Goal: Information Seeking & Learning: Compare options

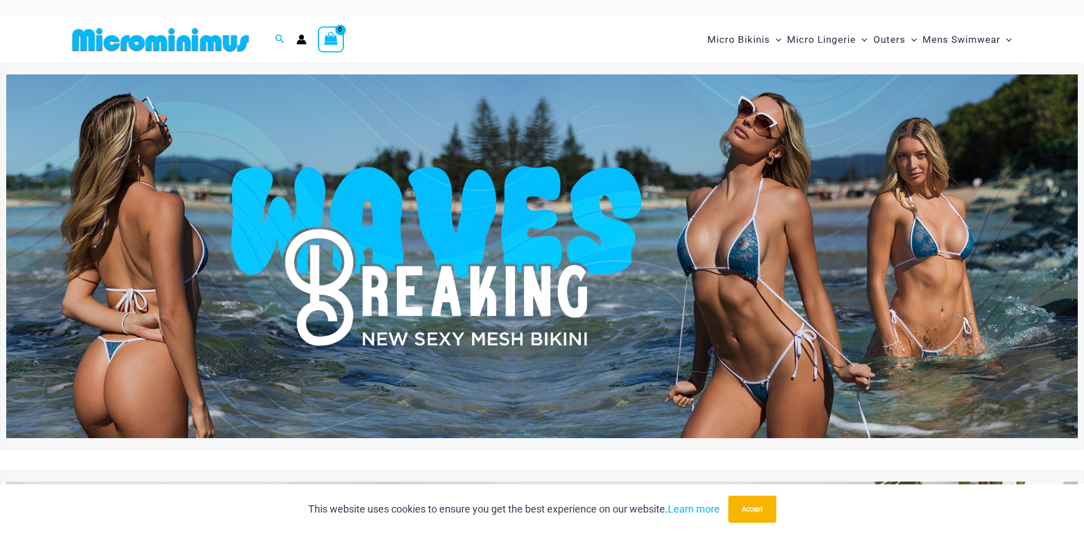
click at [696, 285] on img at bounding box center [541, 256] width 1071 height 364
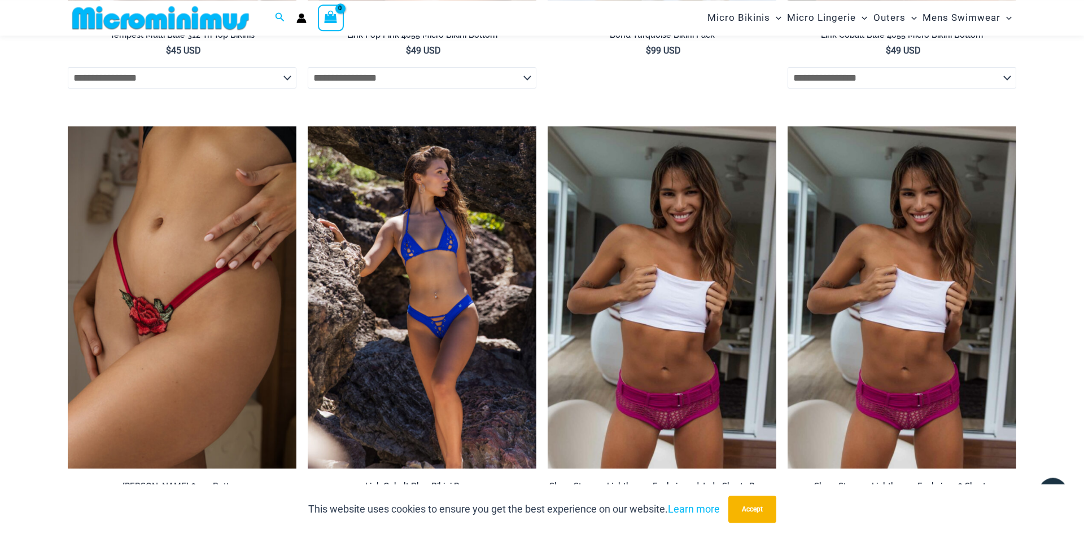
scroll to position [2005, 0]
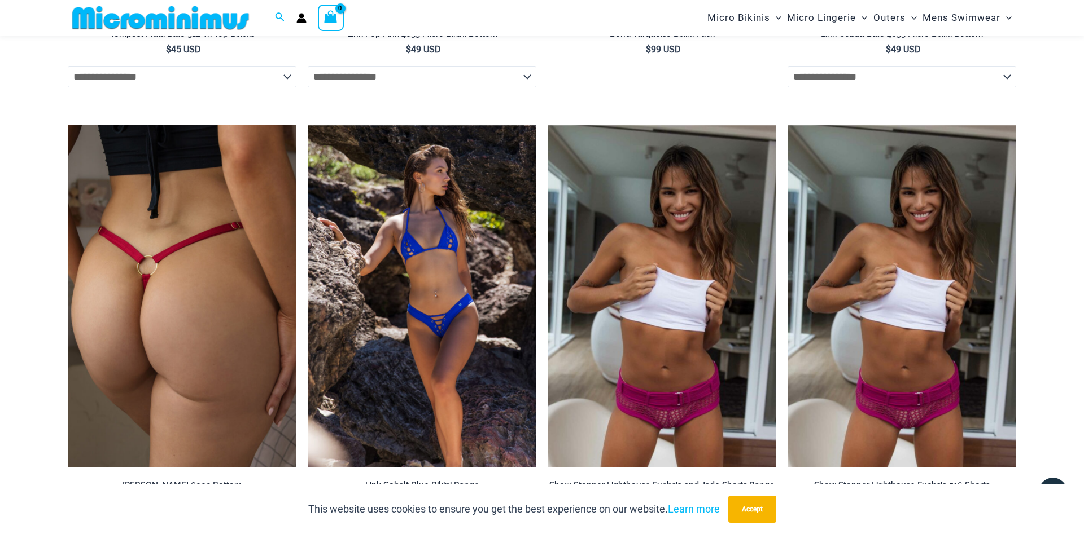
click at [194, 323] on img at bounding box center [182, 296] width 229 height 343
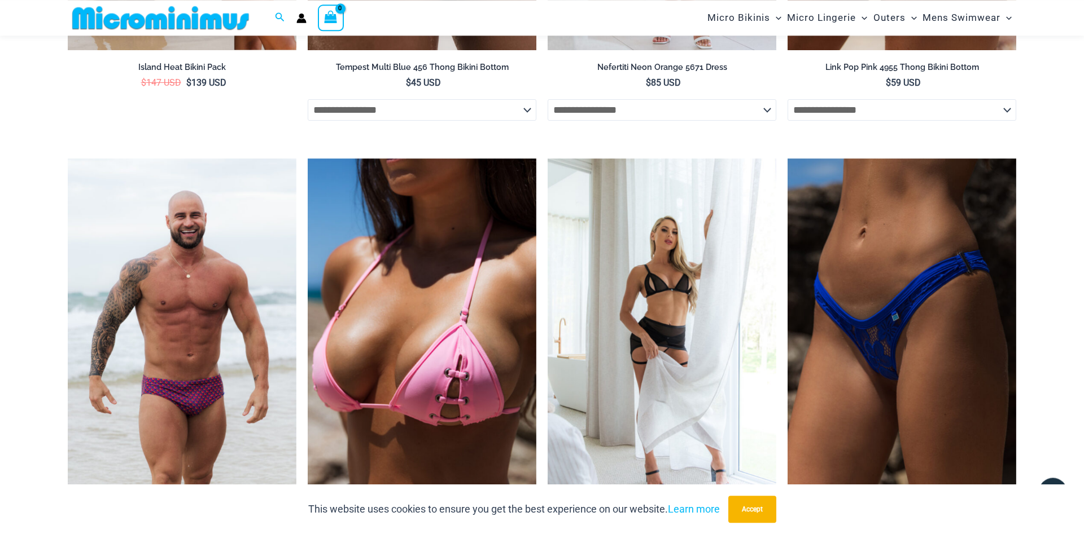
scroll to position [3444, 0]
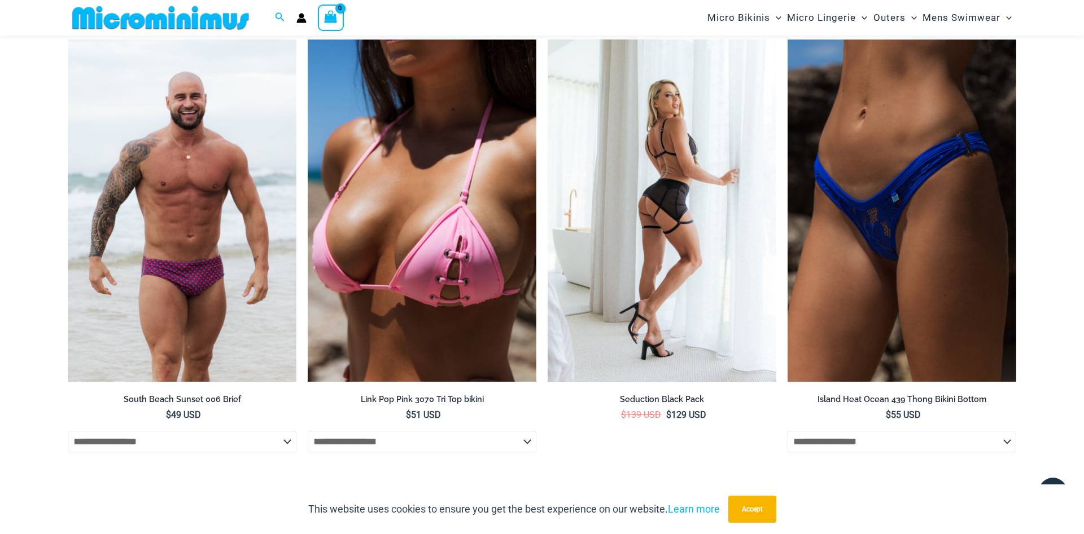
click at [637, 293] on img at bounding box center [661, 211] width 229 height 343
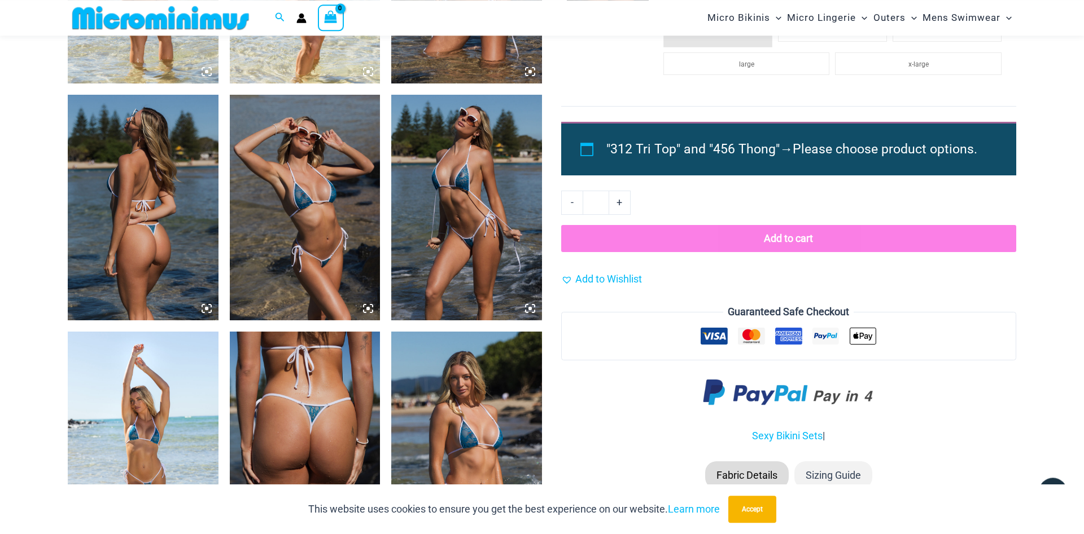
scroll to position [0, 0]
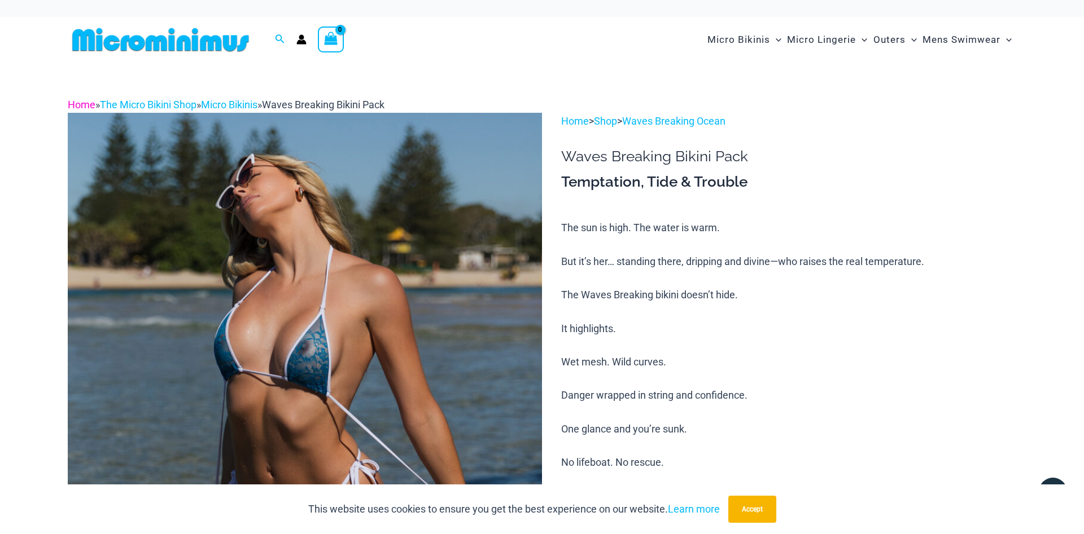
click at [90, 102] on link "Home" at bounding box center [82, 105] width 28 height 12
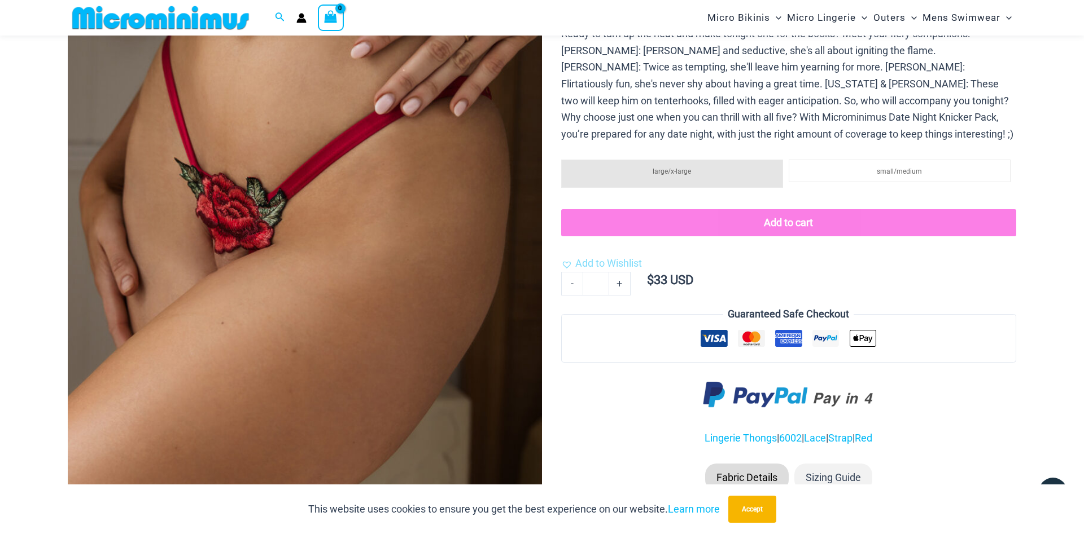
scroll to position [514, 0]
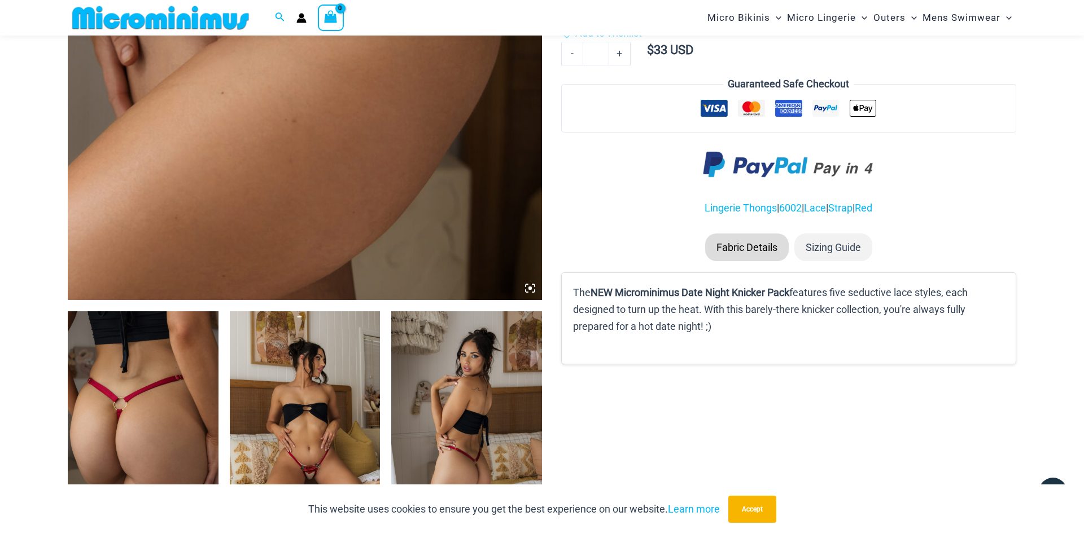
click at [186, 398] on img at bounding box center [143, 425] width 151 height 226
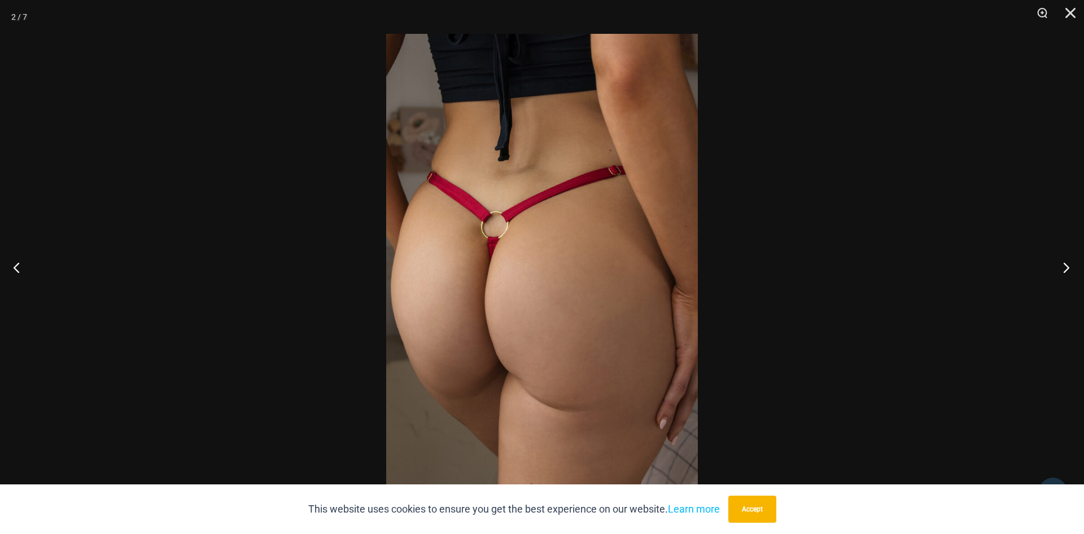
click at [1065, 270] on button "Next" at bounding box center [1062, 267] width 42 height 56
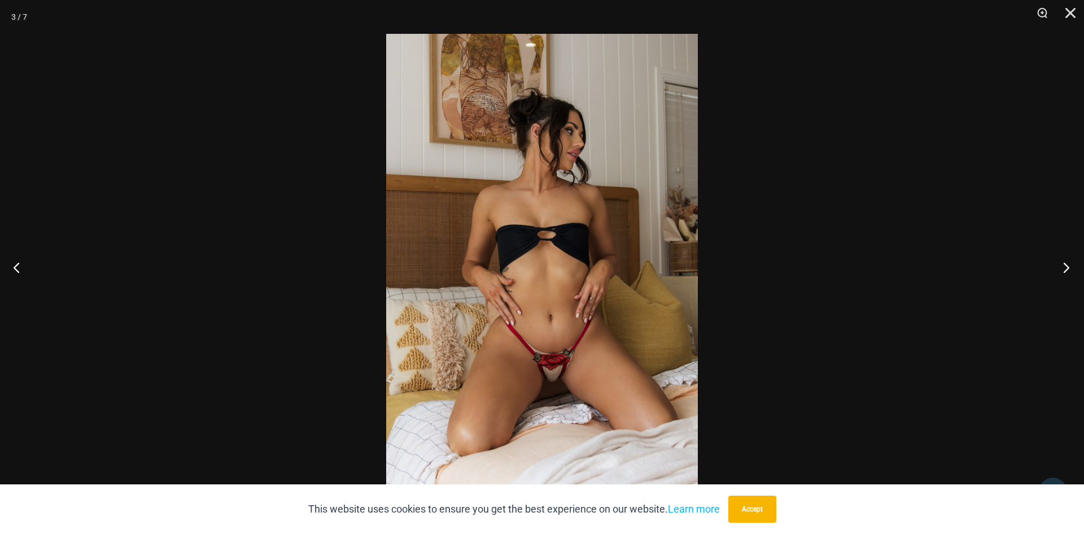
click at [1065, 270] on button "Next" at bounding box center [1062, 267] width 42 height 56
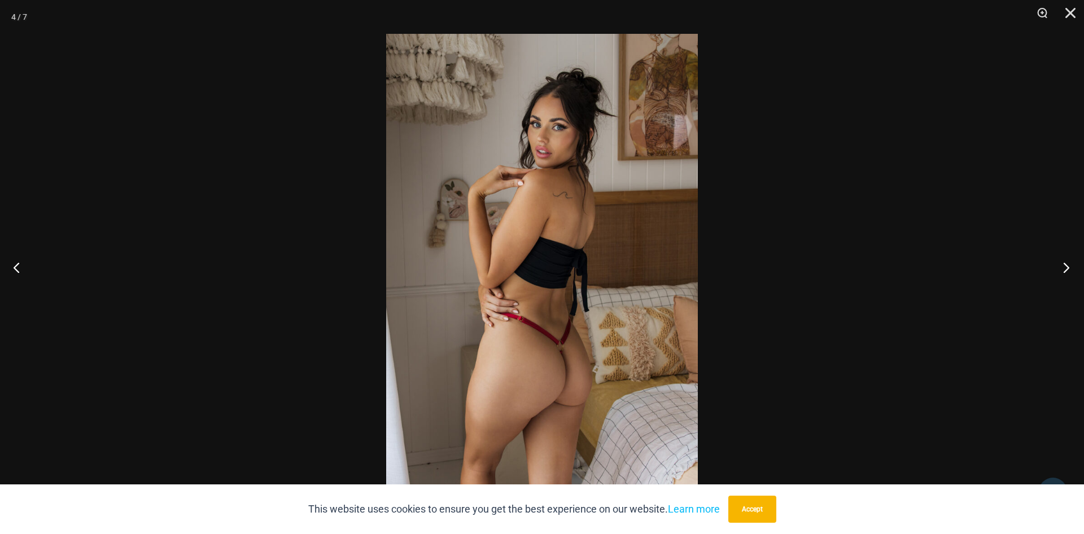
click at [1065, 270] on button "Next" at bounding box center [1062, 267] width 42 height 56
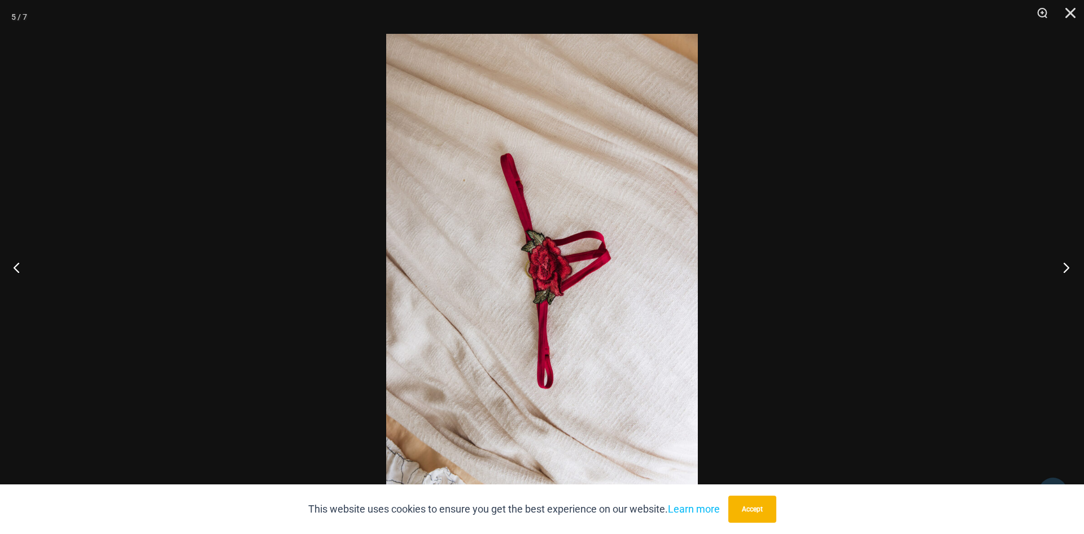
click at [1065, 270] on button "Next" at bounding box center [1062, 267] width 42 height 56
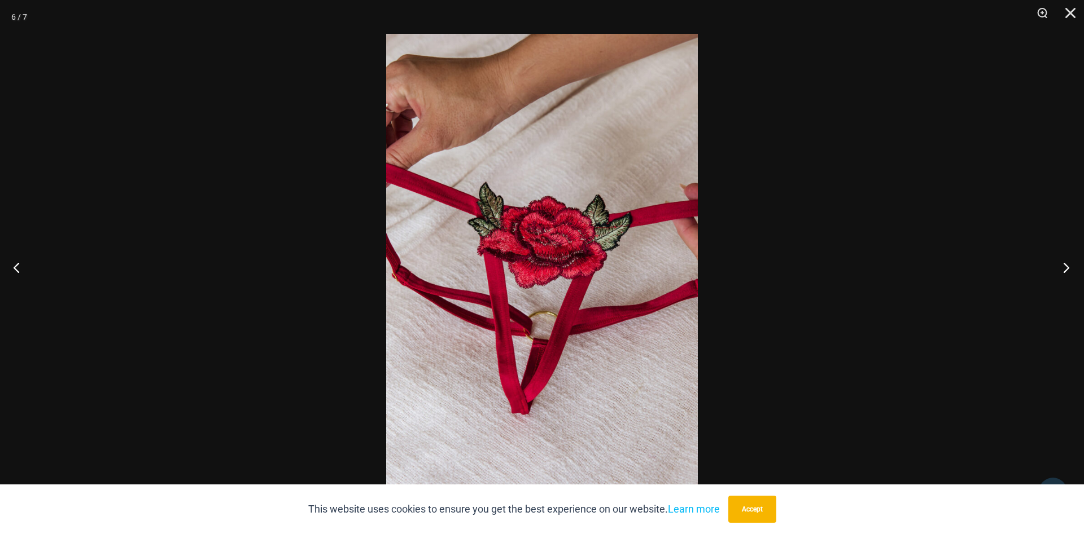
click at [1065, 270] on button "Next" at bounding box center [1062, 267] width 42 height 56
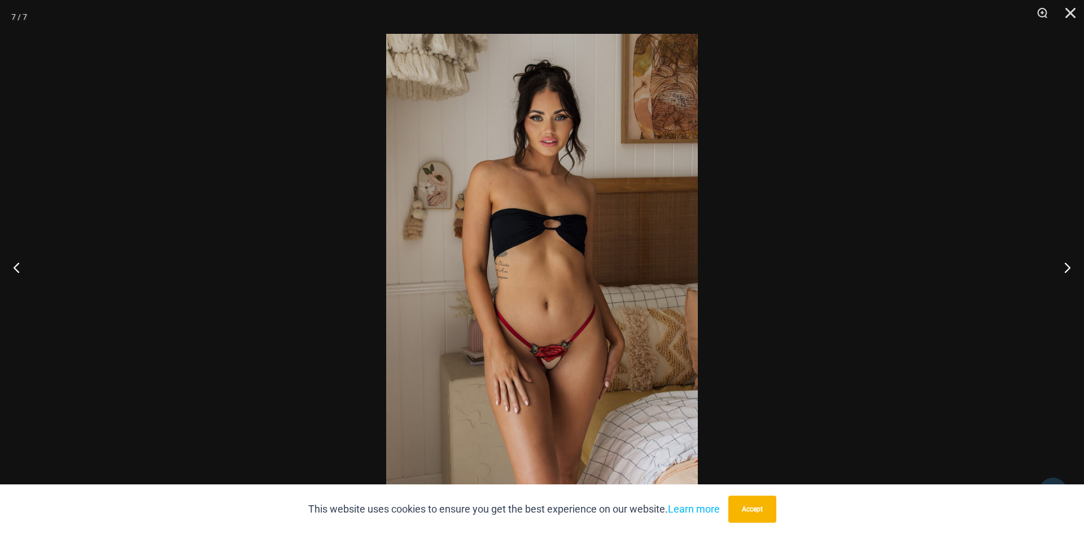
click at [518, 236] on img at bounding box center [542, 267] width 312 height 467
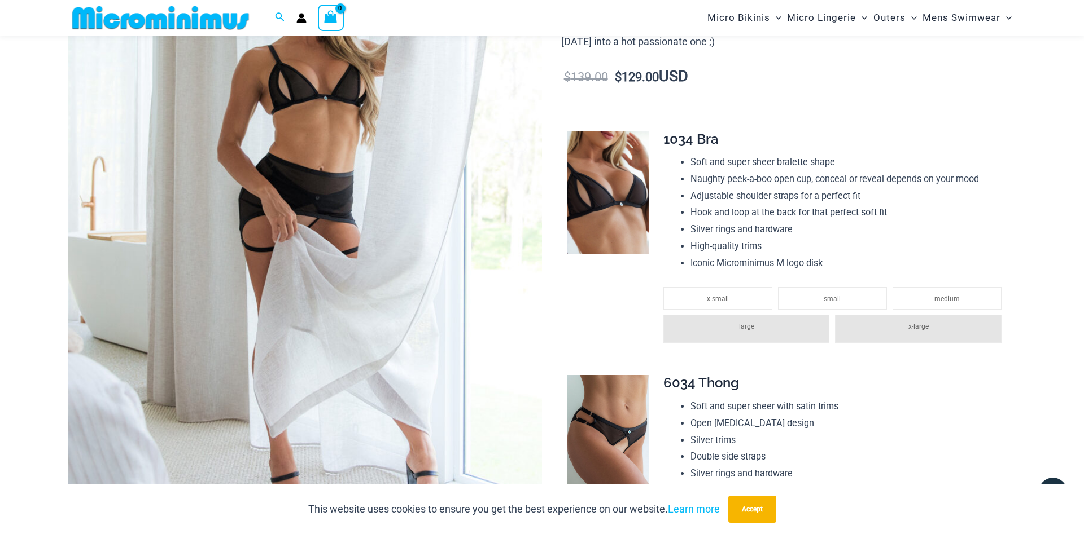
scroll to position [718, 0]
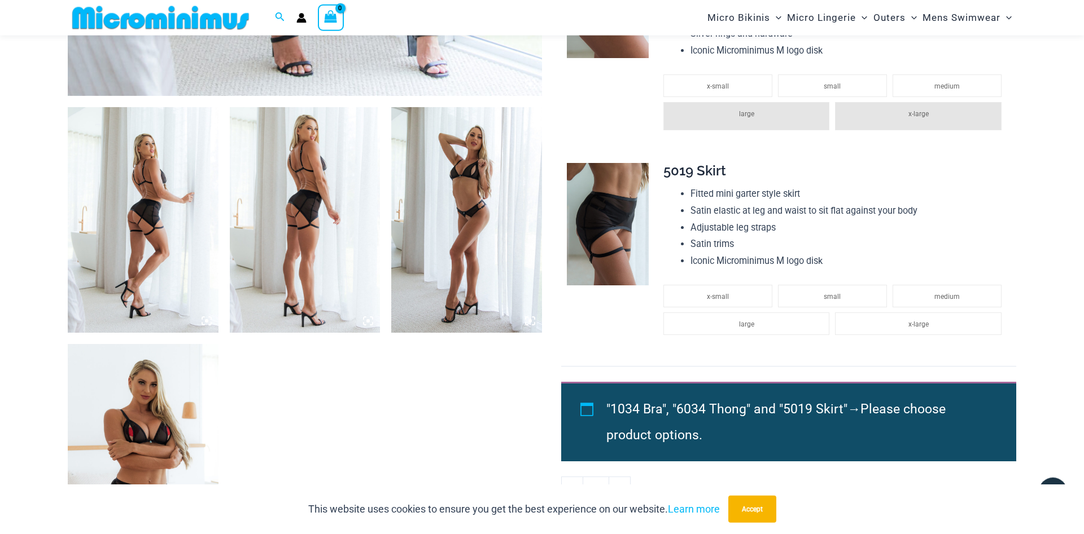
click at [336, 266] on img at bounding box center [305, 220] width 151 height 226
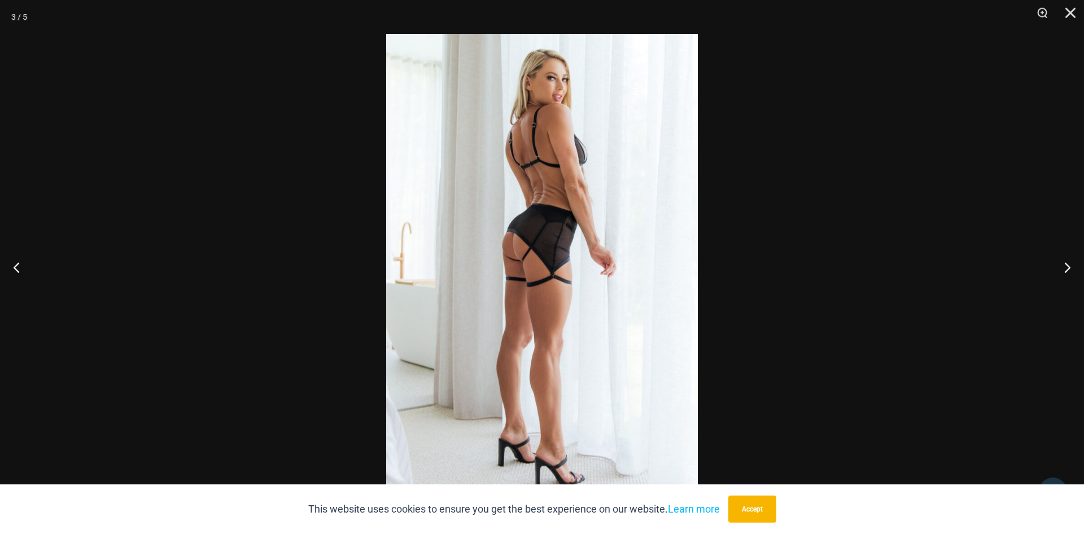
click at [464, 227] on img at bounding box center [542, 267] width 312 height 467
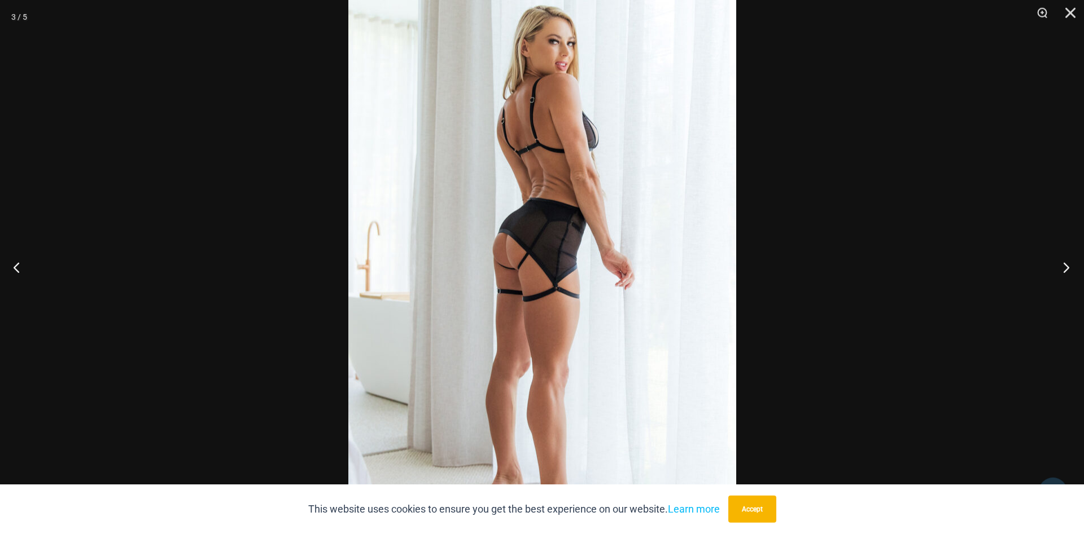
click at [1068, 264] on button "Next" at bounding box center [1062, 267] width 42 height 56
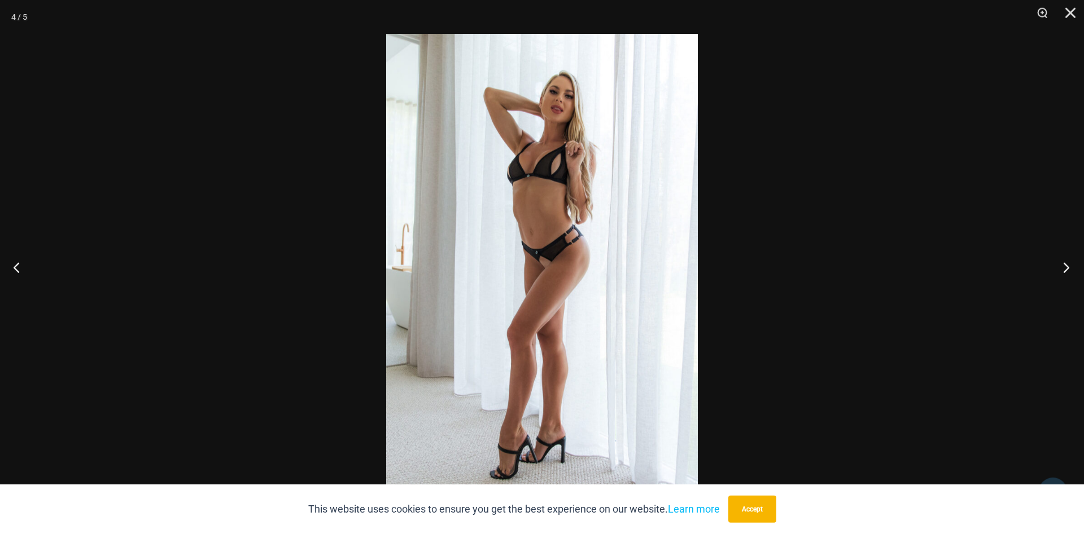
click at [1068, 264] on button "Next" at bounding box center [1062, 267] width 42 height 56
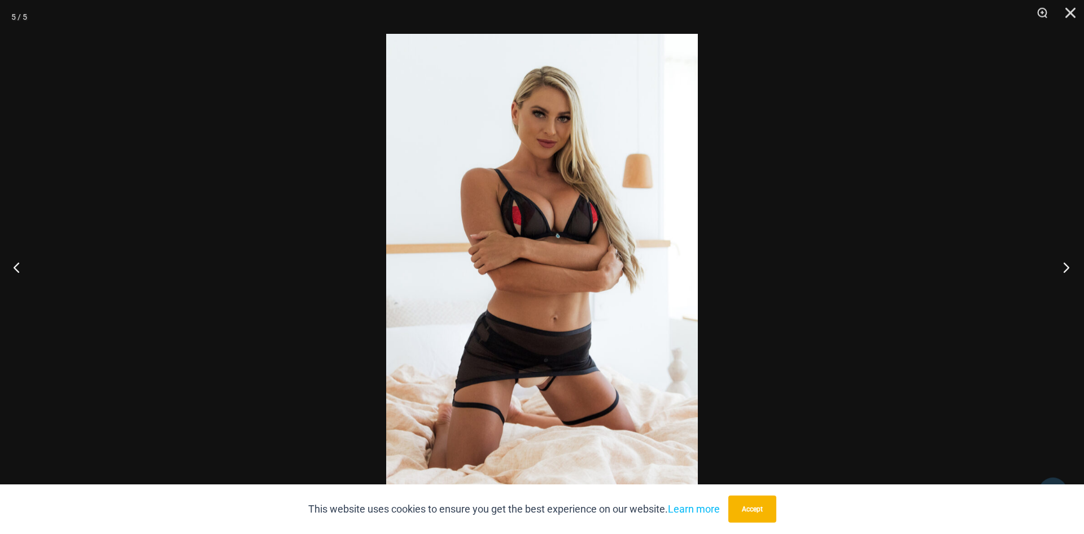
click at [1068, 264] on button "Next" at bounding box center [1062, 267] width 42 height 56
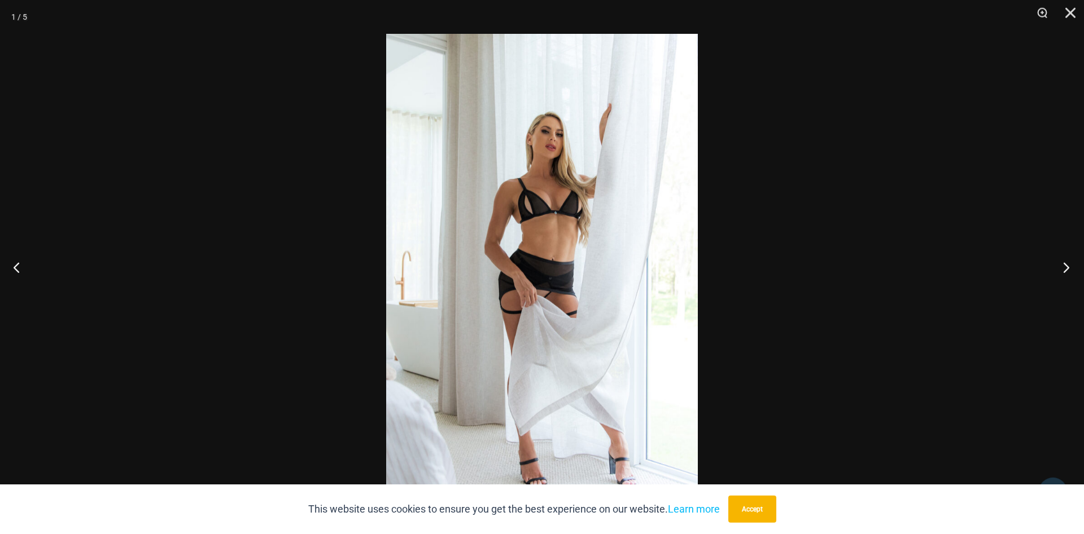
click at [1068, 264] on button "Next" at bounding box center [1062, 267] width 42 height 56
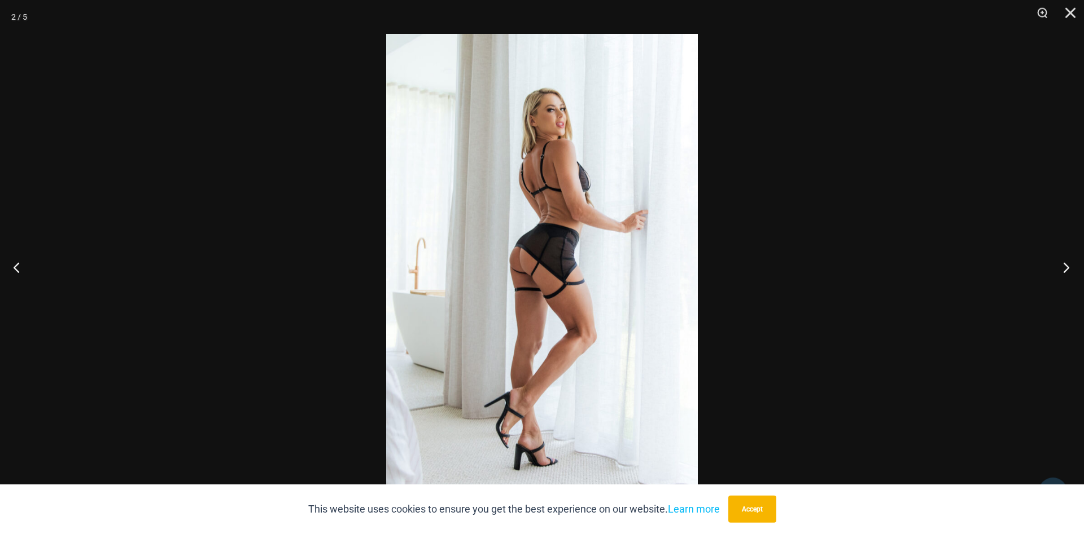
click at [1068, 264] on button "Next" at bounding box center [1062, 267] width 42 height 56
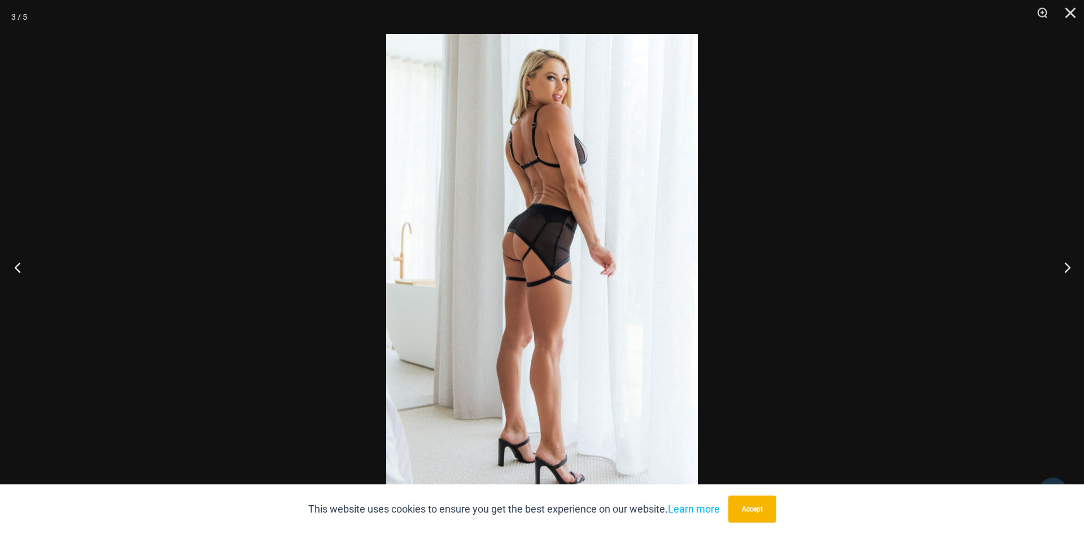
click at [20, 269] on button "Previous" at bounding box center [21, 267] width 42 height 56
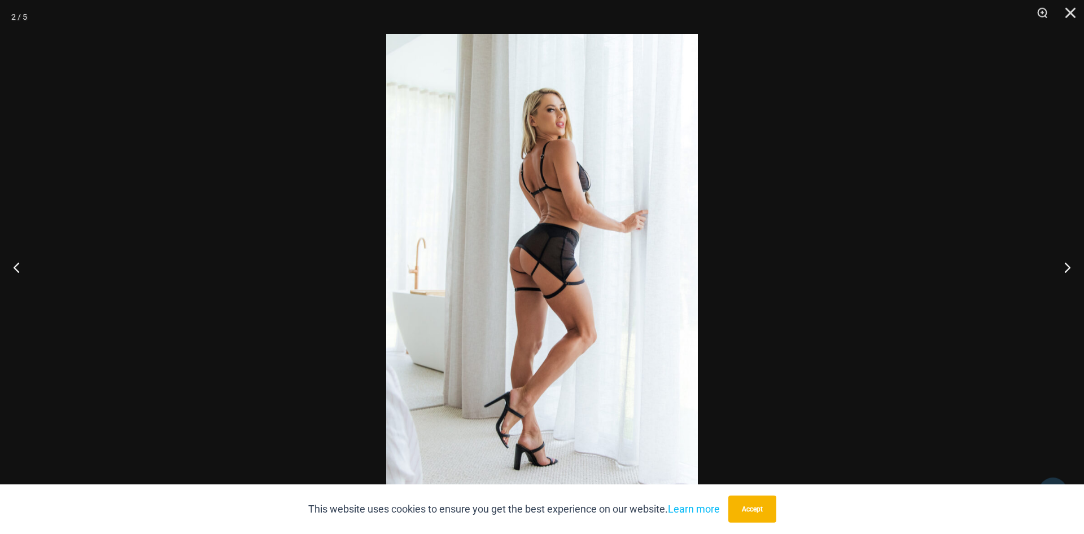
click at [524, 147] on img at bounding box center [542, 267] width 312 height 467
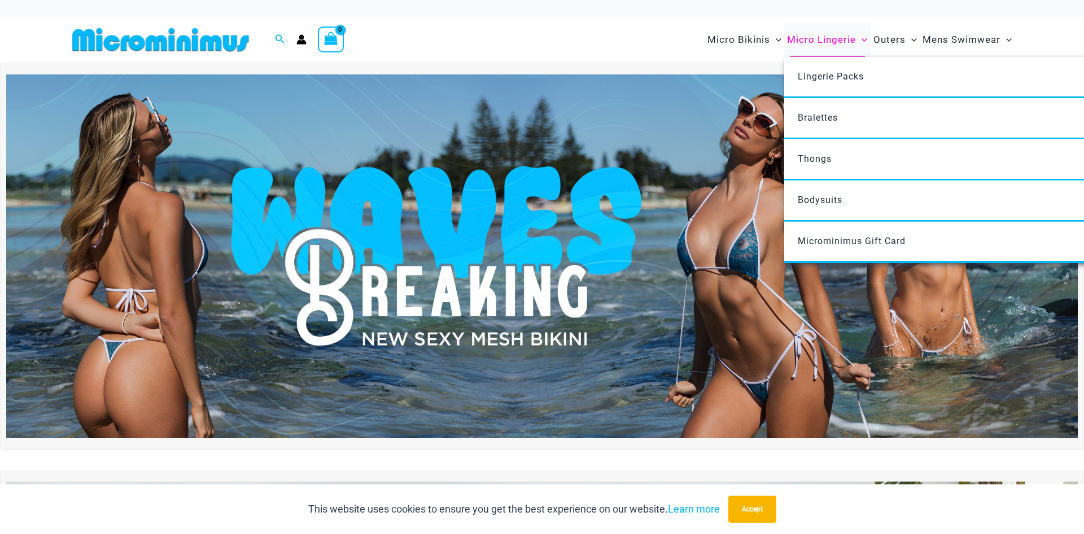
click at [821, 40] on span "Micro Lingerie" at bounding box center [821, 39] width 69 height 29
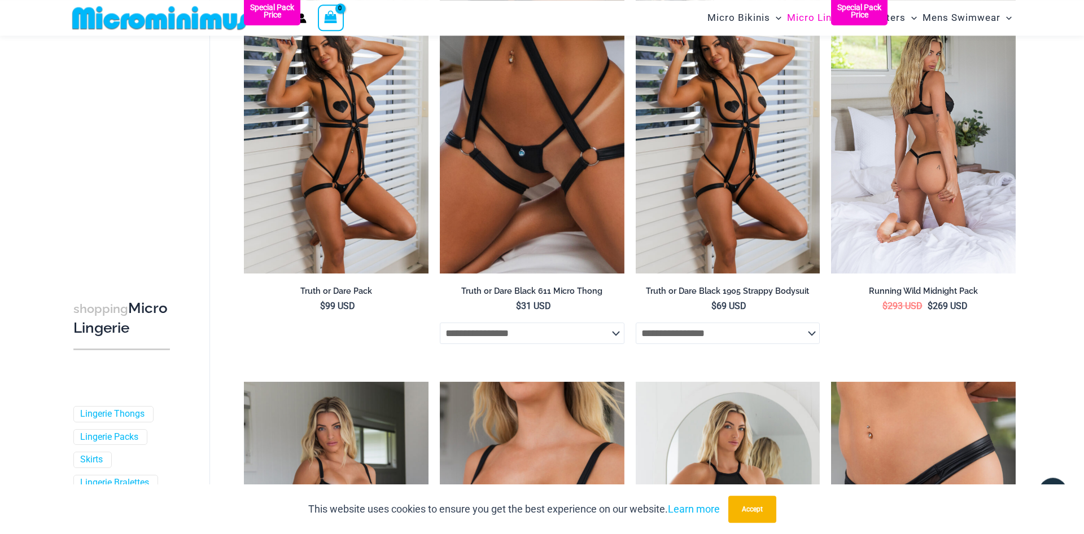
scroll to position [105, 0]
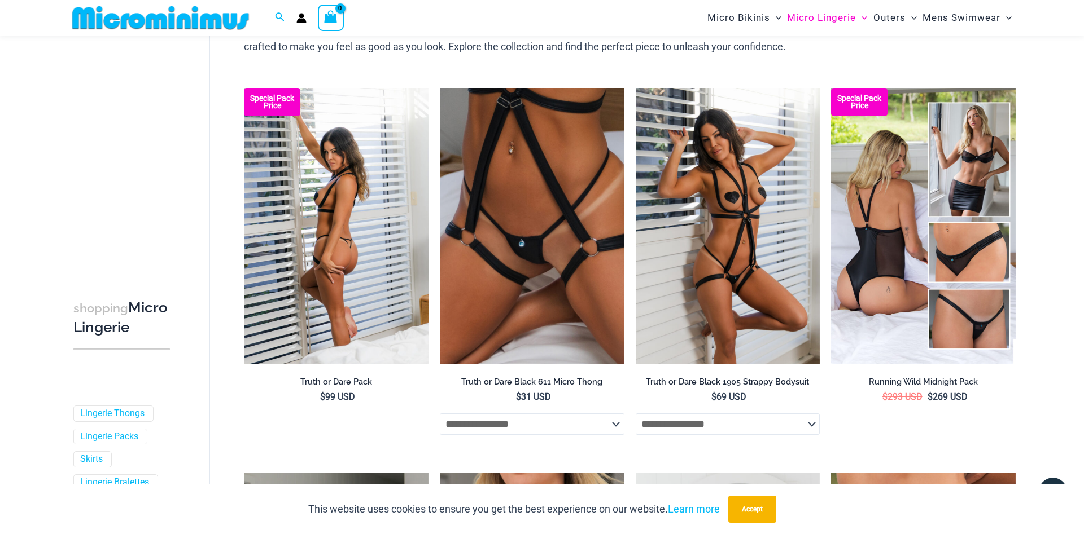
click at [348, 257] on img at bounding box center [336, 226] width 185 height 277
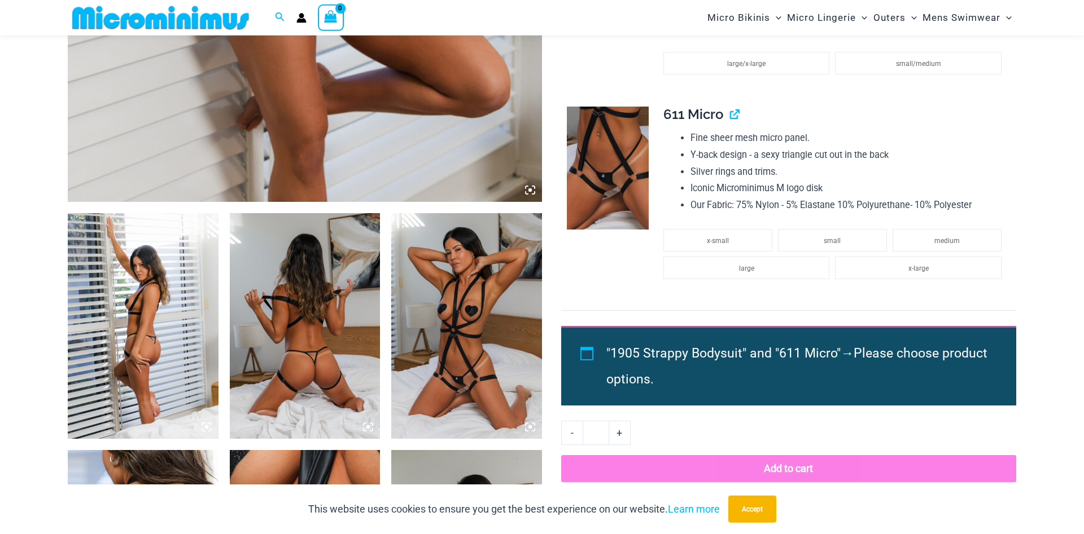
scroll to position [625, 0]
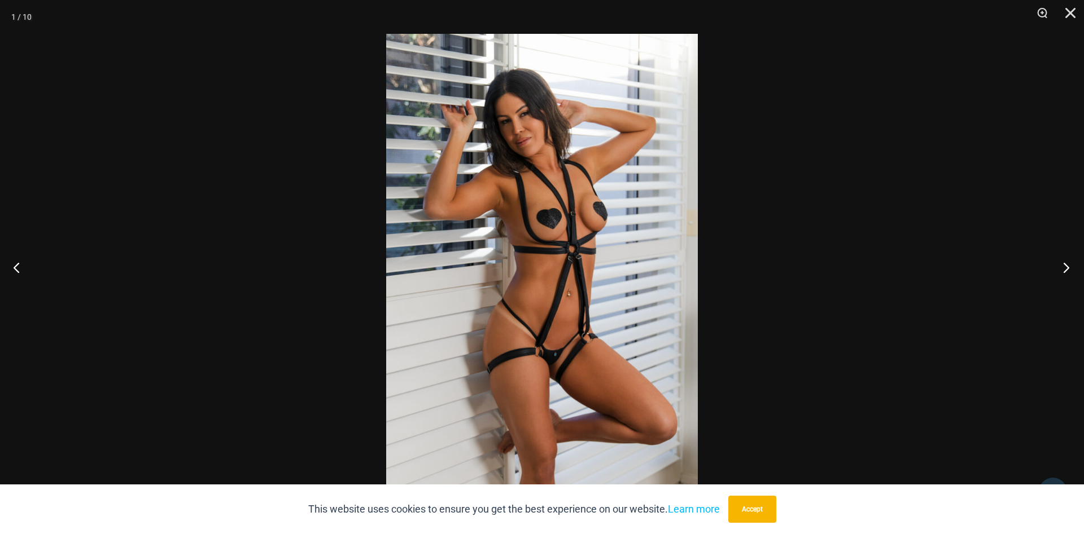
click at [1058, 266] on button "Next" at bounding box center [1062, 267] width 42 height 56
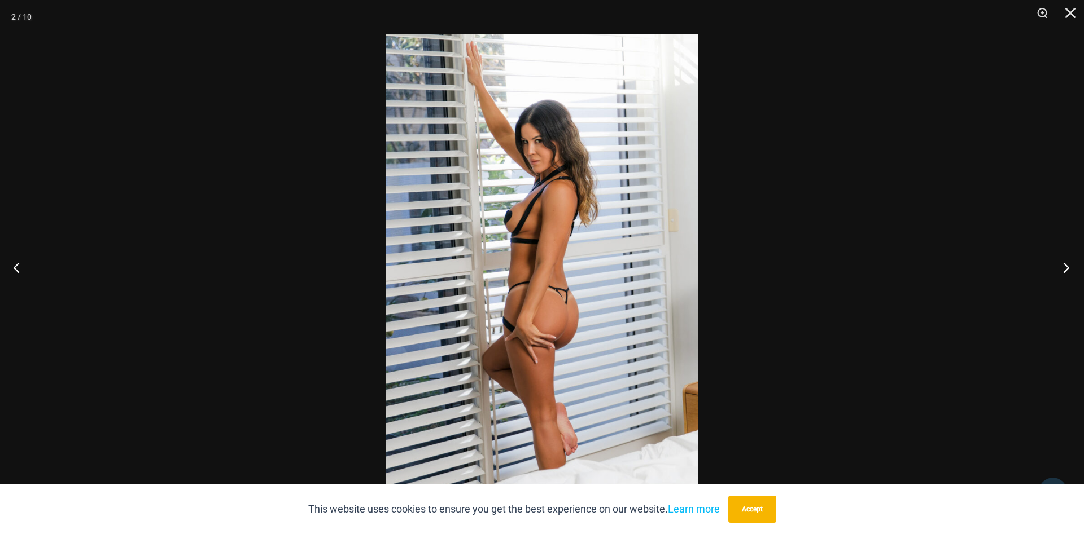
click at [1058, 266] on button "Next" at bounding box center [1062, 267] width 42 height 56
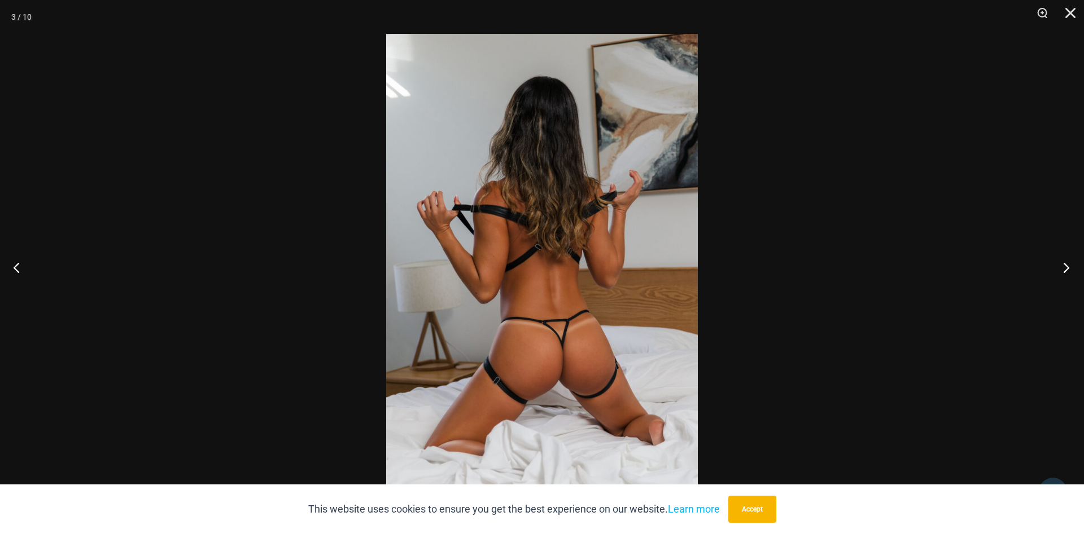
click at [1058, 266] on button "Next" at bounding box center [1062, 267] width 42 height 56
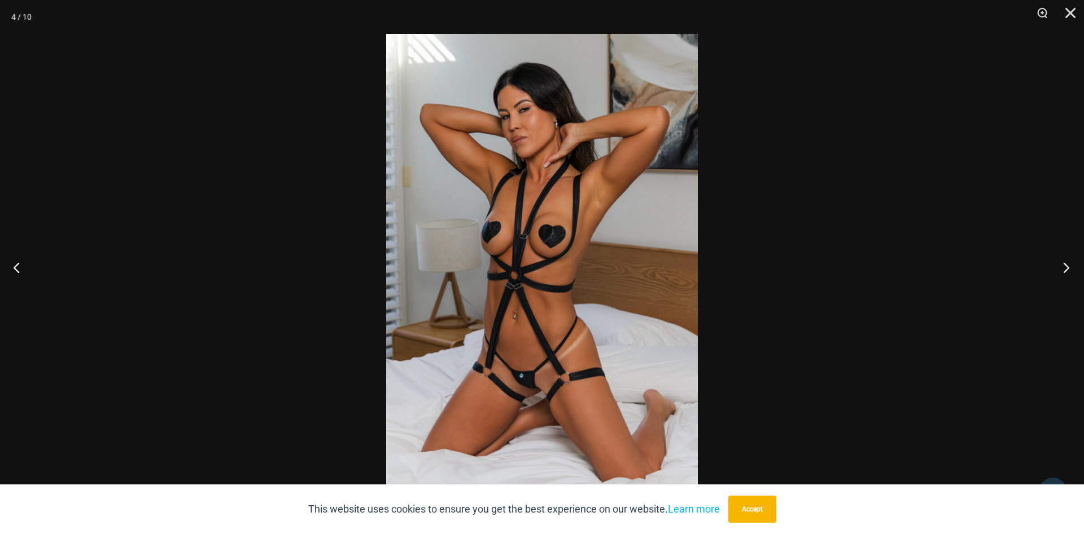
click at [1058, 266] on button "Next" at bounding box center [1062, 267] width 42 height 56
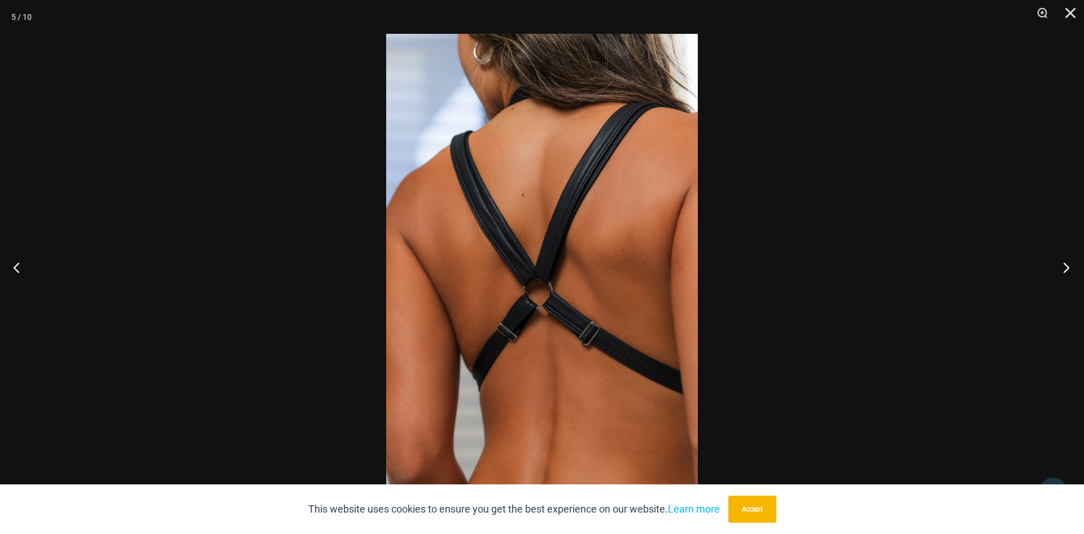
click at [1058, 266] on button "Next" at bounding box center [1062, 267] width 42 height 56
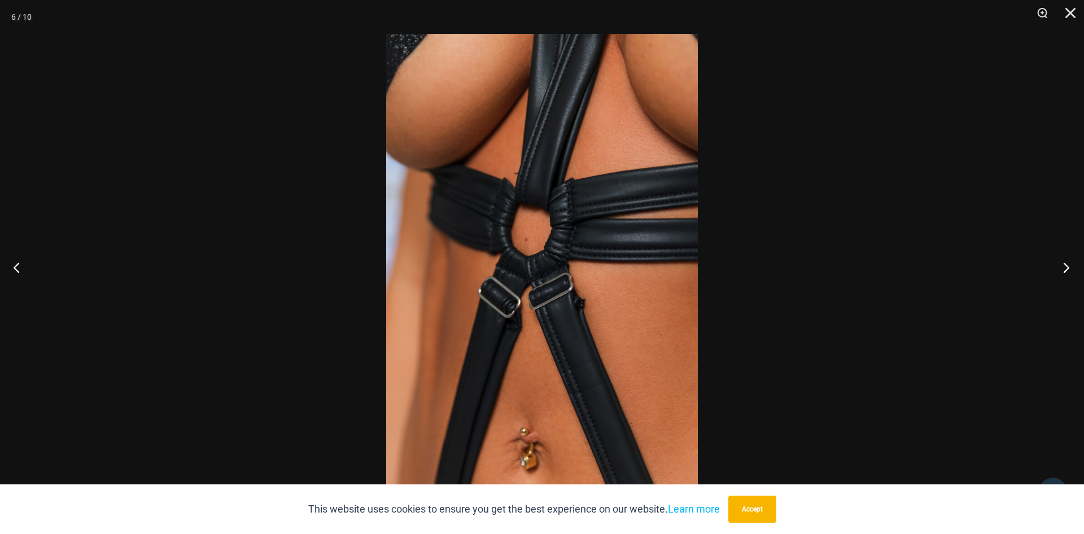
click at [1058, 266] on button "Next" at bounding box center [1062, 267] width 42 height 56
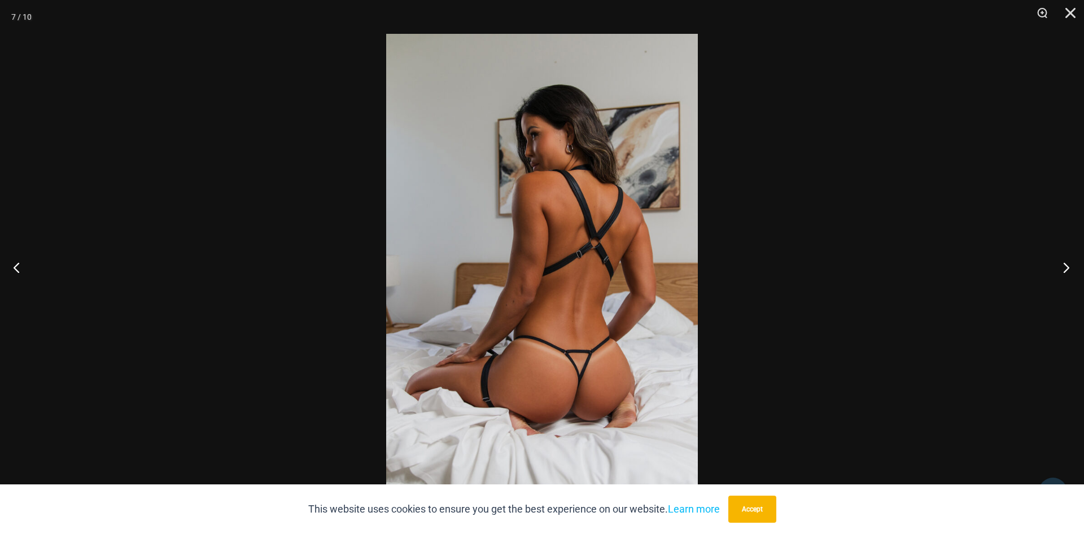
click at [1058, 266] on button "Next" at bounding box center [1062, 267] width 42 height 56
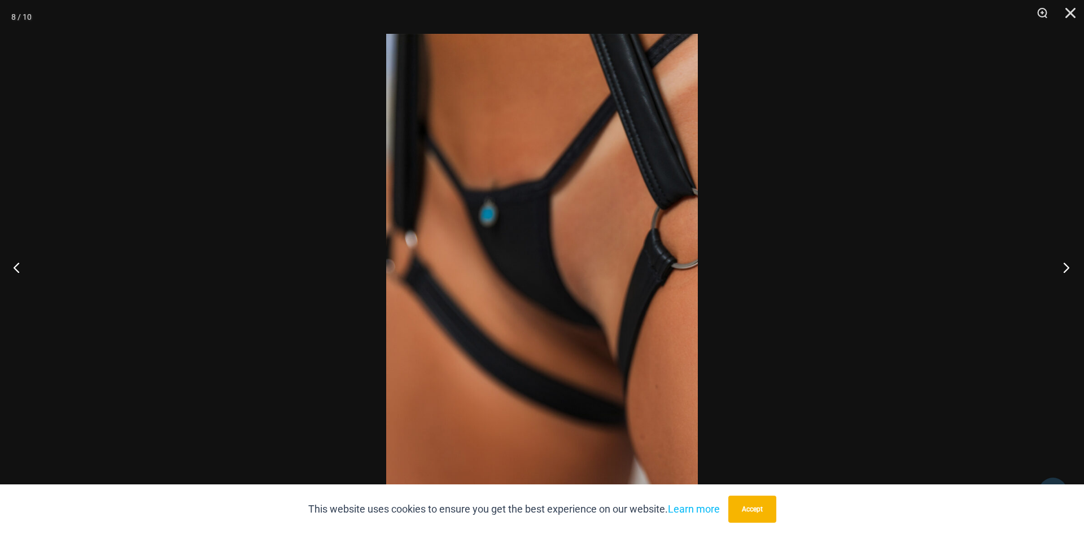
click at [1058, 266] on button "Next" at bounding box center [1062, 267] width 42 height 56
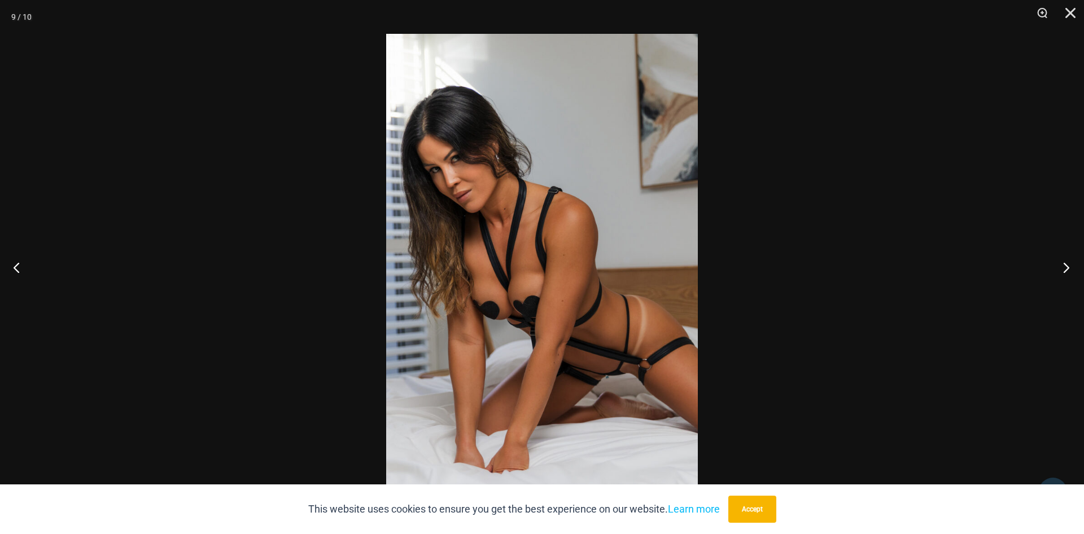
click at [1058, 266] on button "Next" at bounding box center [1062, 267] width 42 height 56
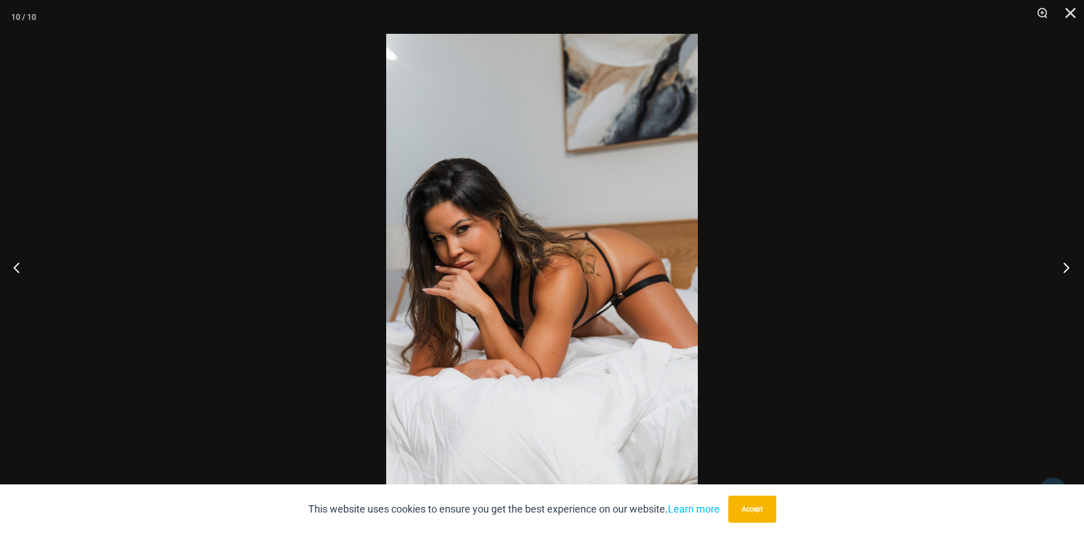
click at [1058, 266] on button "Next" at bounding box center [1062, 267] width 42 height 56
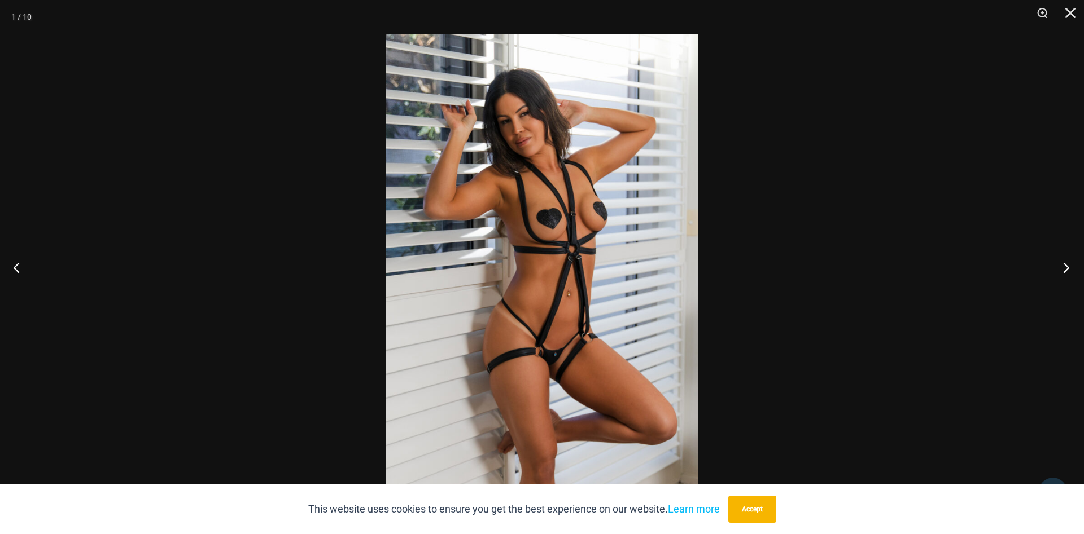
click at [1058, 266] on button "Next" at bounding box center [1062, 267] width 42 height 56
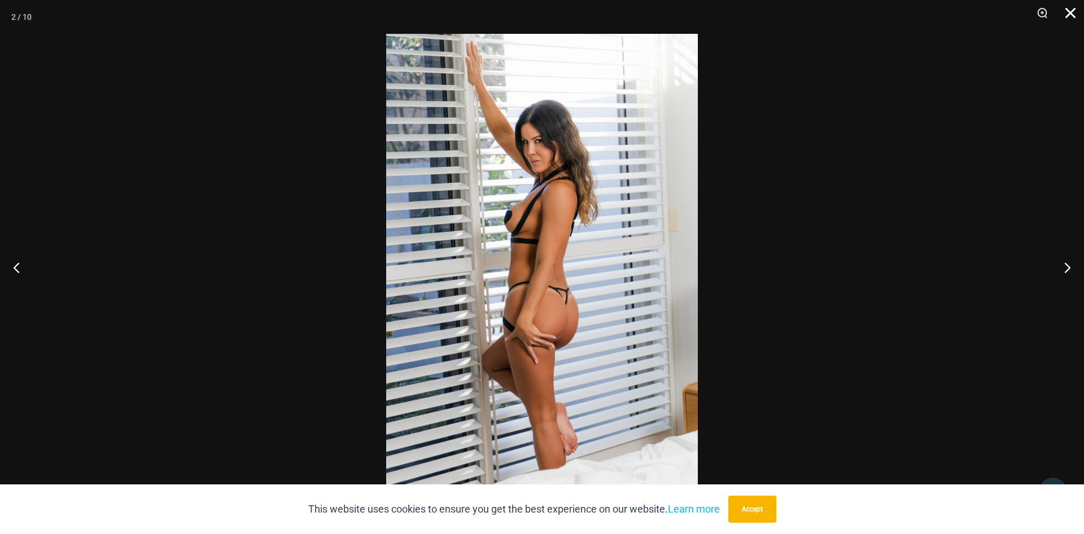
click at [1074, 10] on button "Close" at bounding box center [1066, 17] width 28 height 34
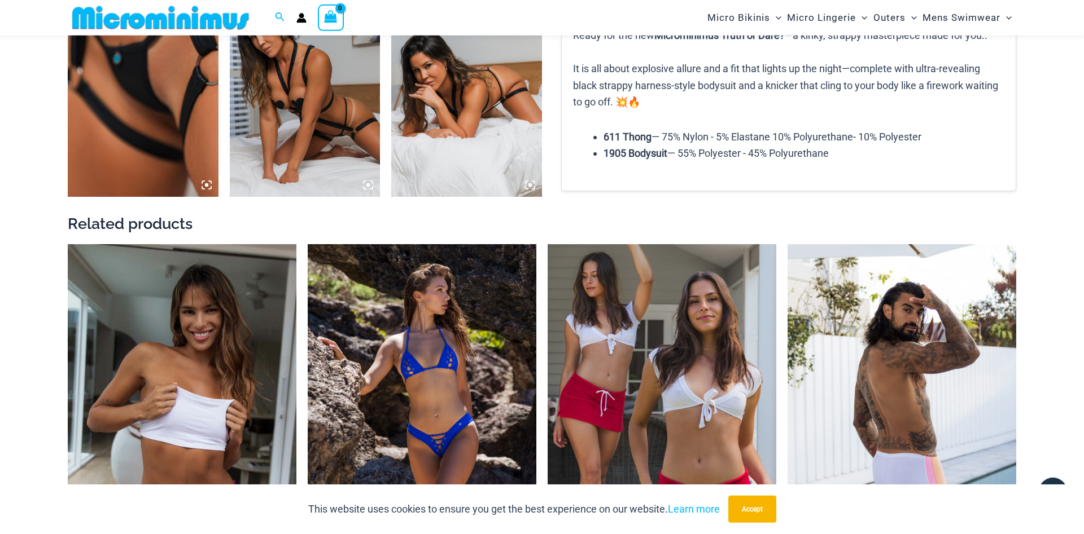
scroll to position [1462, 0]
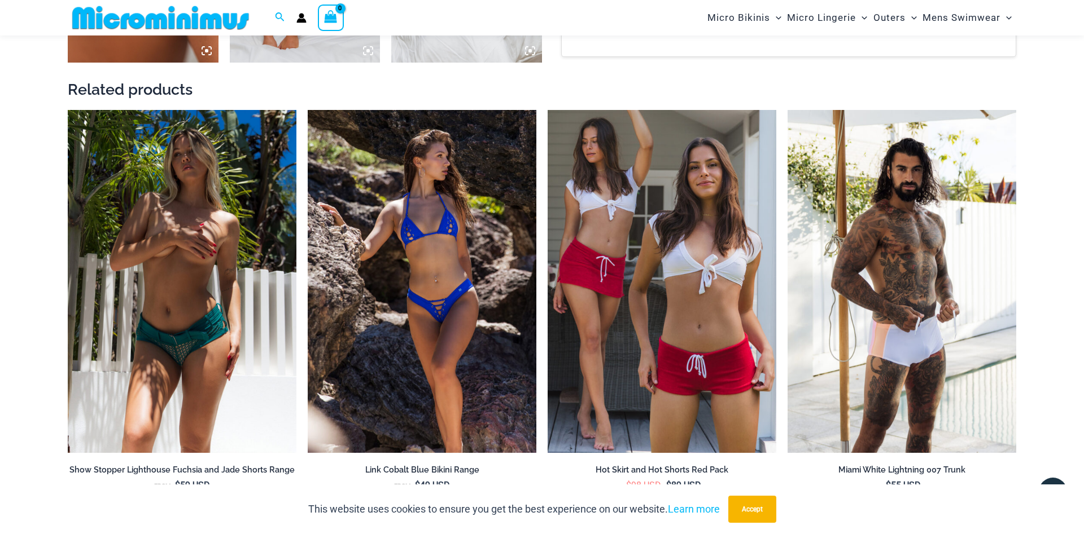
click at [228, 364] on img at bounding box center [182, 281] width 229 height 343
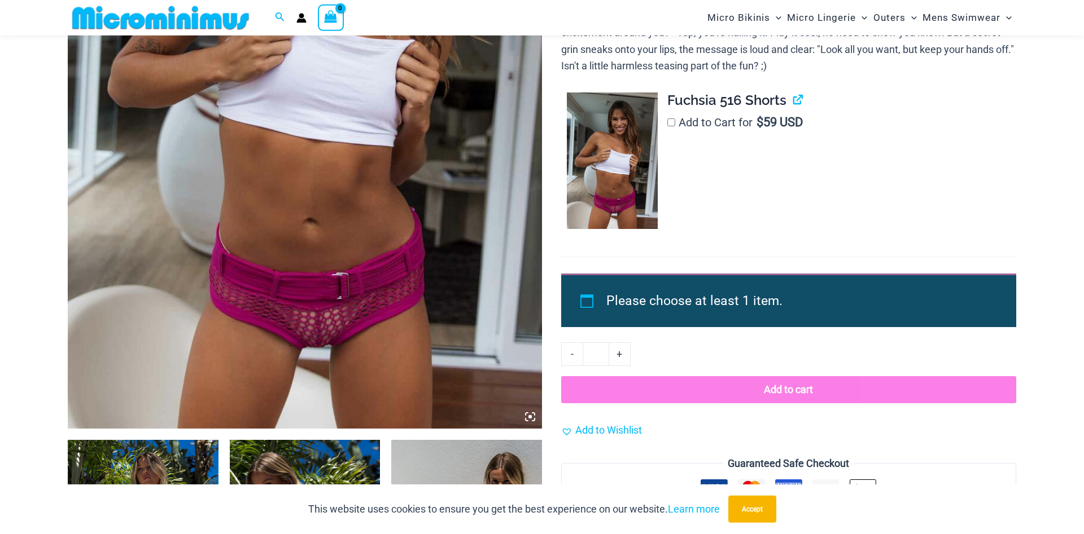
scroll to position [623, 0]
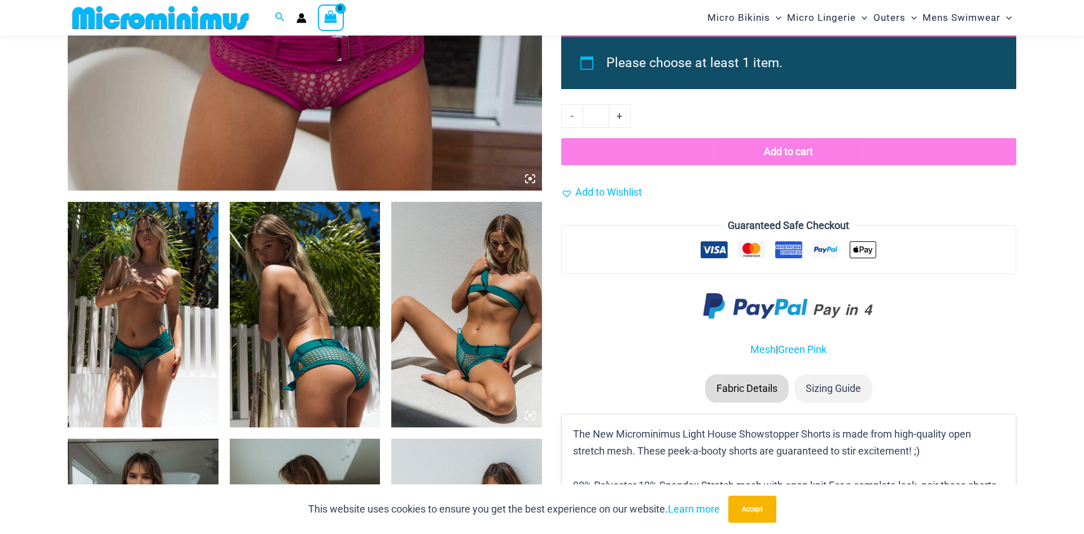
click at [141, 343] on img at bounding box center [143, 315] width 151 height 226
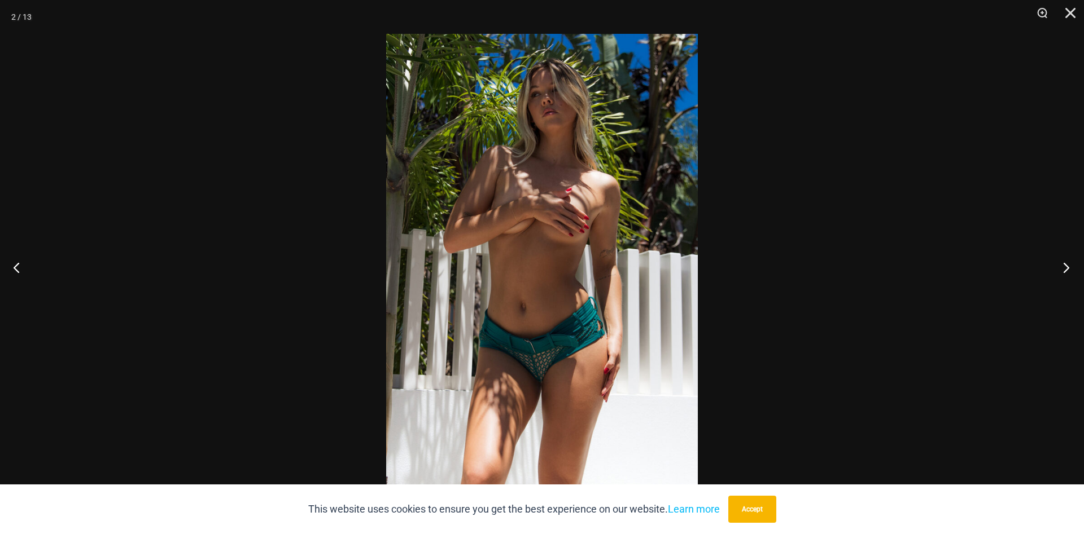
click at [1060, 258] on button "Next" at bounding box center [1062, 267] width 42 height 56
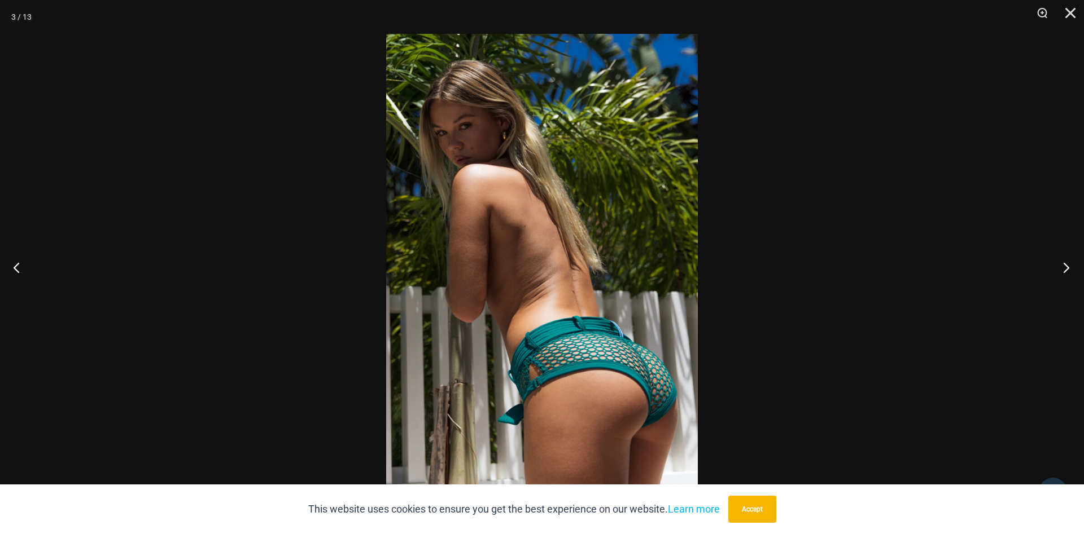
click at [1060, 258] on button "Next" at bounding box center [1062, 267] width 42 height 56
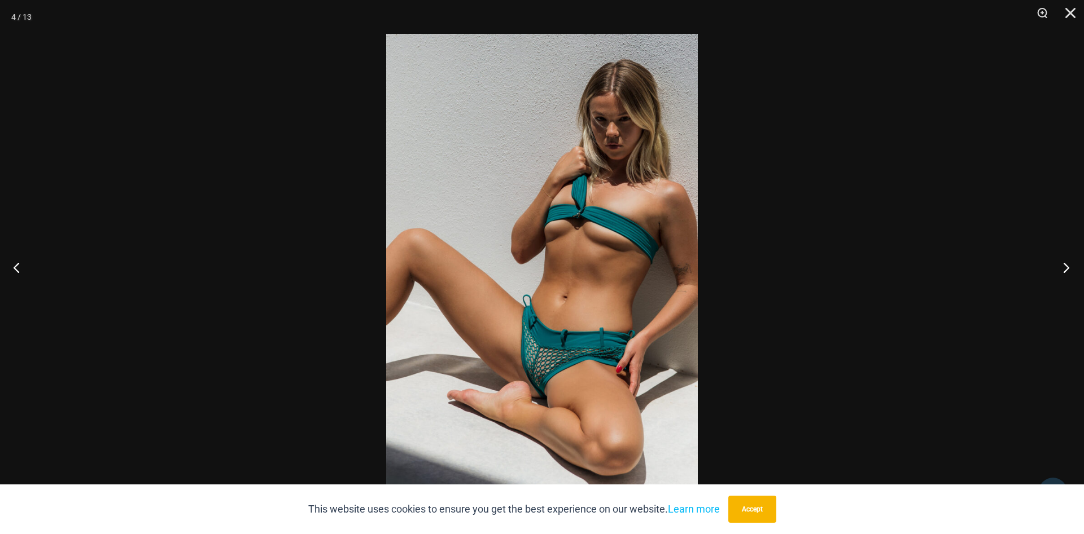
click at [1060, 258] on button "Next" at bounding box center [1062, 267] width 42 height 56
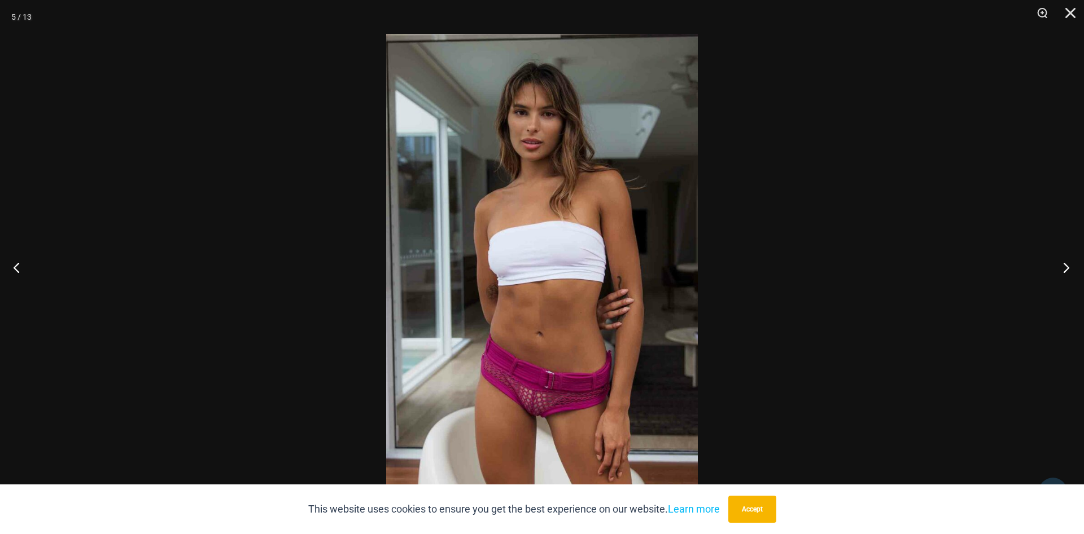
click at [1060, 258] on button "Next" at bounding box center [1062, 267] width 42 height 56
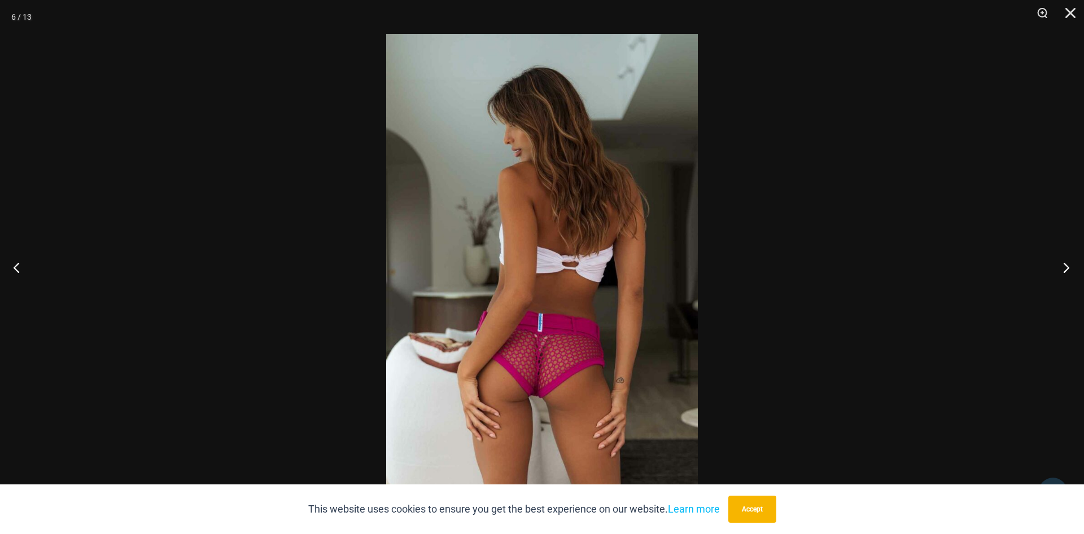
click at [1060, 259] on button "Next" at bounding box center [1062, 267] width 42 height 56
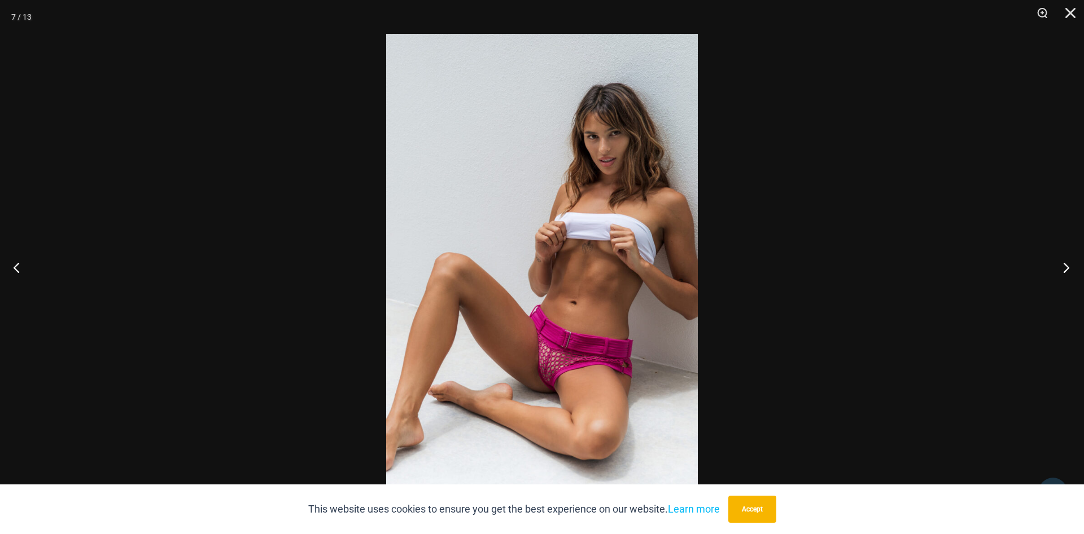
click at [1060, 259] on button "Next" at bounding box center [1062, 267] width 42 height 56
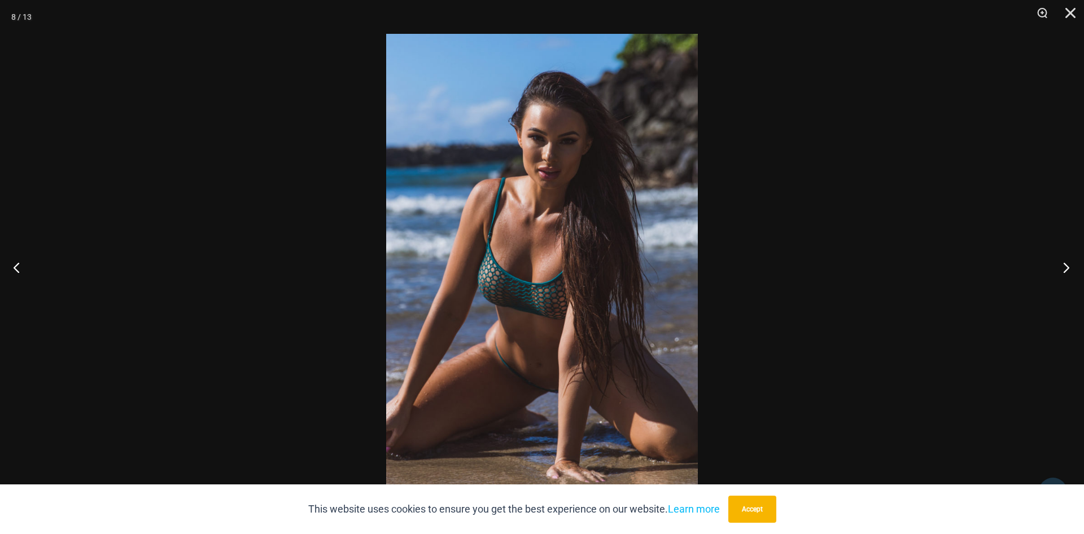
click at [1060, 259] on button "Next" at bounding box center [1062, 267] width 42 height 56
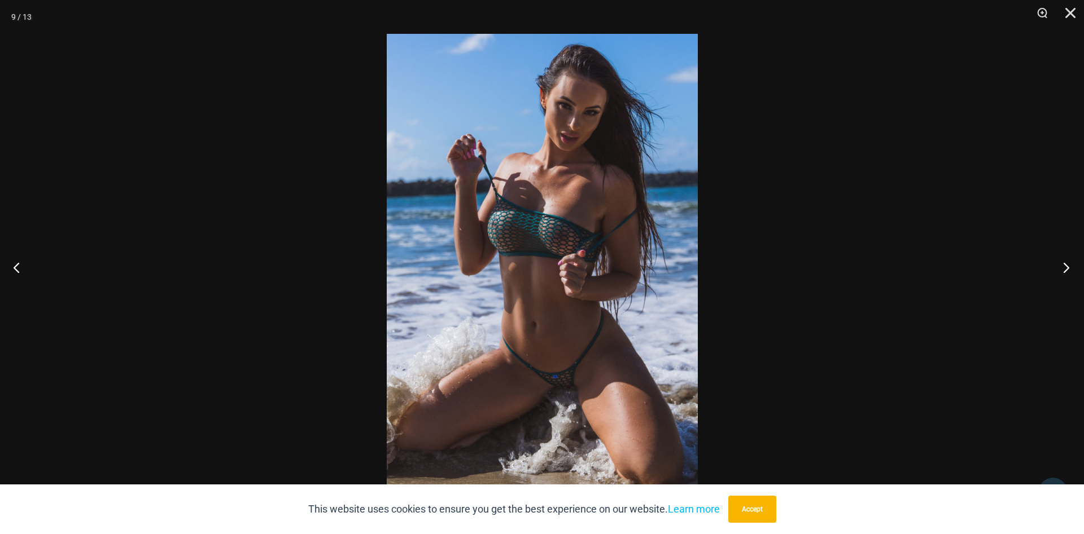
click at [1060, 259] on button "Next" at bounding box center [1062, 267] width 42 height 56
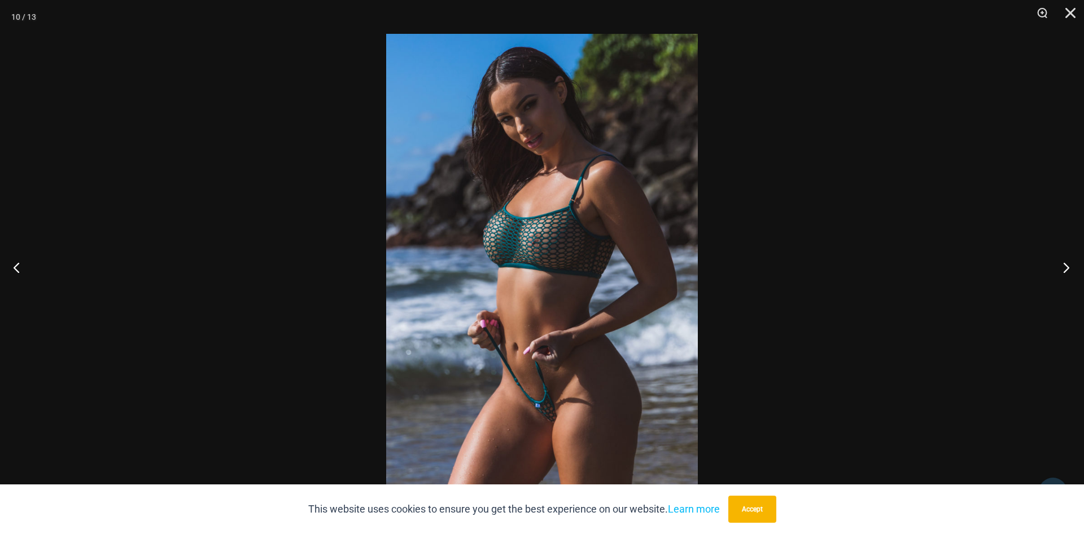
click at [1063, 262] on button "Next" at bounding box center [1062, 267] width 42 height 56
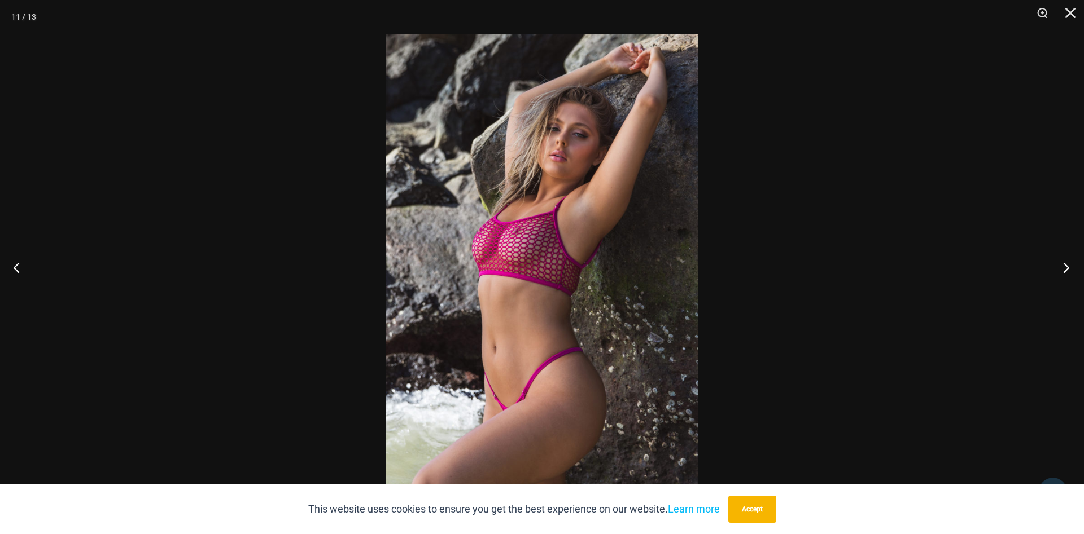
click at [1063, 262] on button "Next" at bounding box center [1062, 267] width 42 height 56
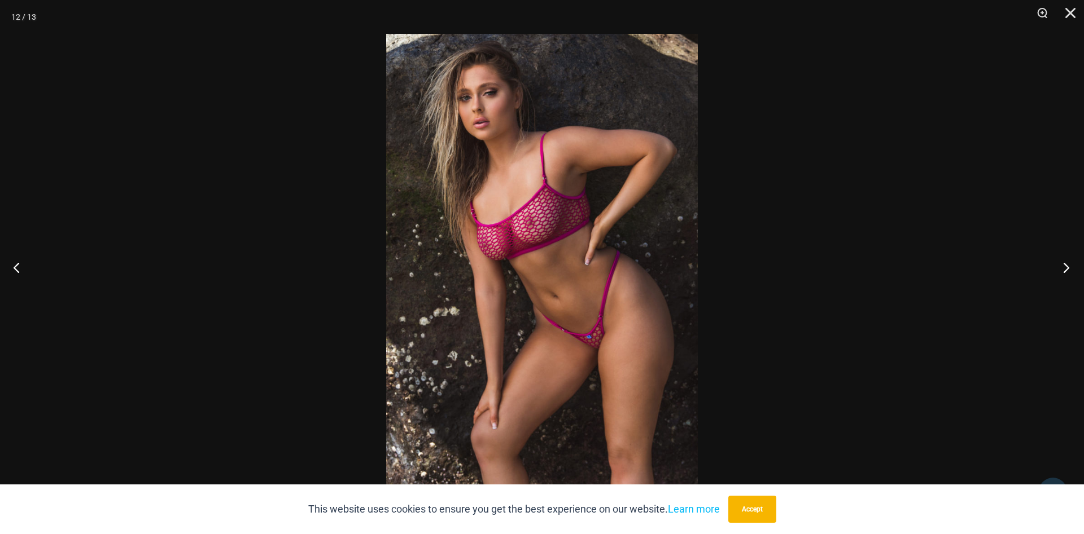
click at [1063, 262] on button "Next" at bounding box center [1062, 267] width 42 height 56
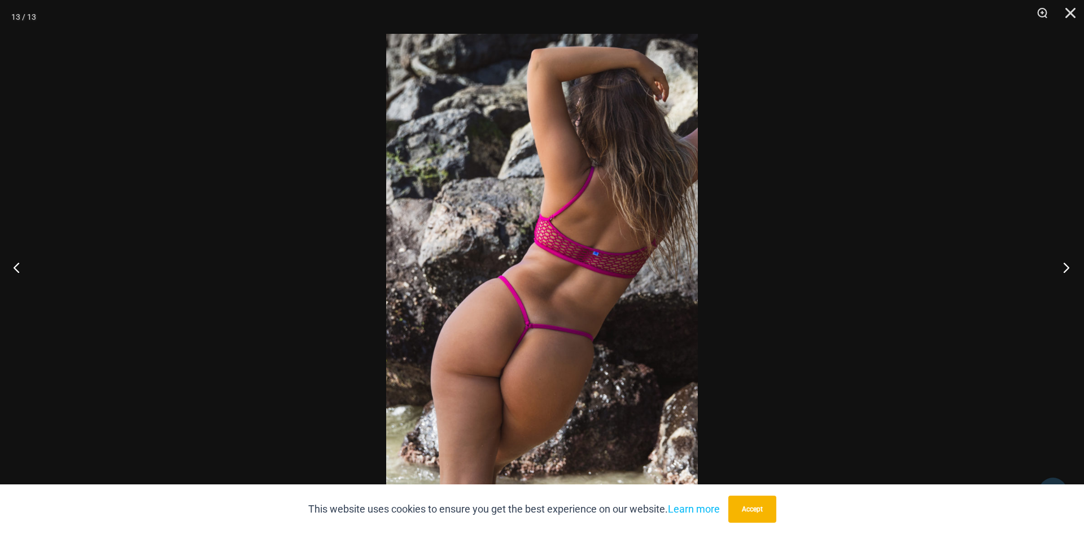
click at [1063, 262] on button "Next" at bounding box center [1062, 267] width 42 height 56
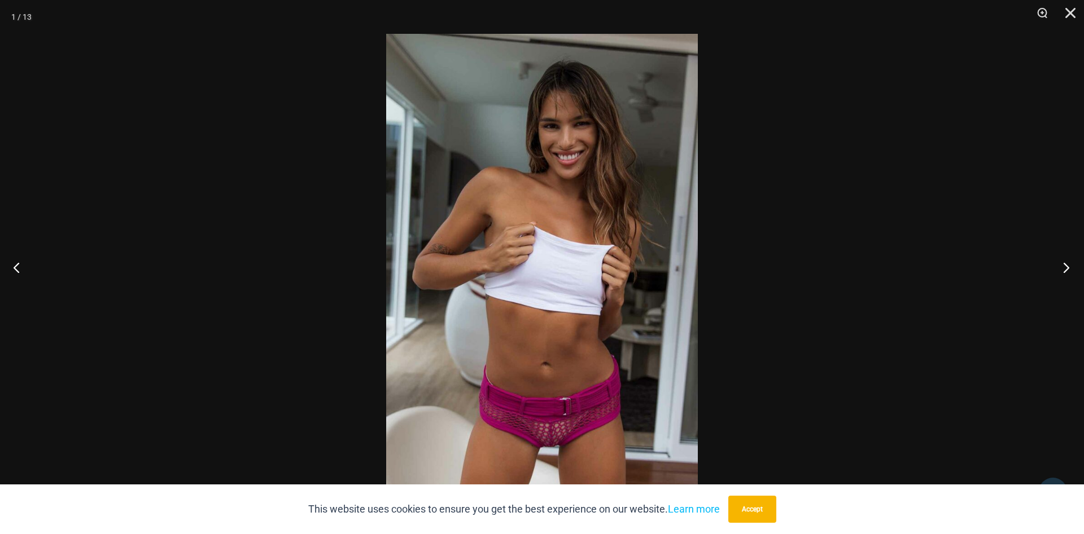
click at [1063, 262] on button "Next" at bounding box center [1062, 267] width 42 height 56
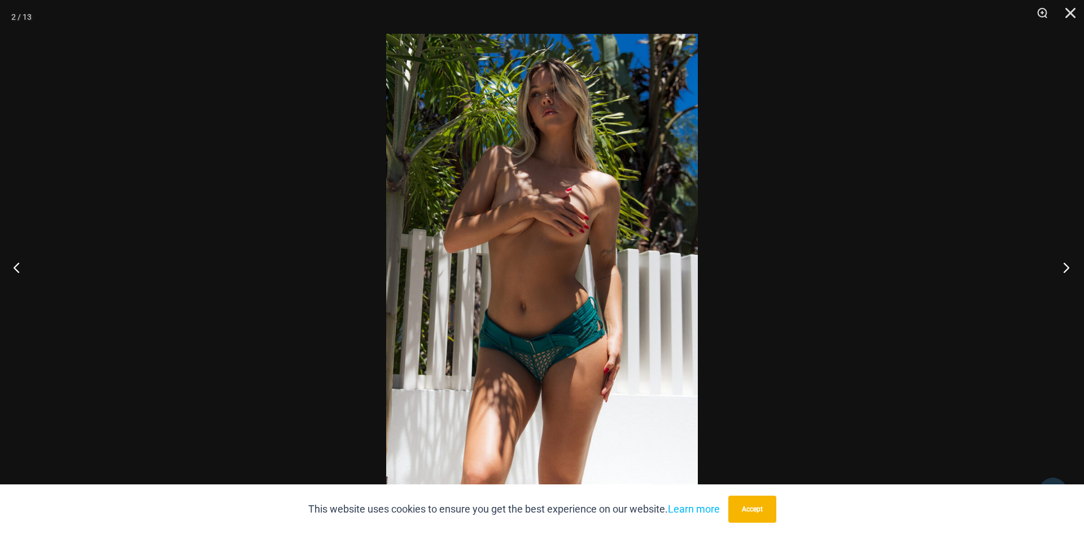
click at [1063, 262] on button "Next" at bounding box center [1062, 267] width 42 height 56
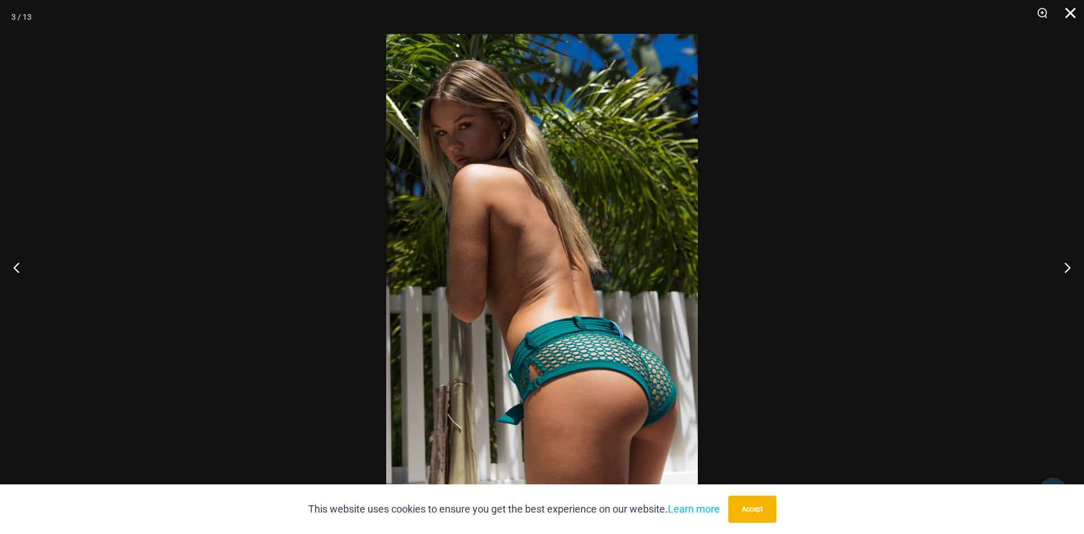
click at [1068, 14] on button "Close" at bounding box center [1066, 17] width 28 height 34
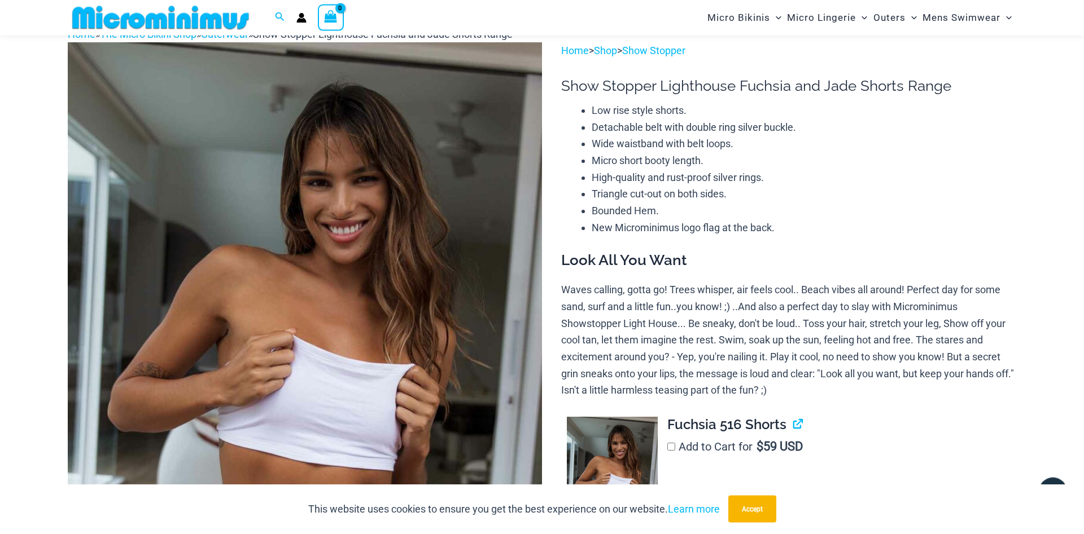
scroll to position [0, 0]
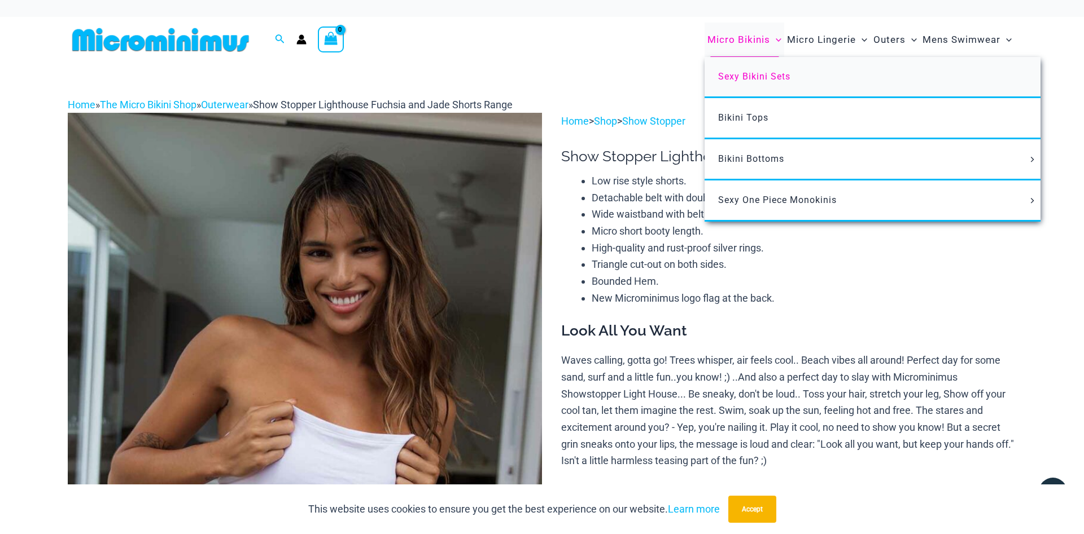
click at [745, 78] on span "Sexy Bikini Sets" at bounding box center [754, 76] width 72 height 11
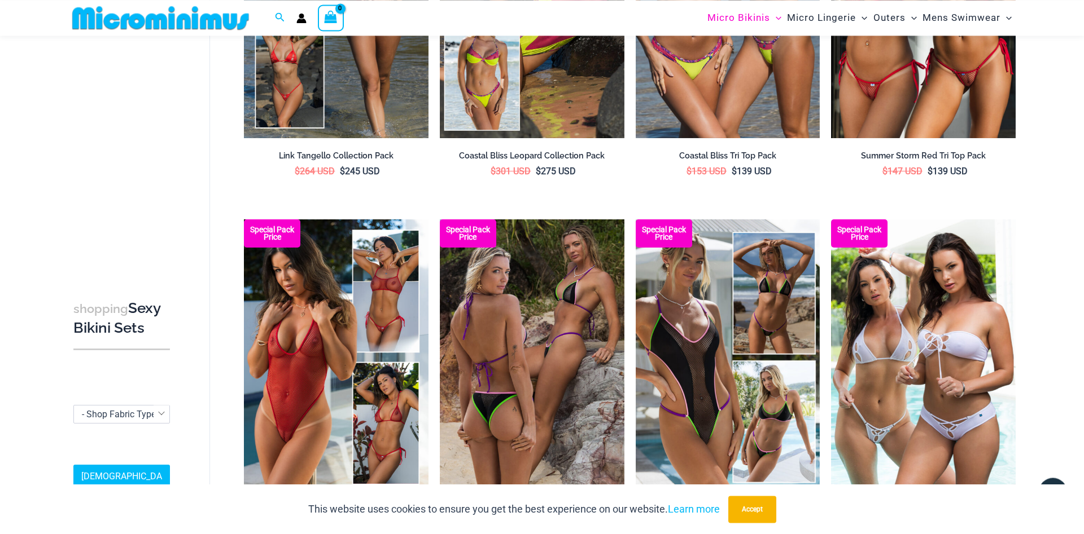
scroll to position [623, 0]
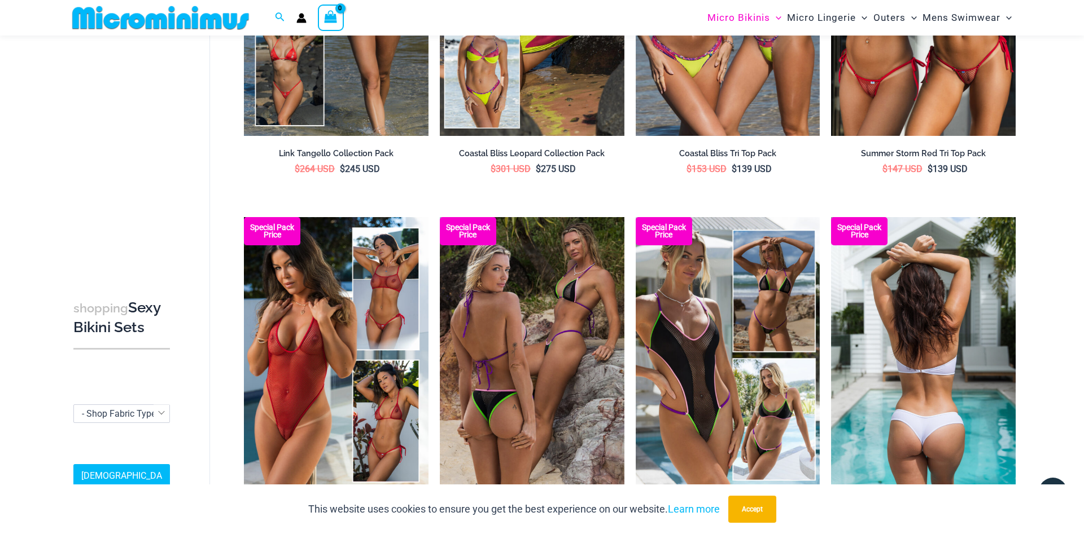
click at [942, 349] on img at bounding box center [923, 355] width 185 height 277
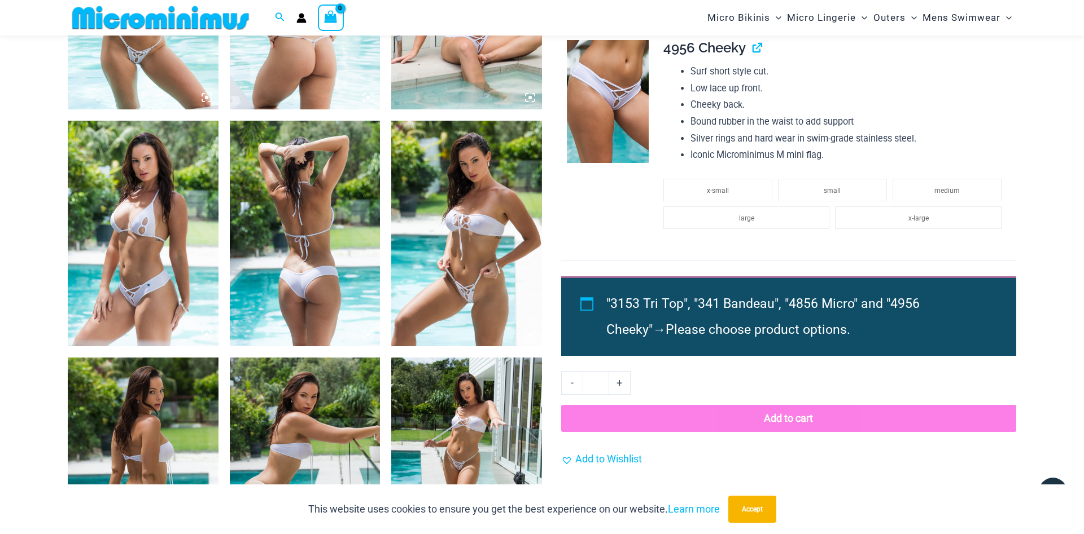
scroll to position [1209, 0]
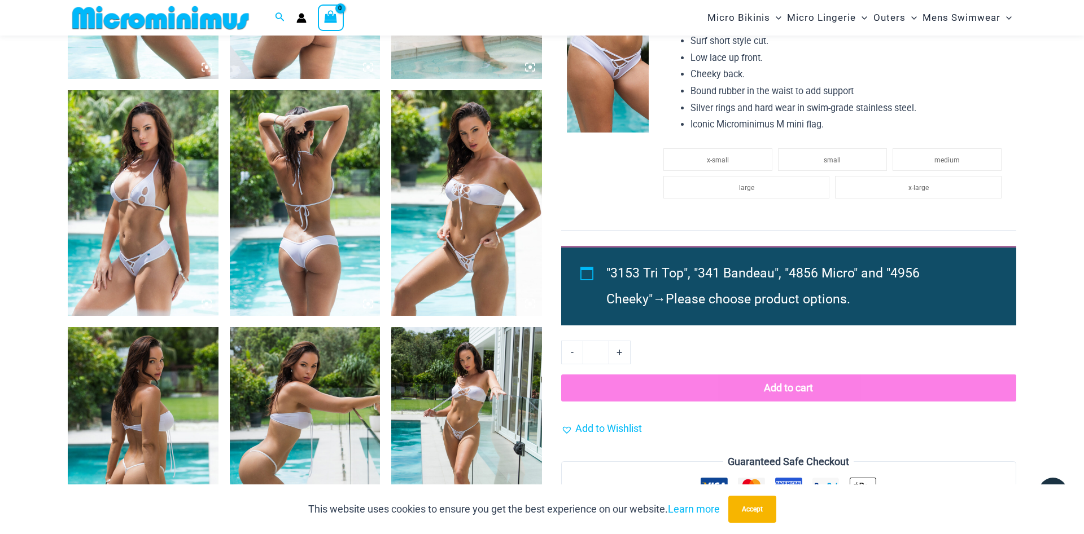
click at [447, 195] on img at bounding box center [466, 203] width 151 height 226
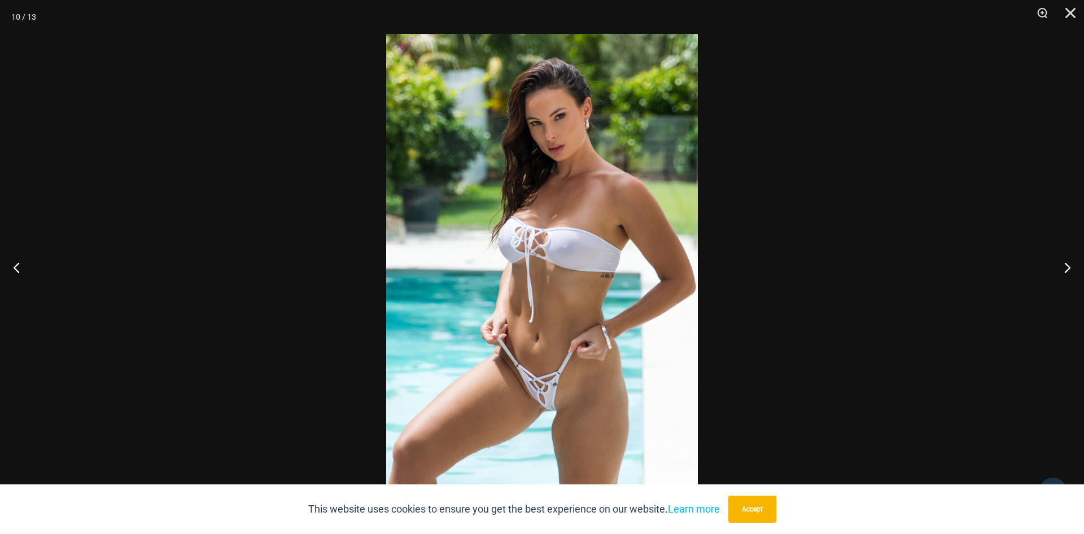
click at [454, 214] on img at bounding box center [542, 267] width 312 height 467
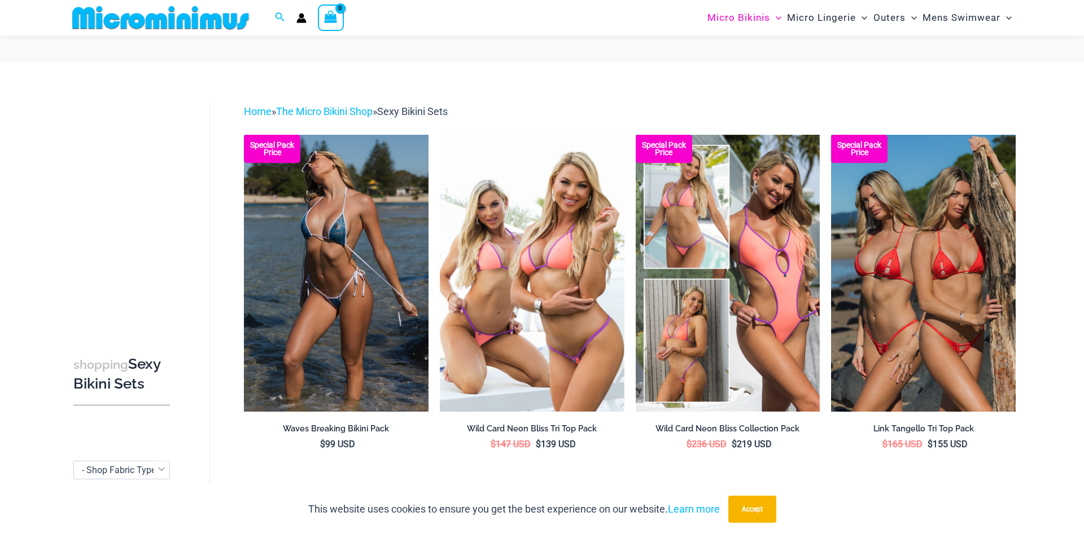
scroll to position [623, 0]
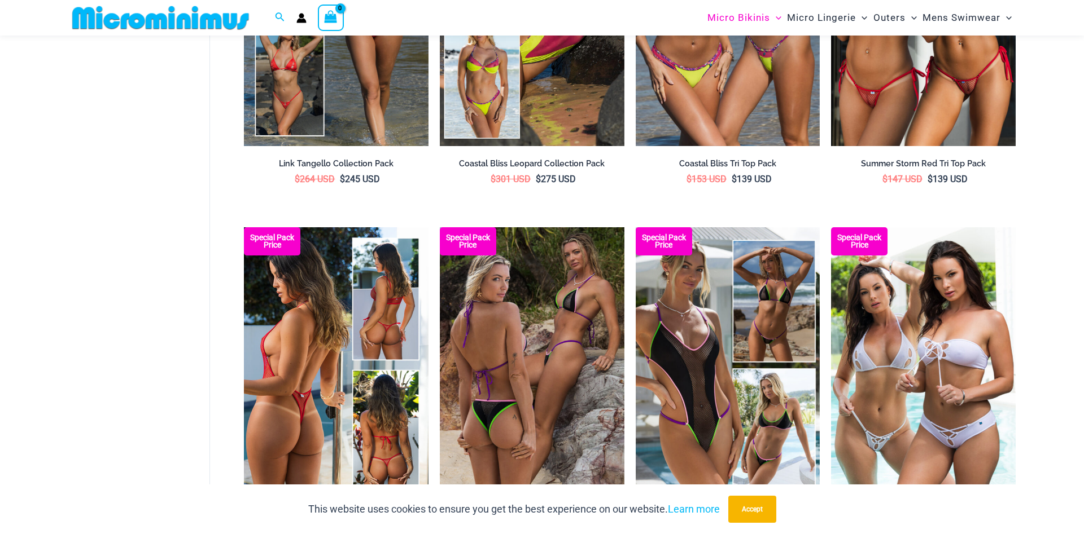
click at [304, 337] on img at bounding box center [336, 365] width 185 height 277
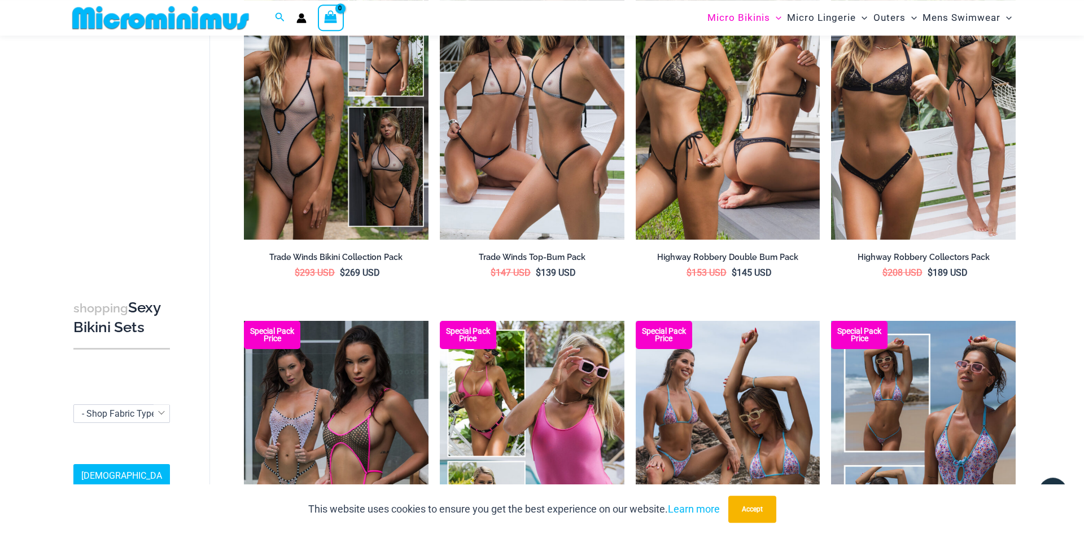
scroll to position [1476, 0]
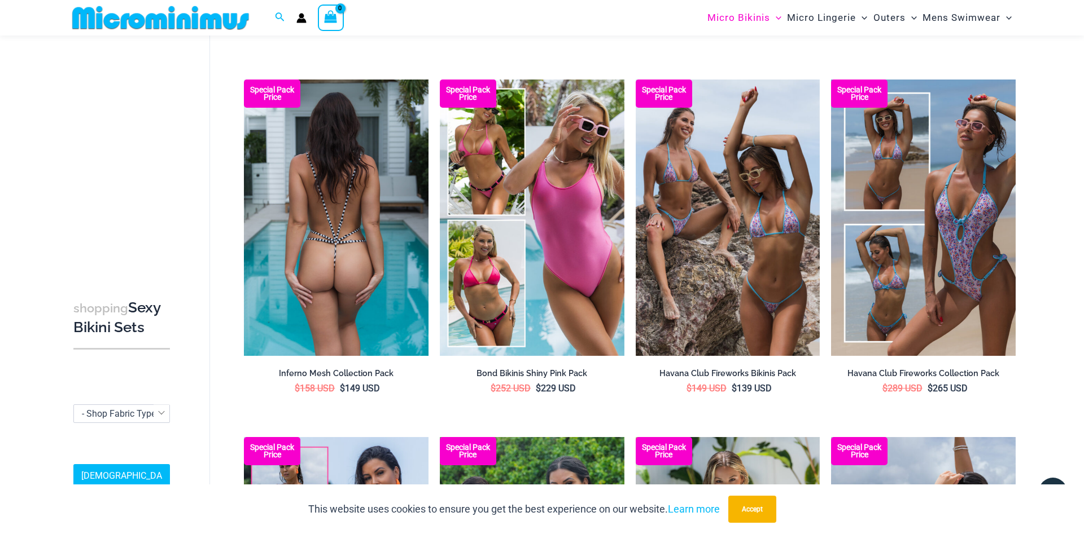
click at [361, 275] on img at bounding box center [336, 218] width 185 height 277
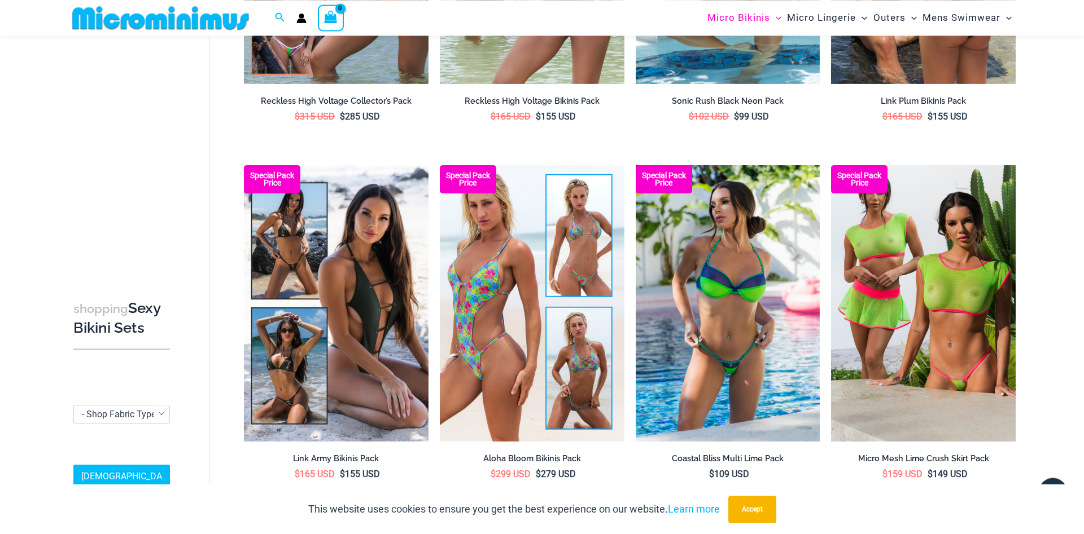
scroll to position [2167, 0]
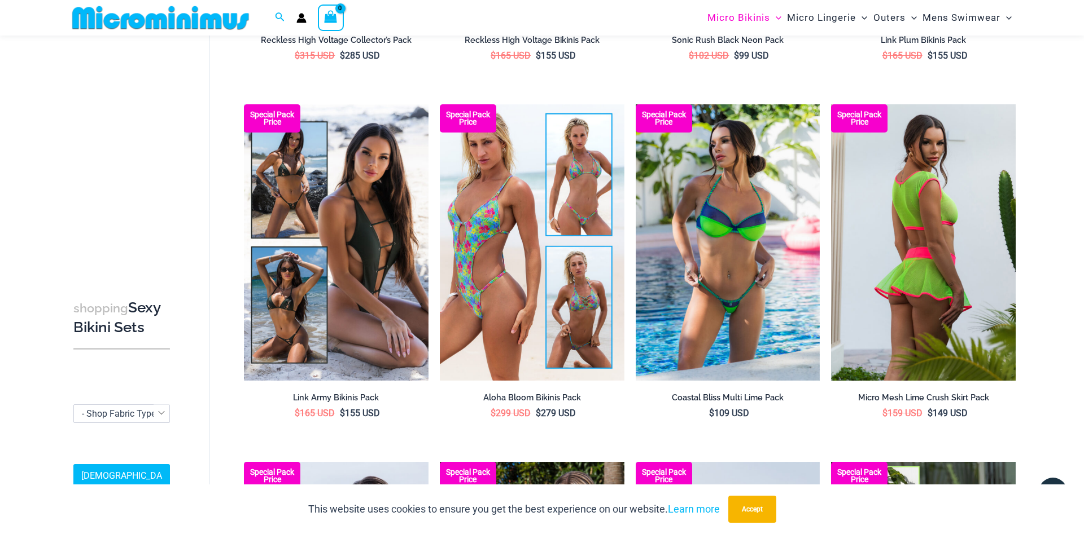
click at [949, 277] on img at bounding box center [923, 242] width 185 height 277
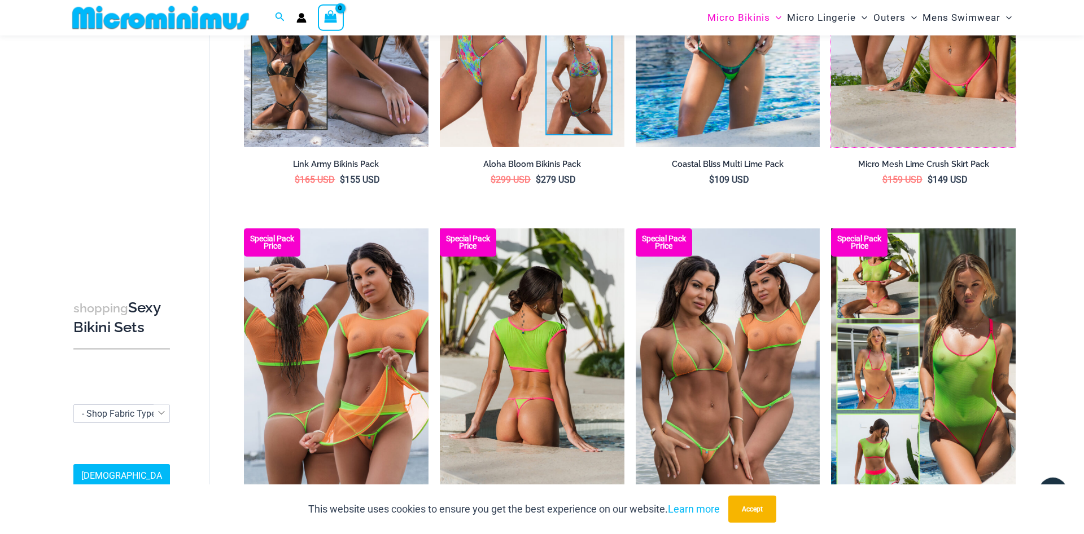
scroll to position [2710, 0]
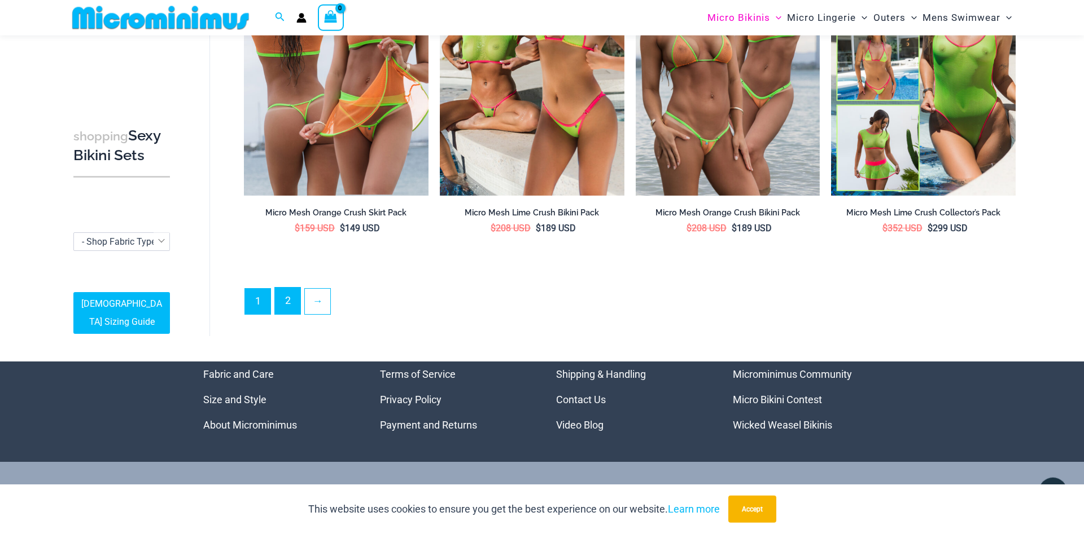
click at [280, 298] on link "2" at bounding box center [287, 301] width 25 height 27
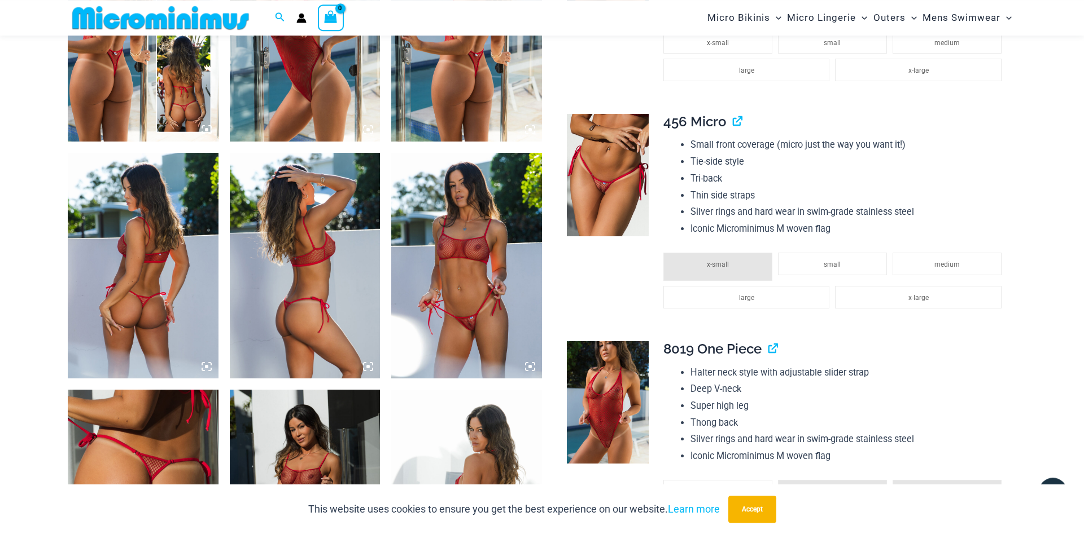
scroll to position [911, 0]
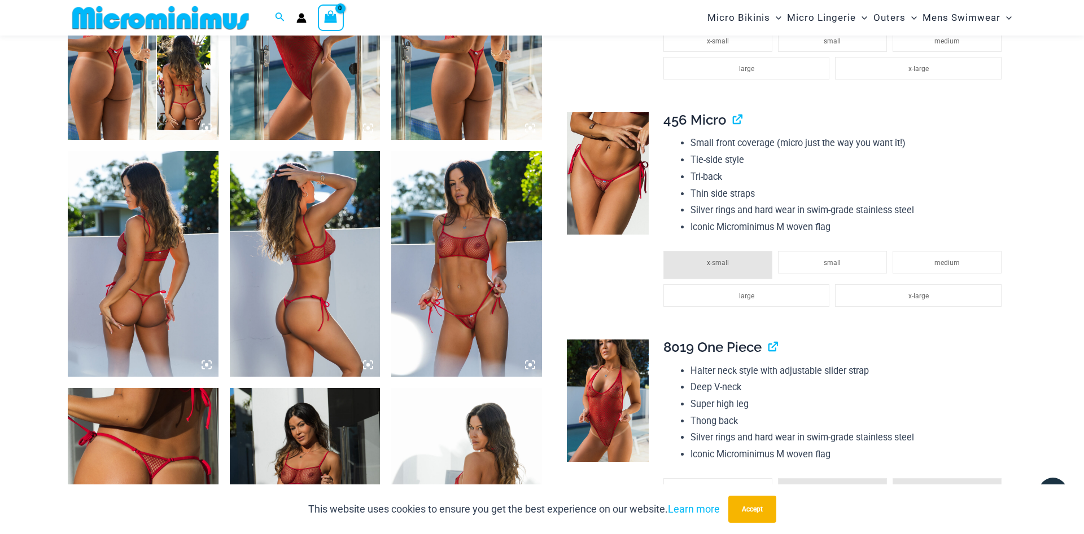
click at [501, 293] on img at bounding box center [466, 264] width 151 height 226
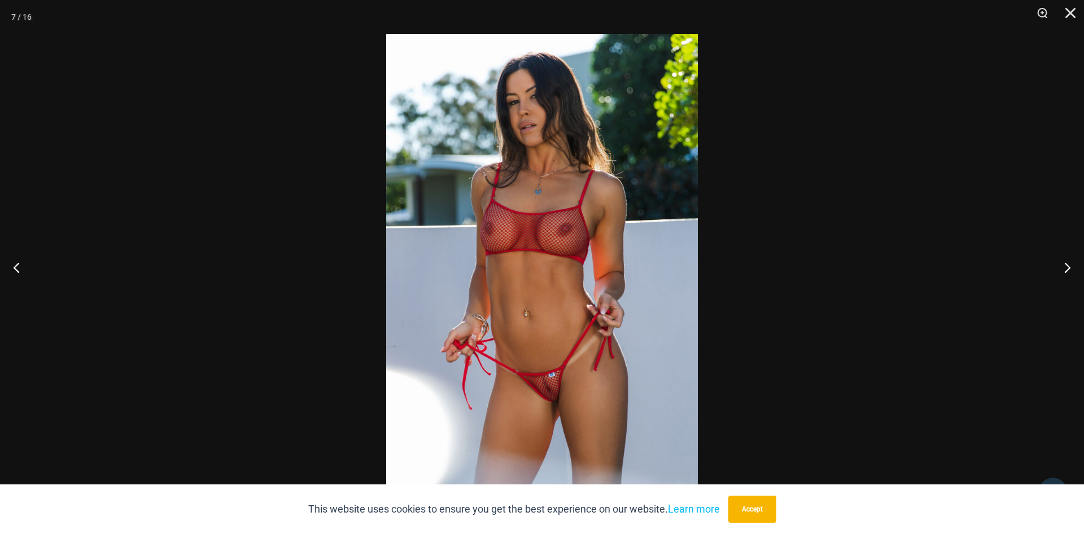
click at [501, 293] on img at bounding box center [542, 267] width 312 height 467
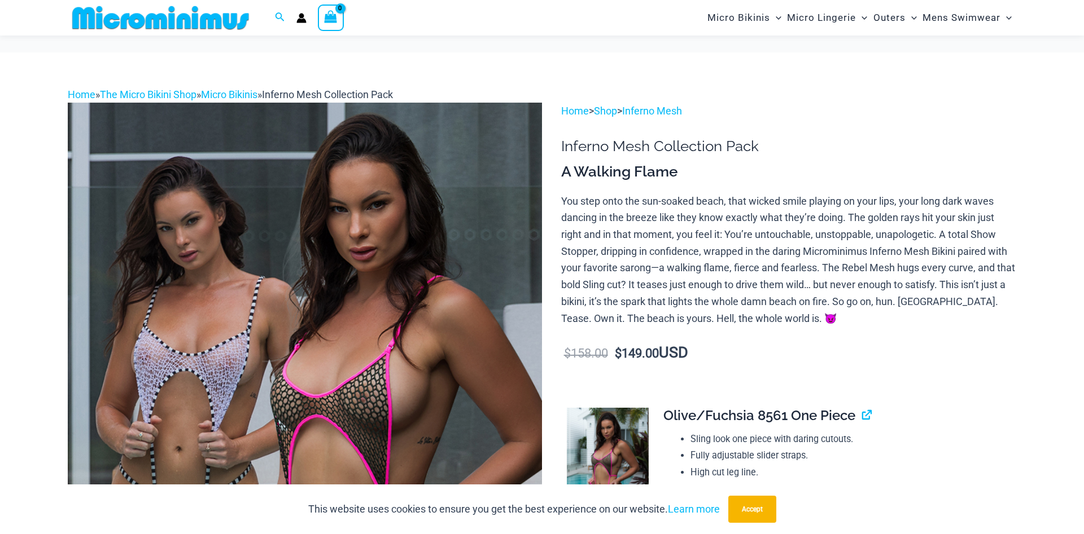
scroll to position [222, 0]
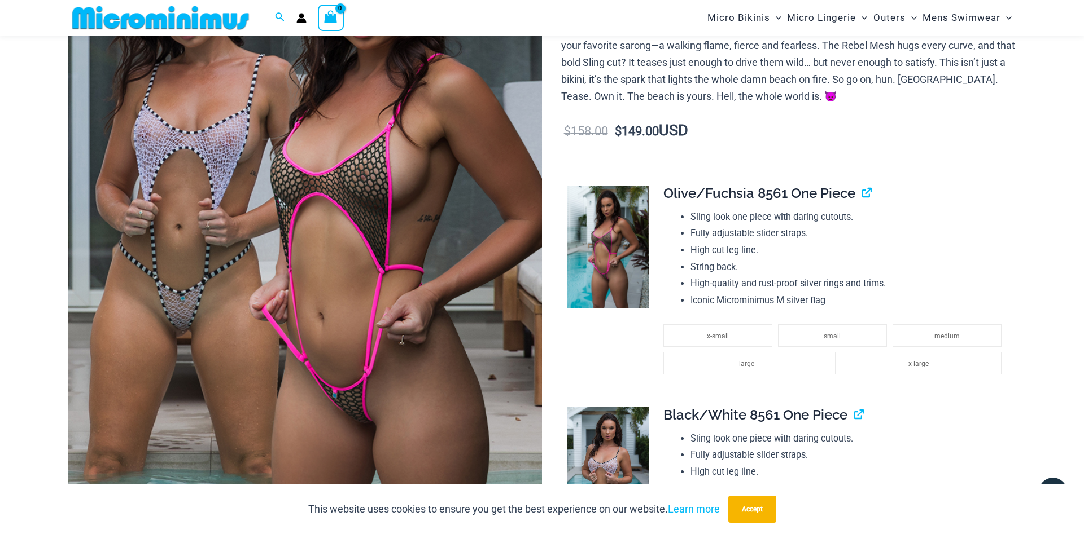
click at [448, 237] on img at bounding box center [305, 235] width 474 height 711
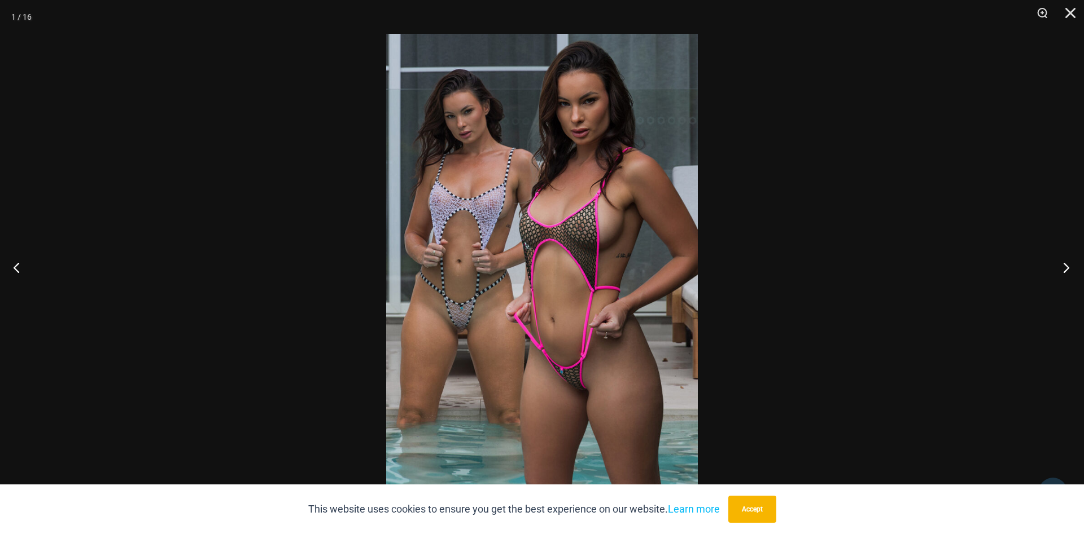
click at [1061, 264] on button "Next" at bounding box center [1062, 267] width 42 height 56
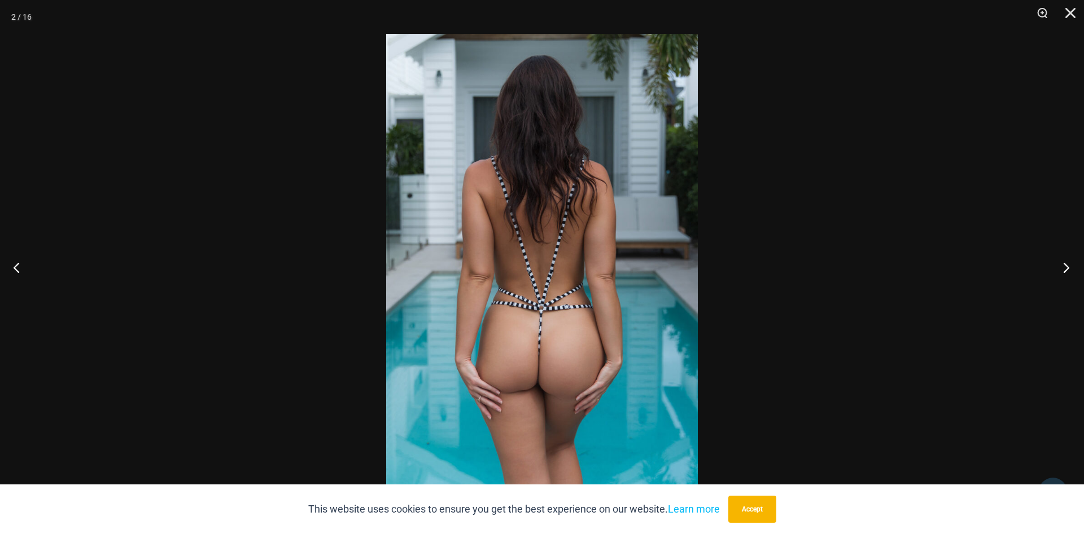
click at [1061, 264] on button "Next" at bounding box center [1062, 267] width 42 height 56
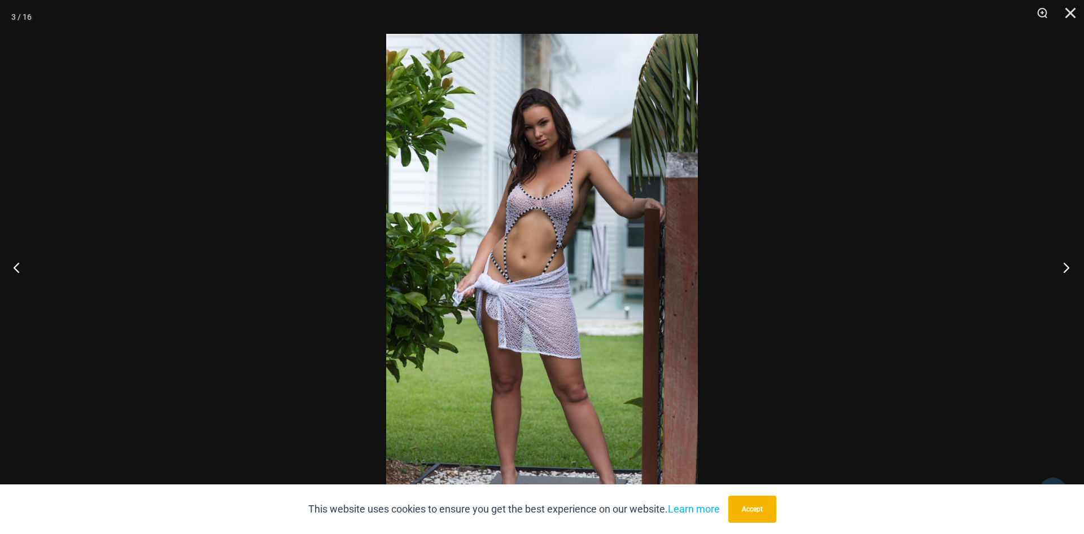
click at [1061, 264] on button "Next" at bounding box center [1062, 267] width 42 height 56
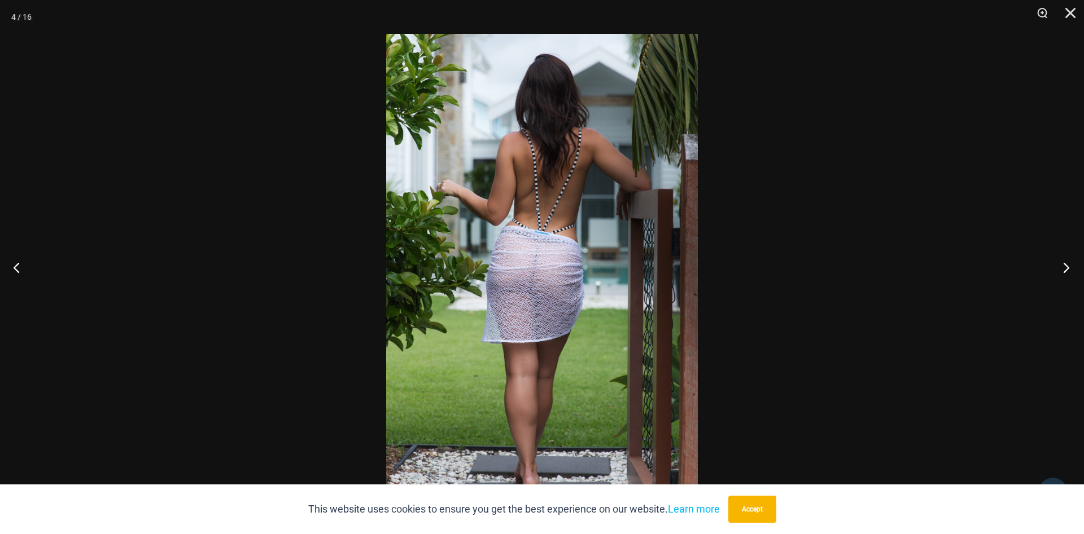
click at [1061, 264] on button "Next" at bounding box center [1062, 267] width 42 height 56
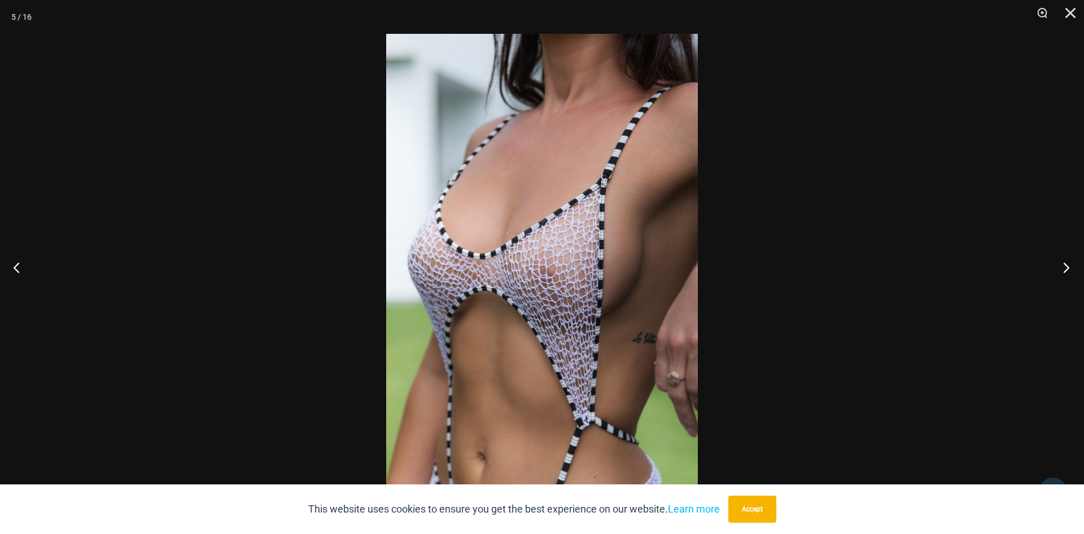
click at [1061, 264] on button "Next" at bounding box center [1062, 267] width 42 height 56
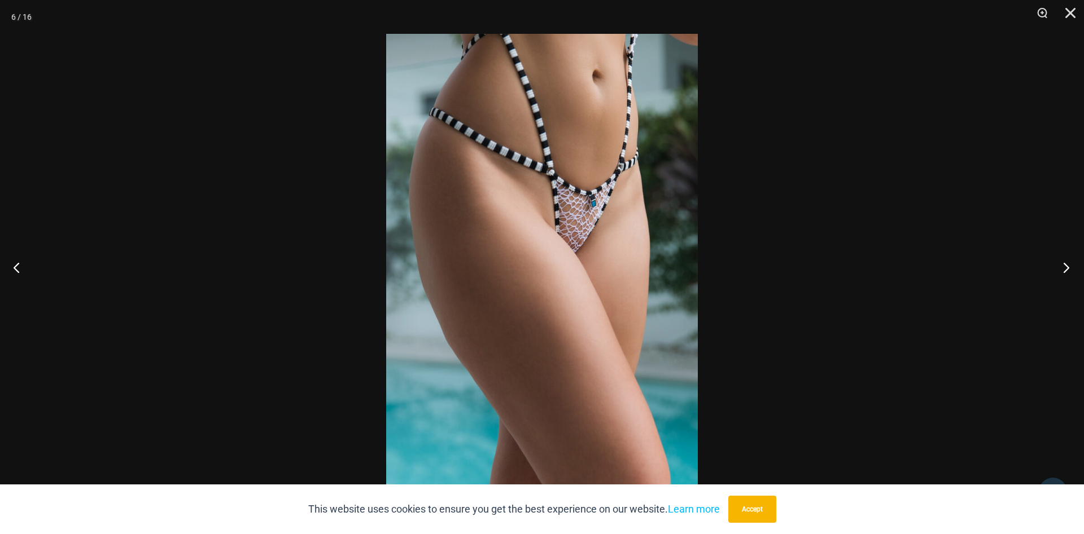
click at [1061, 264] on button "Next" at bounding box center [1062, 267] width 42 height 56
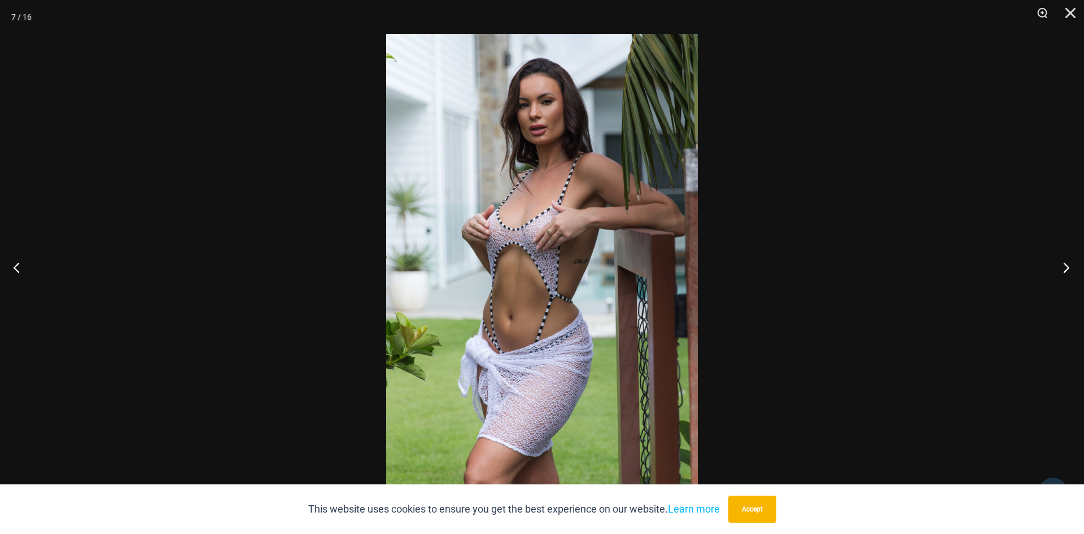
click at [1061, 264] on button "Next" at bounding box center [1062, 267] width 42 height 56
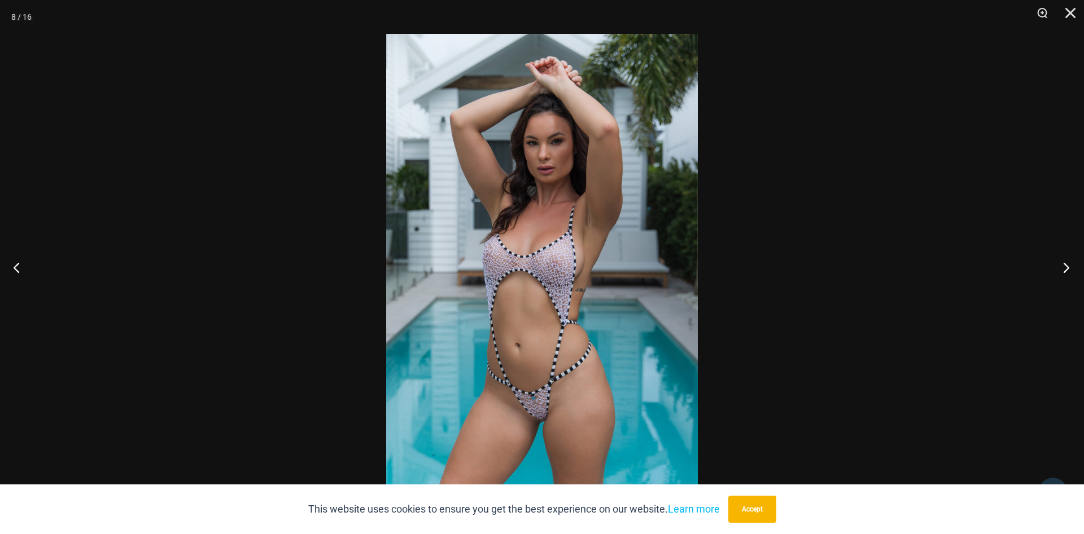
click at [1061, 264] on button "Next" at bounding box center [1062, 267] width 42 height 56
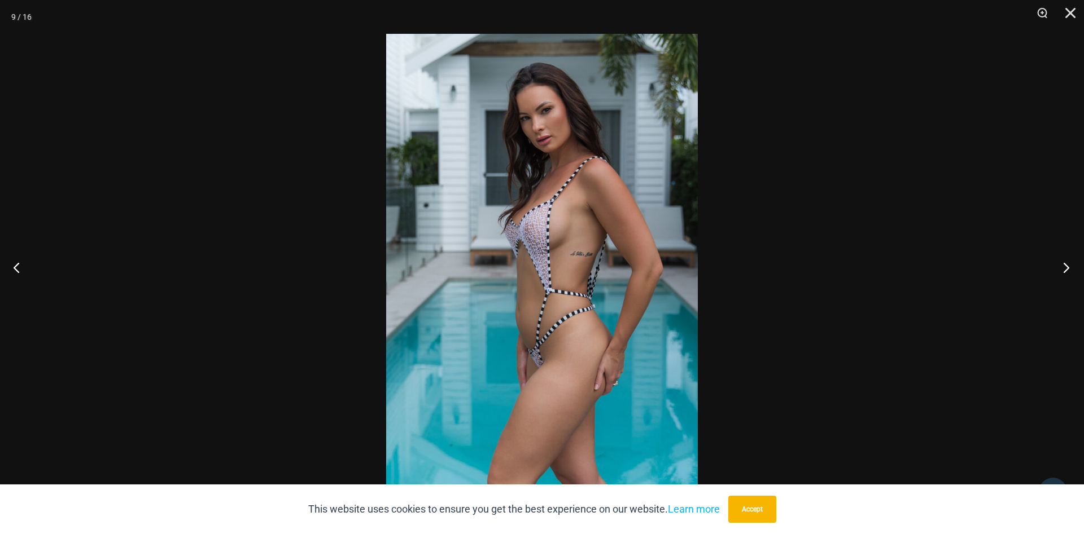
click at [1061, 264] on button "Next" at bounding box center [1062, 267] width 42 height 56
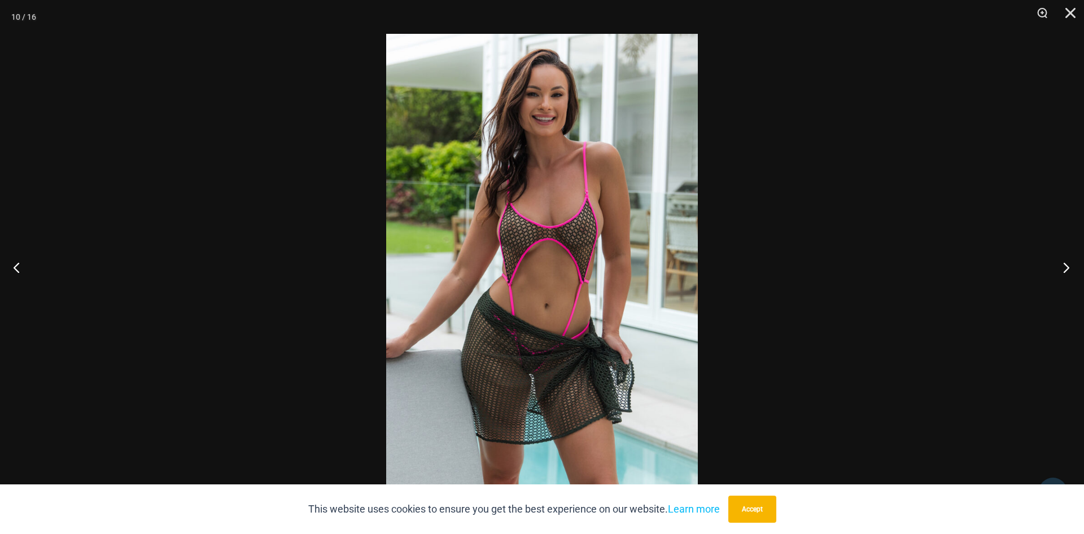
click at [1061, 264] on button "Next" at bounding box center [1062, 267] width 42 height 56
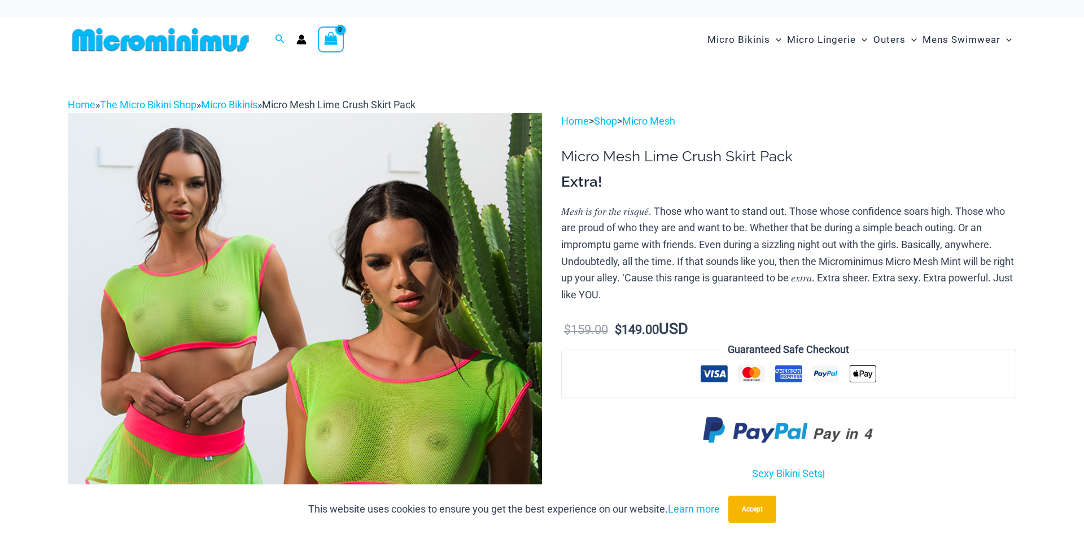
click at [470, 242] on img at bounding box center [305, 468] width 474 height 711
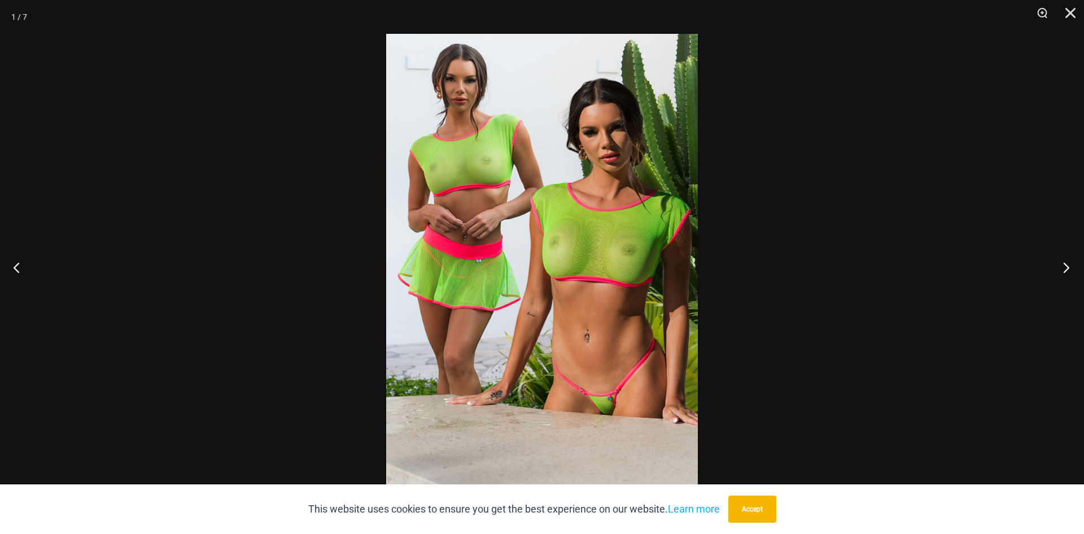
click at [1058, 271] on button "Next" at bounding box center [1062, 267] width 42 height 56
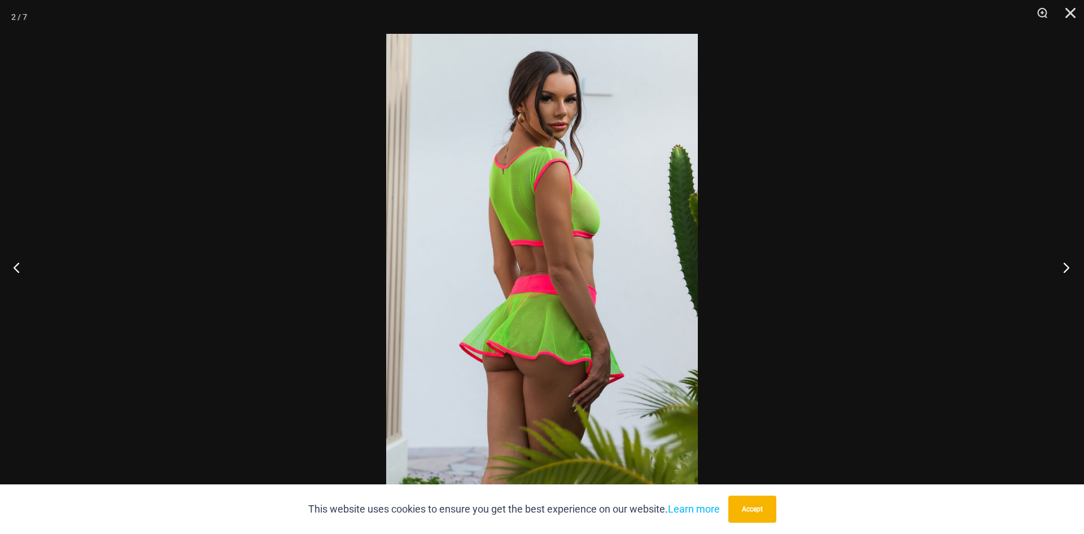
click at [1058, 271] on button "Next" at bounding box center [1062, 267] width 42 height 56
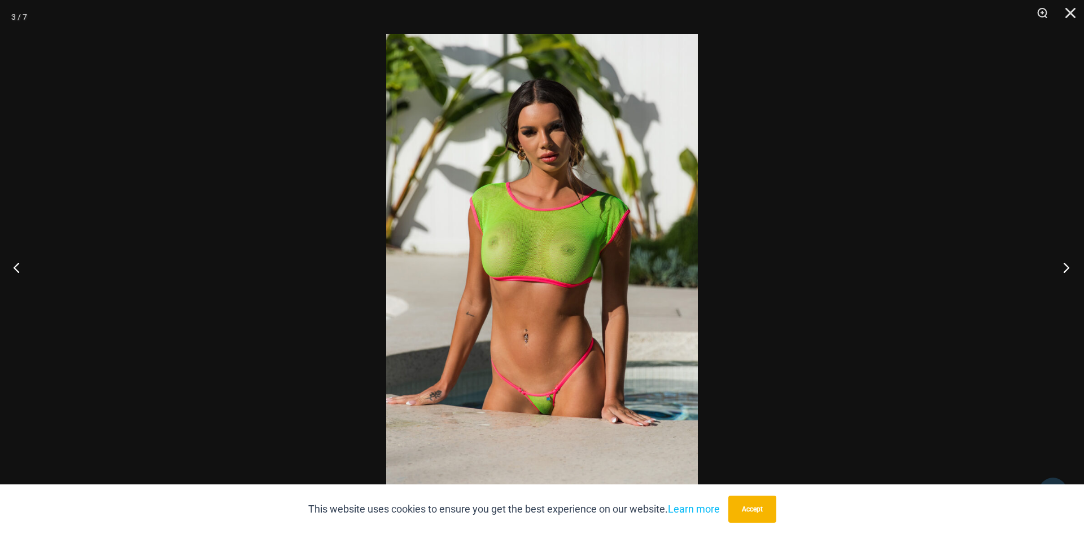
click at [1058, 271] on button "Next" at bounding box center [1062, 267] width 42 height 56
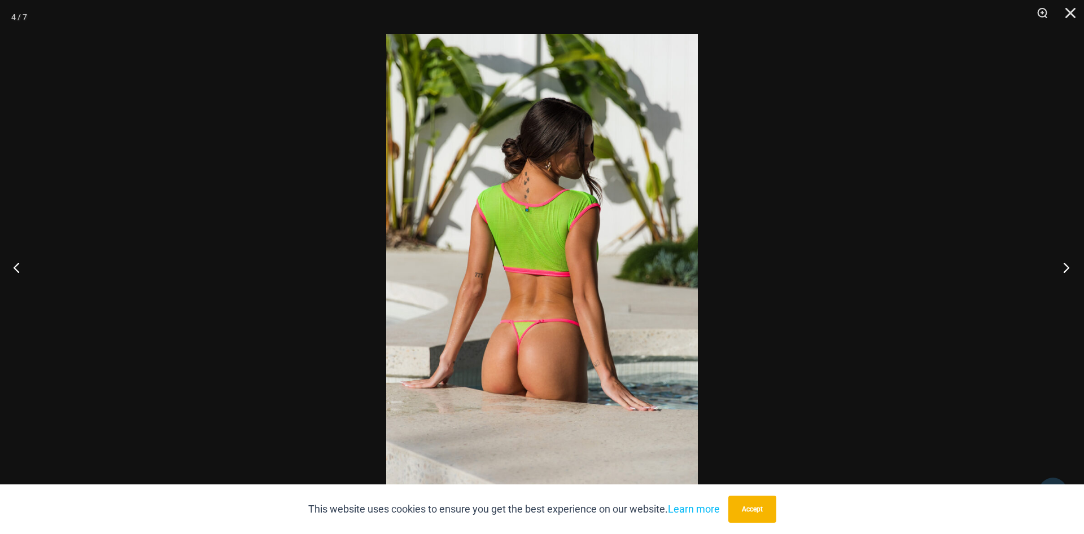
click at [1058, 271] on button "Next" at bounding box center [1062, 267] width 42 height 56
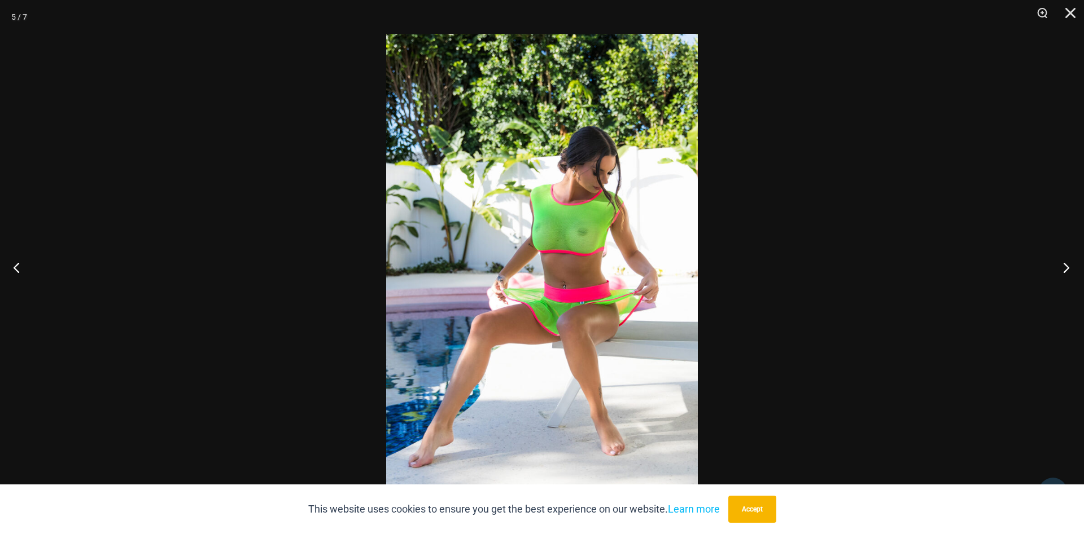
click at [1058, 271] on button "Next" at bounding box center [1062, 267] width 42 height 56
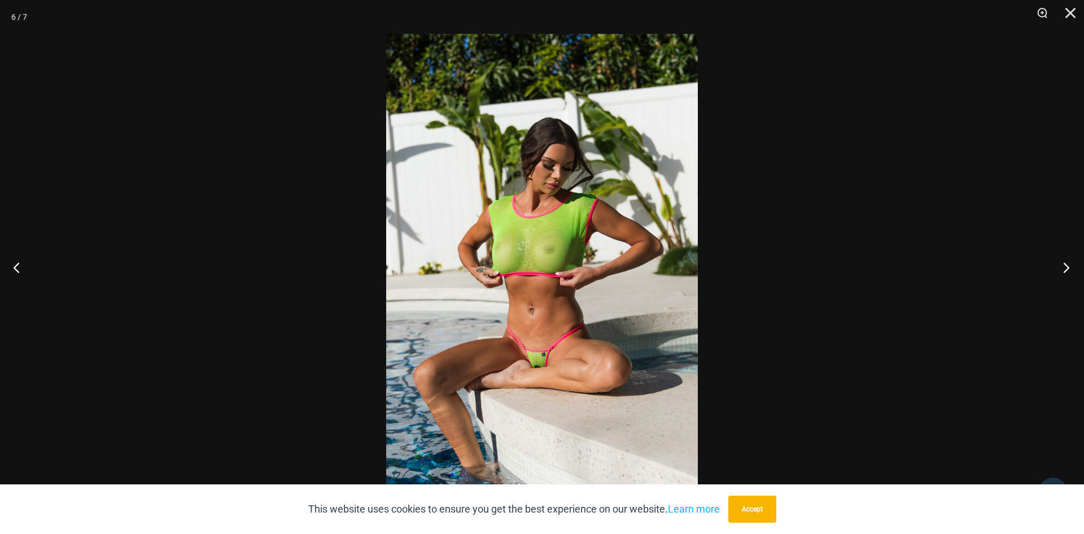
click at [1058, 271] on button "Next" at bounding box center [1062, 267] width 42 height 56
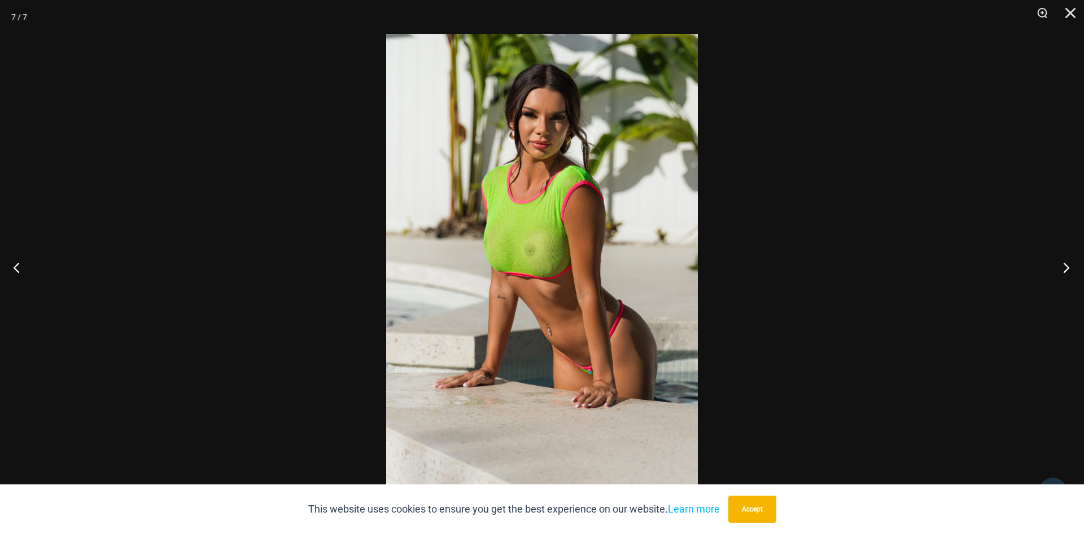
click at [1058, 271] on button "Next" at bounding box center [1062, 267] width 42 height 56
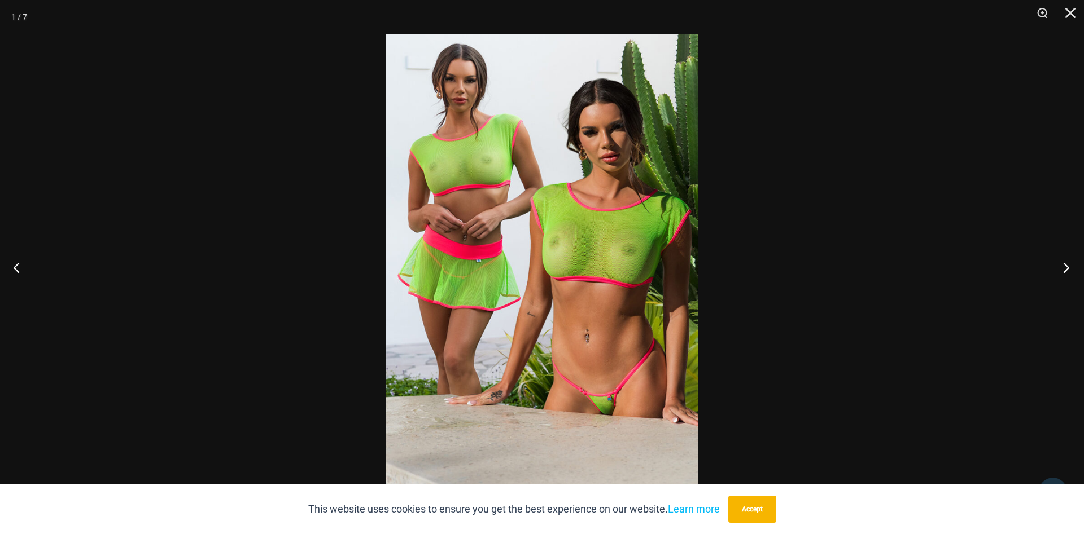
click at [1058, 271] on button "Next" at bounding box center [1062, 267] width 42 height 56
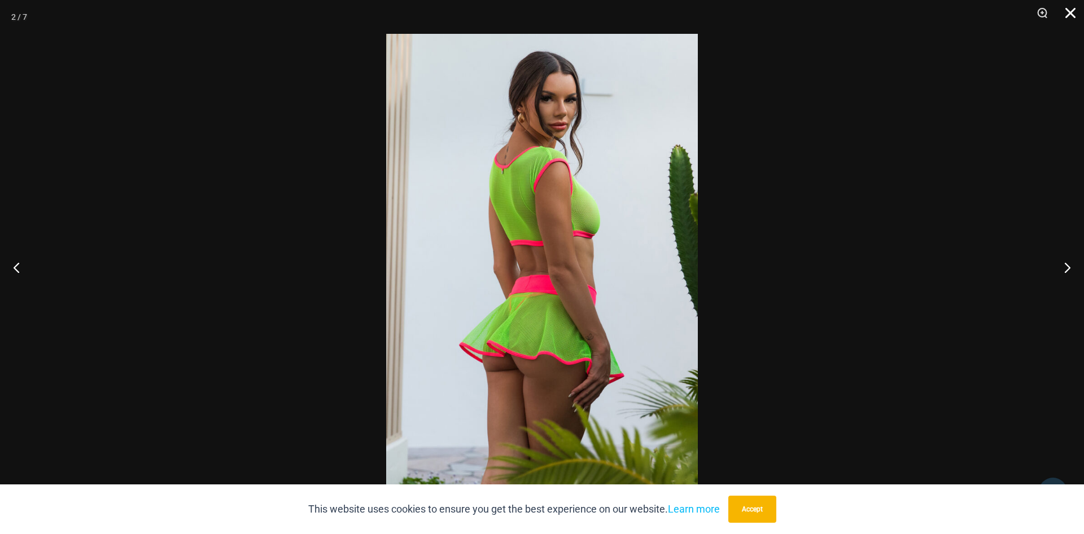
click at [1067, 13] on button "Close" at bounding box center [1066, 17] width 28 height 34
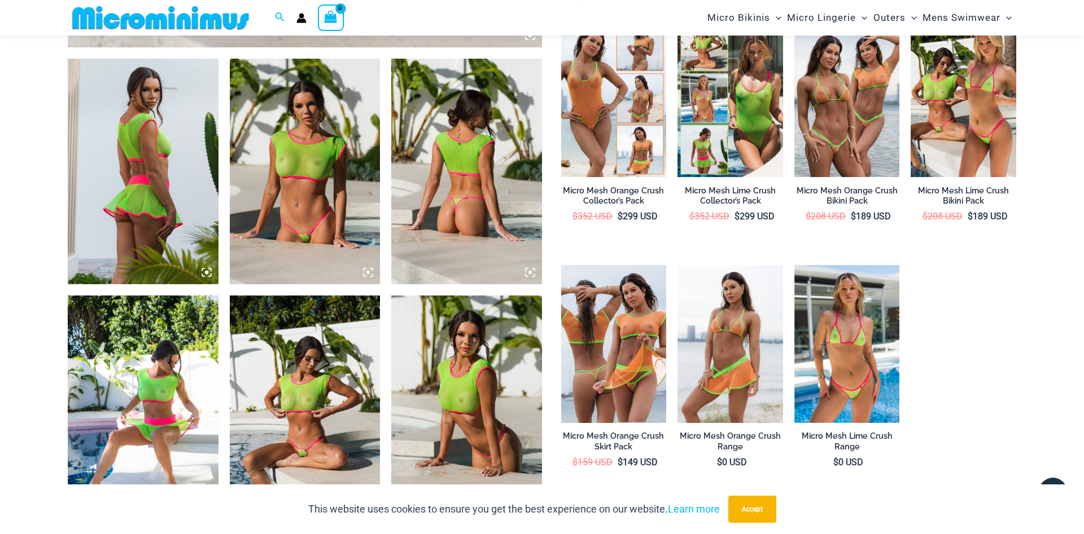
scroll to position [1005, 0]
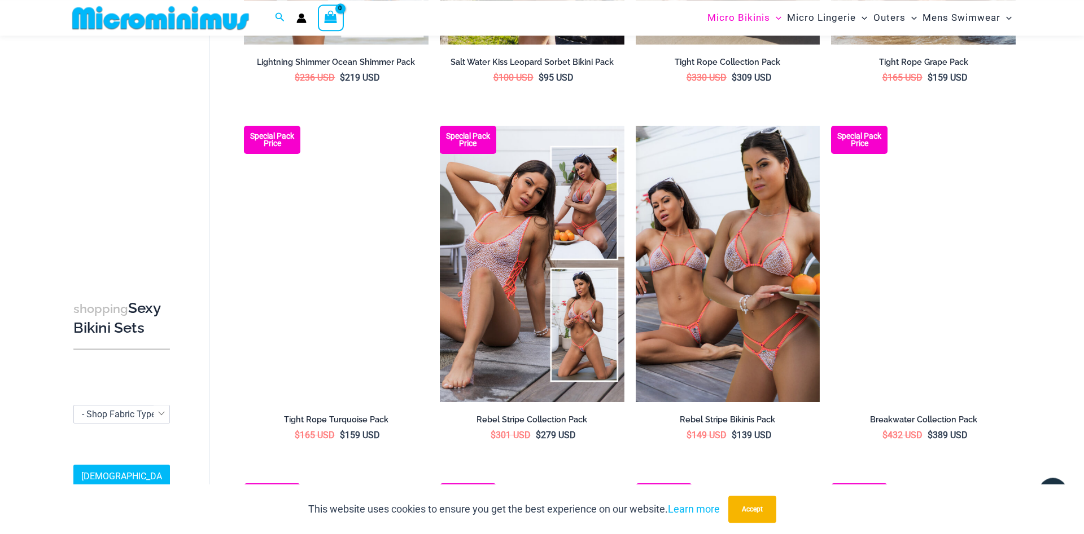
scroll to position [739, 0]
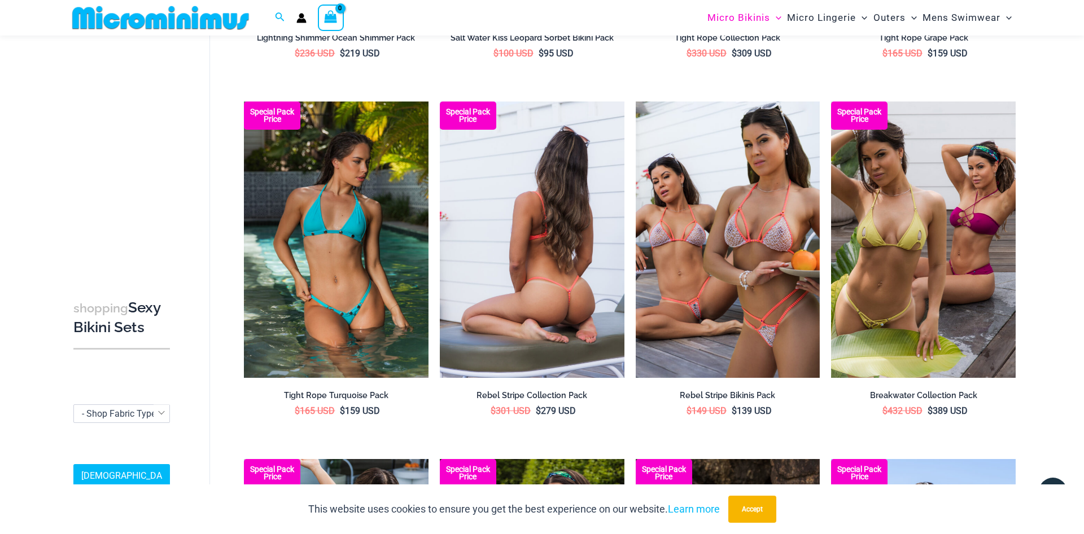
click at [518, 323] on img at bounding box center [532, 240] width 185 height 277
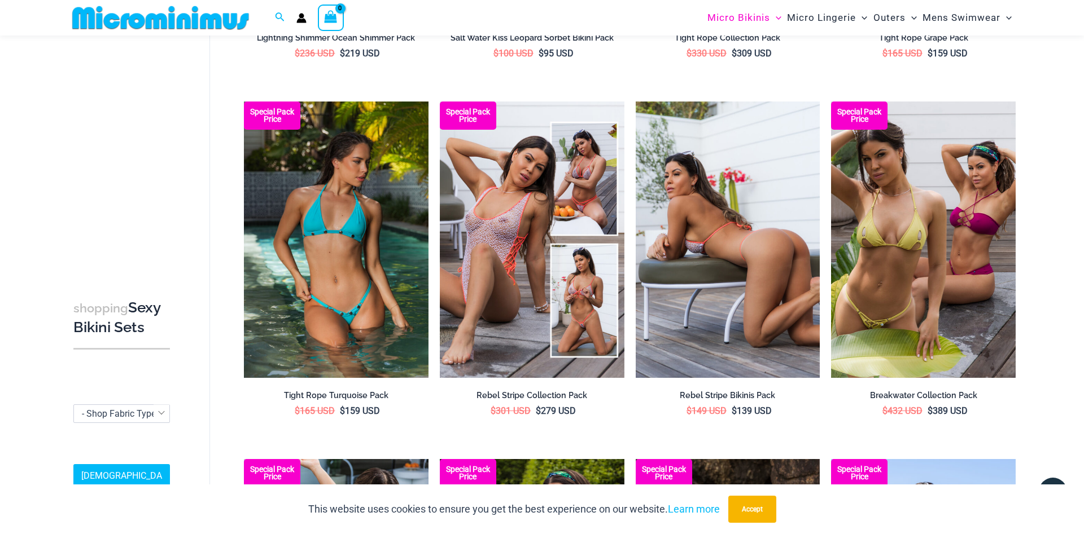
click at [739, 266] on img at bounding box center [727, 240] width 185 height 277
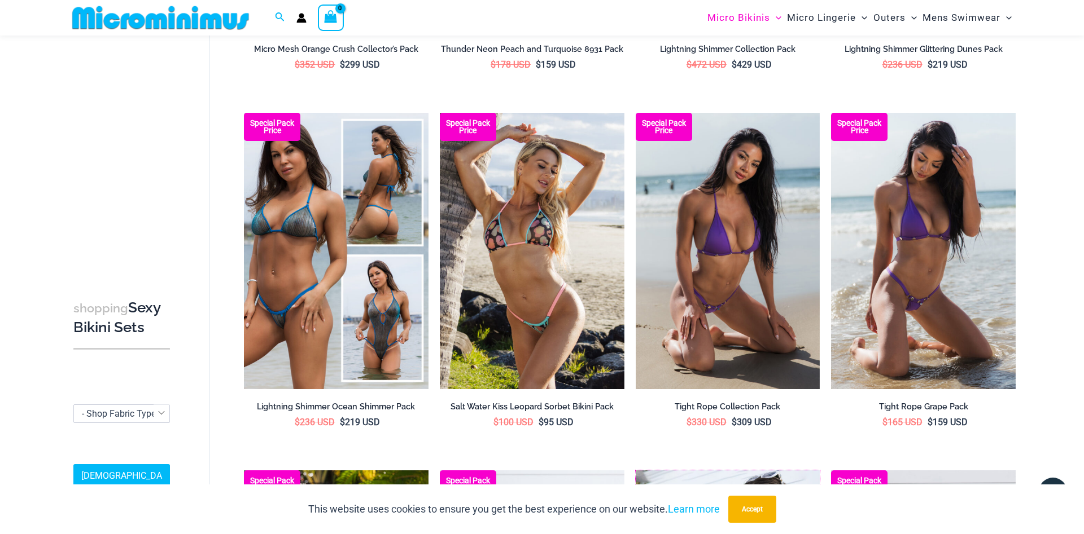
scroll to position [0, 0]
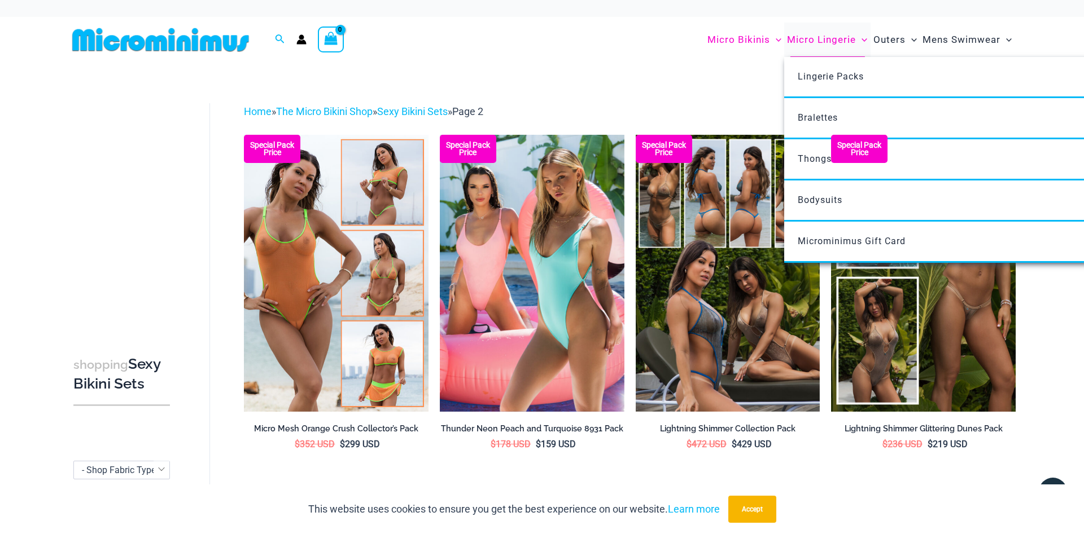
click at [821, 41] on span "Micro Lingerie" at bounding box center [821, 39] width 69 height 29
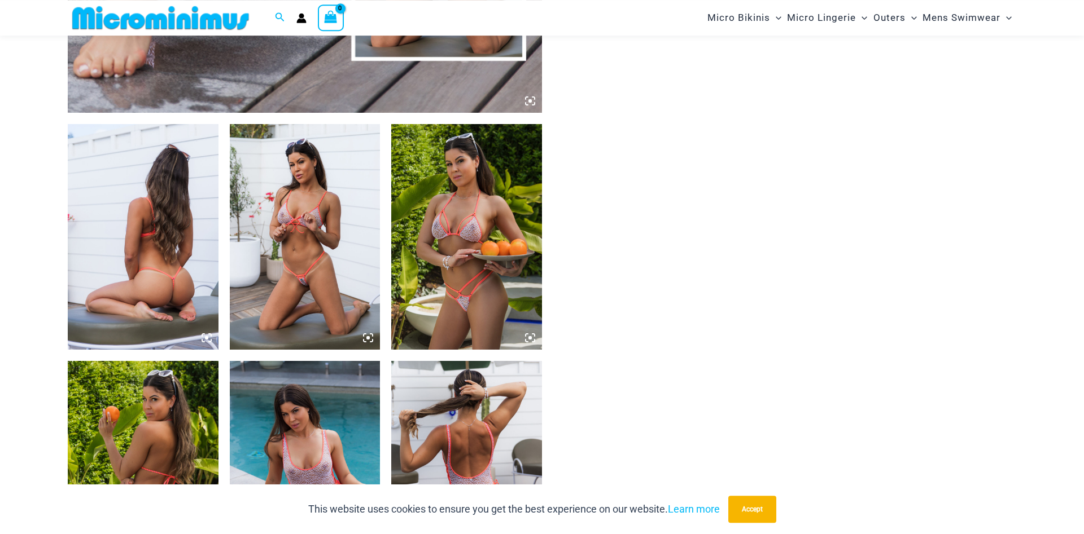
scroll to position [740, 0]
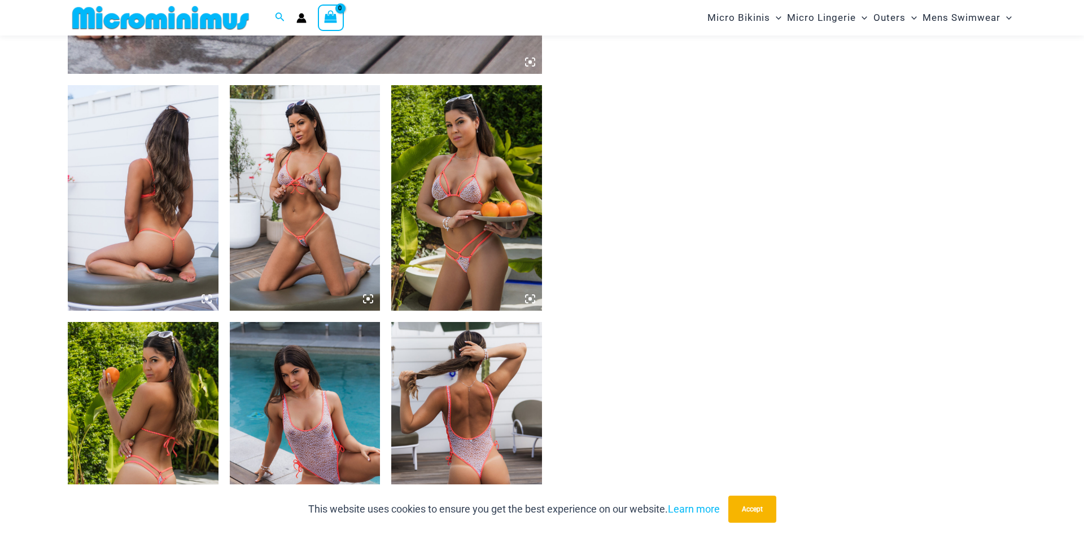
click at [300, 188] on img at bounding box center [305, 198] width 151 height 226
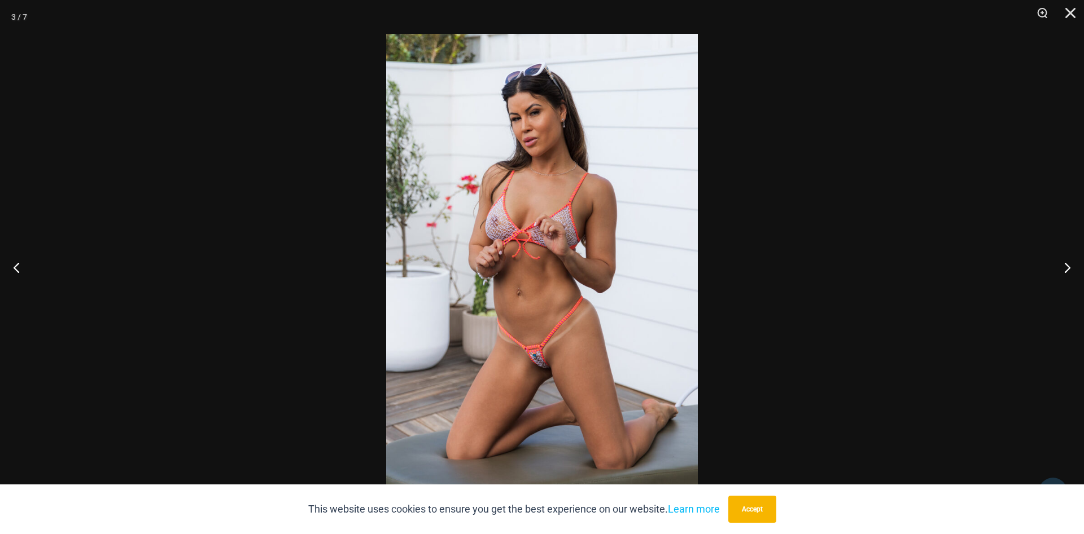
click at [521, 272] on img at bounding box center [542, 267] width 312 height 467
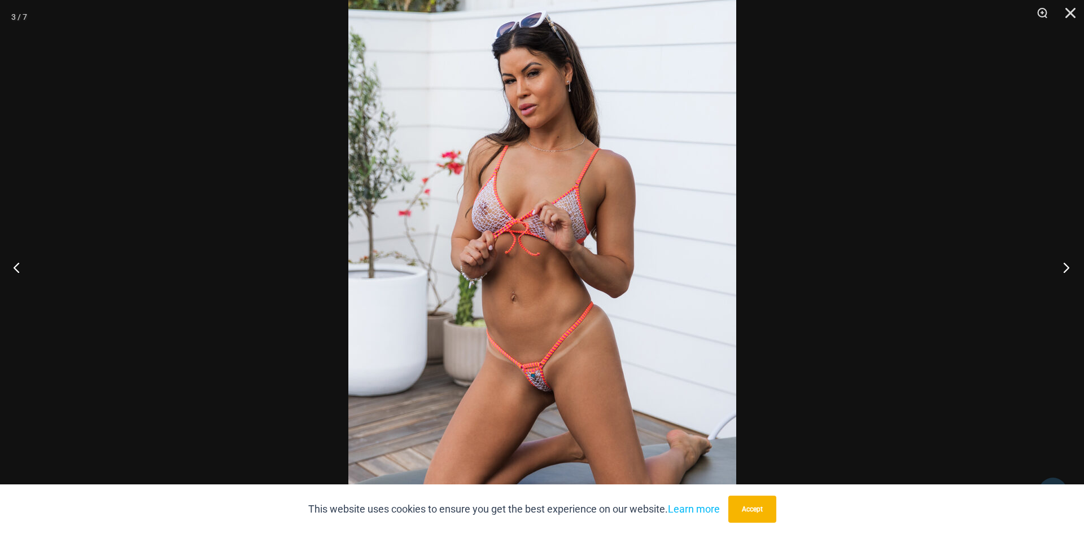
click at [1067, 264] on button "Next" at bounding box center [1062, 267] width 42 height 56
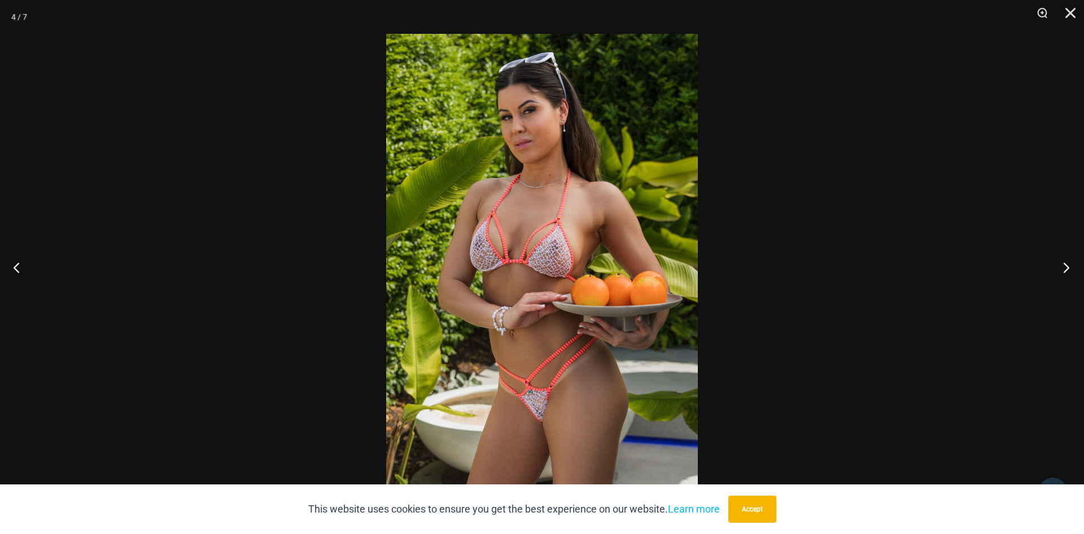
click at [1066, 264] on button "Next" at bounding box center [1062, 267] width 42 height 56
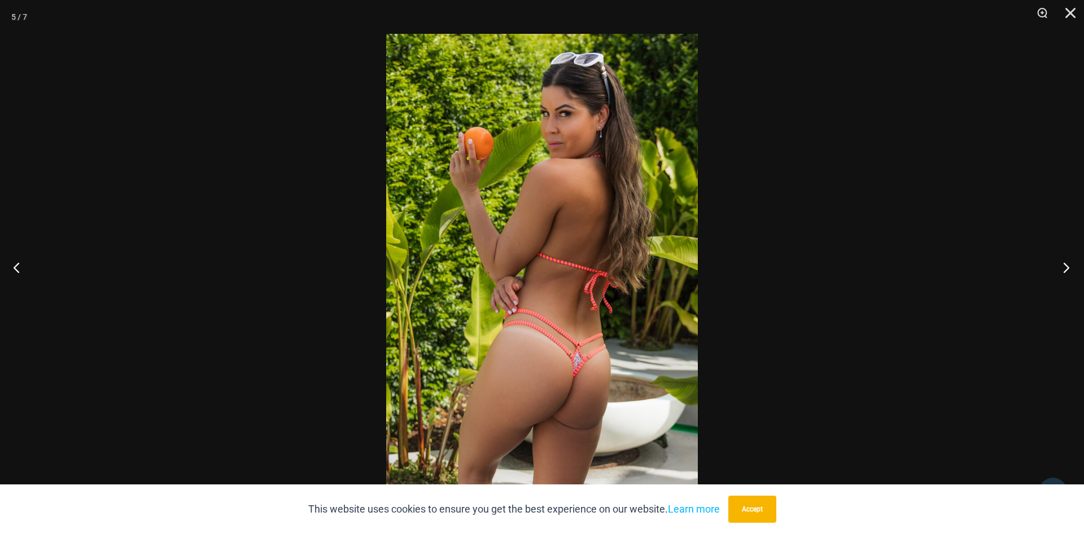
click at [1066, 264] on button "Next" at bounding box center [1062, 267] width 42 height 56
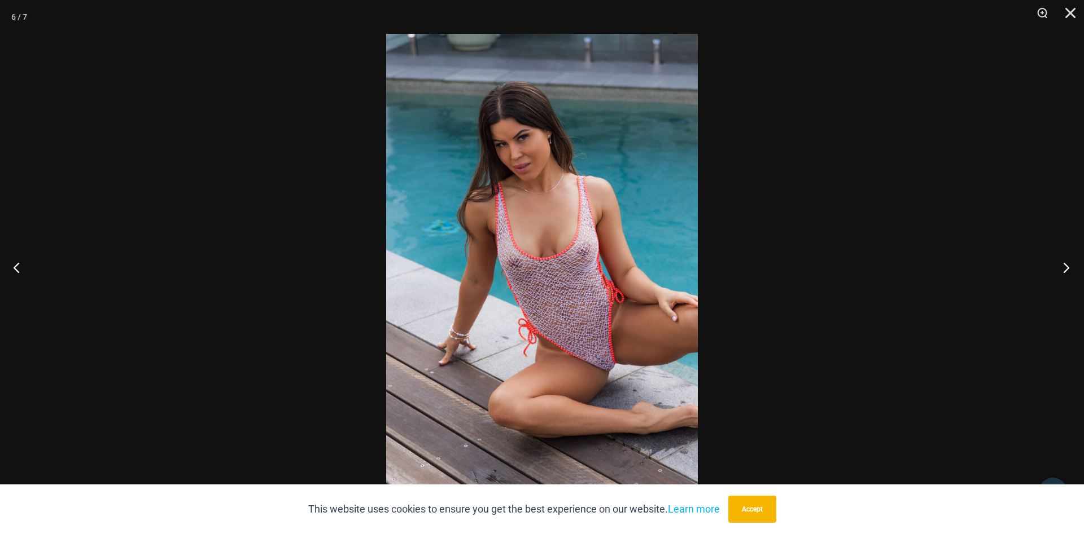
click at [1066, 264] on button "Next" at bounding box center [1062, 267] width 42 height 56
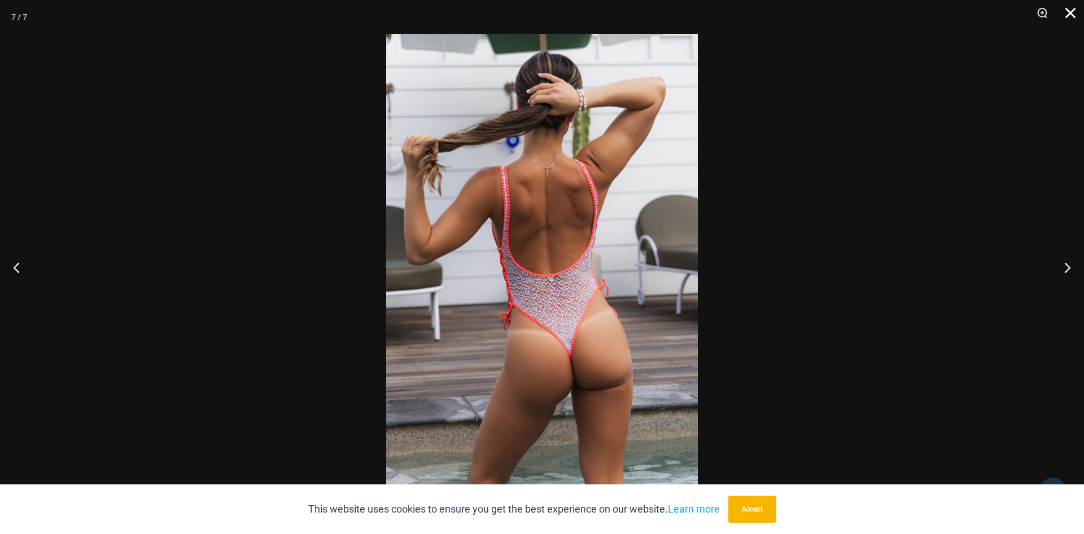
click at [1069, 15] on button "Close" at bounding box center [1066, 17] width 28 height 34
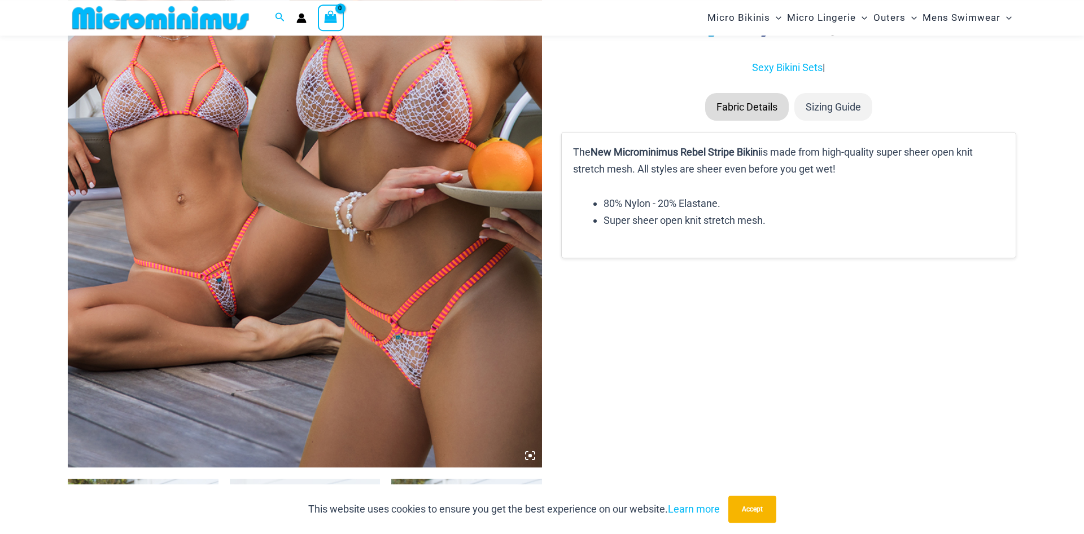
scroll to position [508, 0]
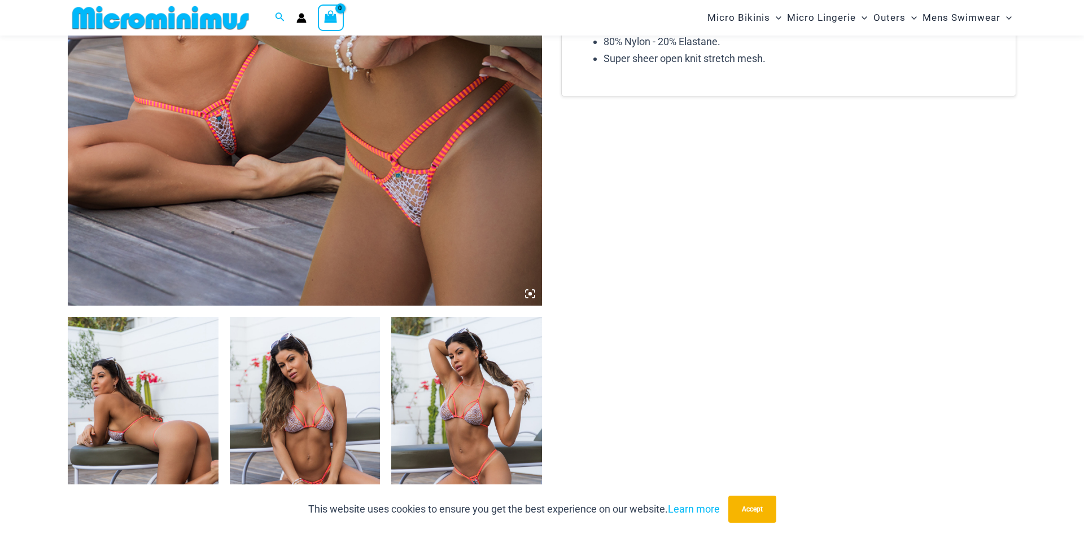
click at [529, 295] on icon at bounding box center [529, 293] width 3 height 3
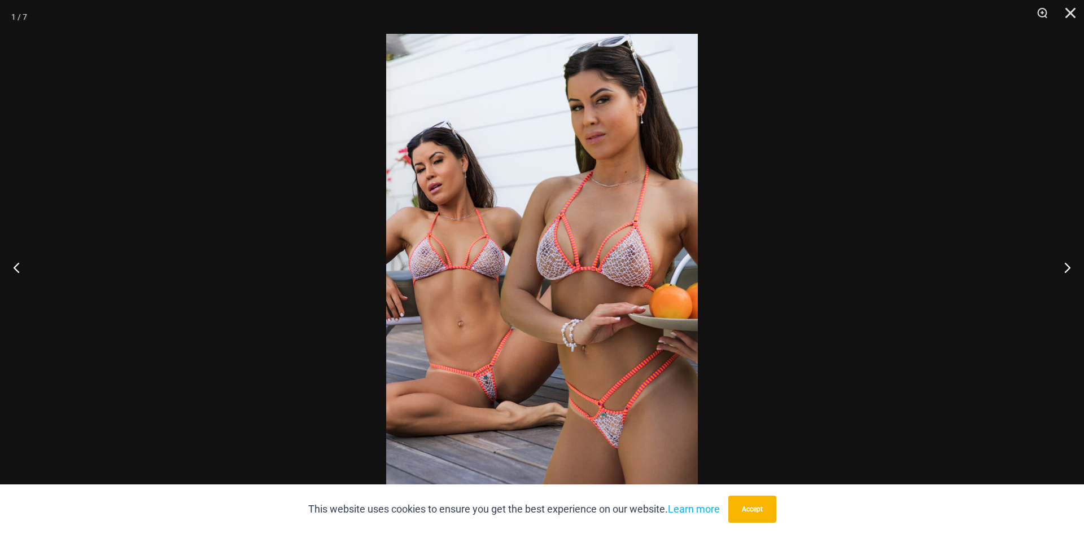
click at [507, 292] on img at bounding box center [542, 267] width 312 height 467
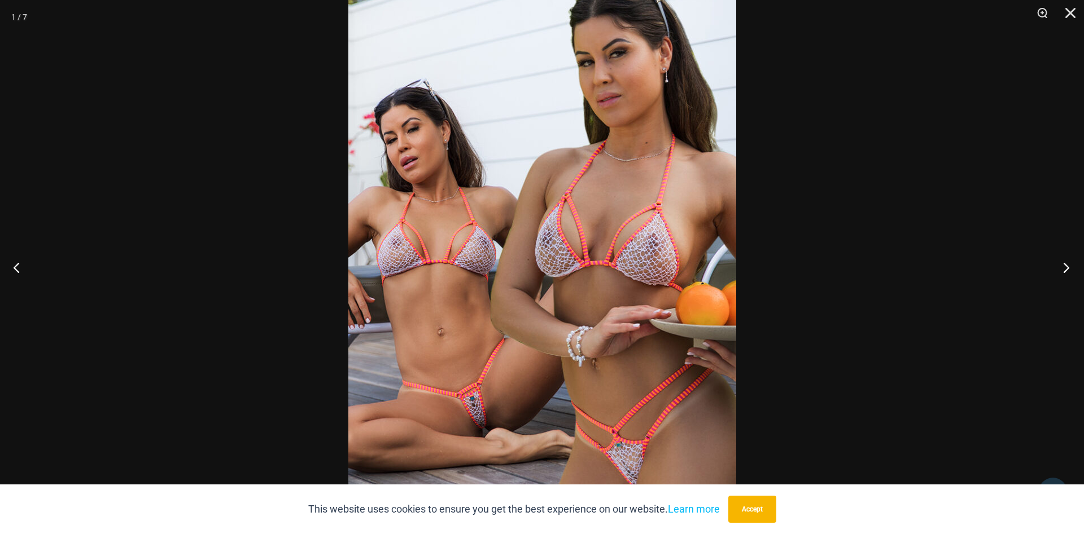
click at [1062, 268] on button "Next" at bounding box center [1062, 267] width 42 height 56
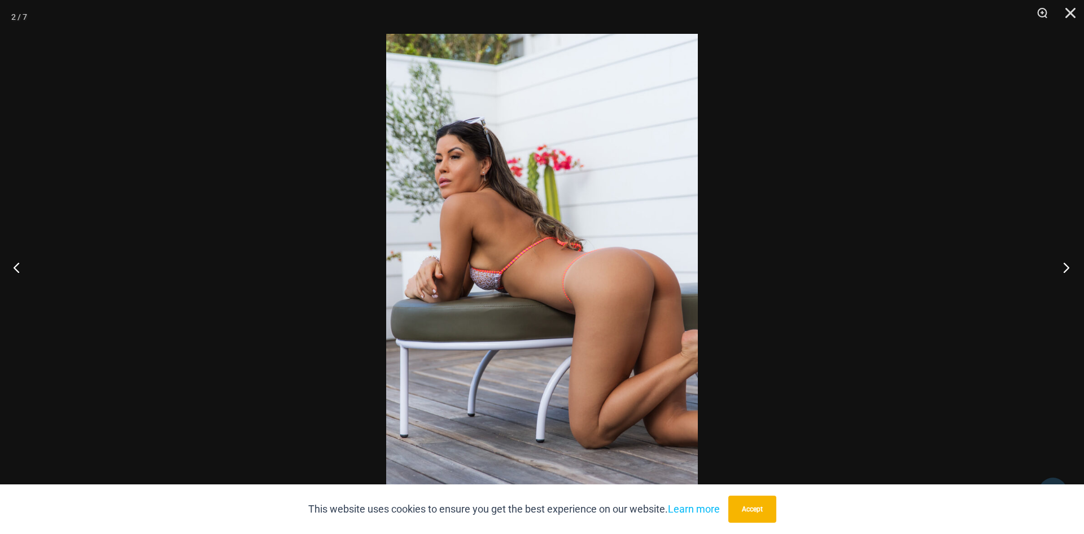
click at [1062, 268] on button "Next" at bounding box center [1062, 267] width 42 height 56
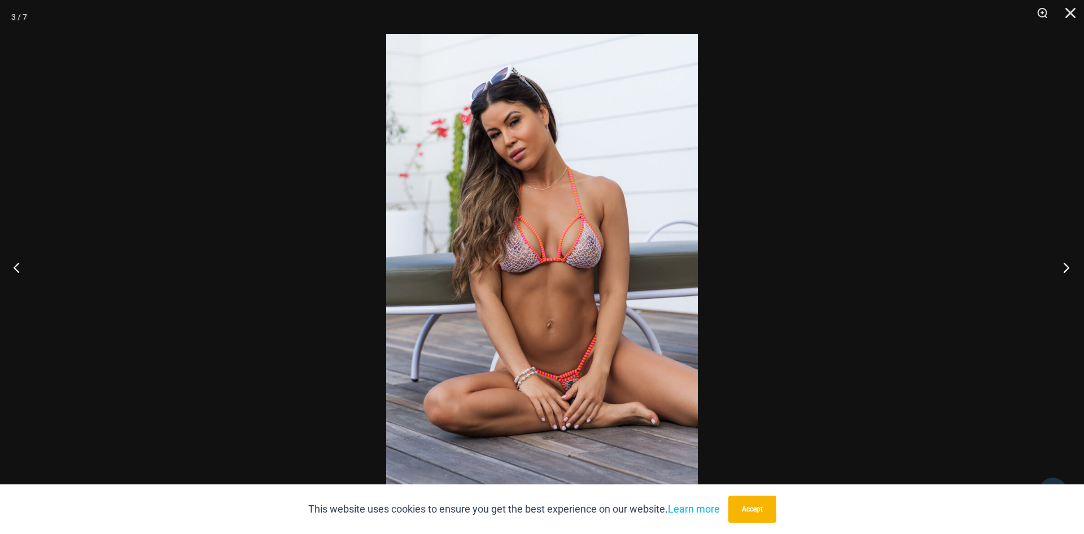
click at [1062, 268] on button "Next" at bounding box center [1062, 267] width 42 height 56
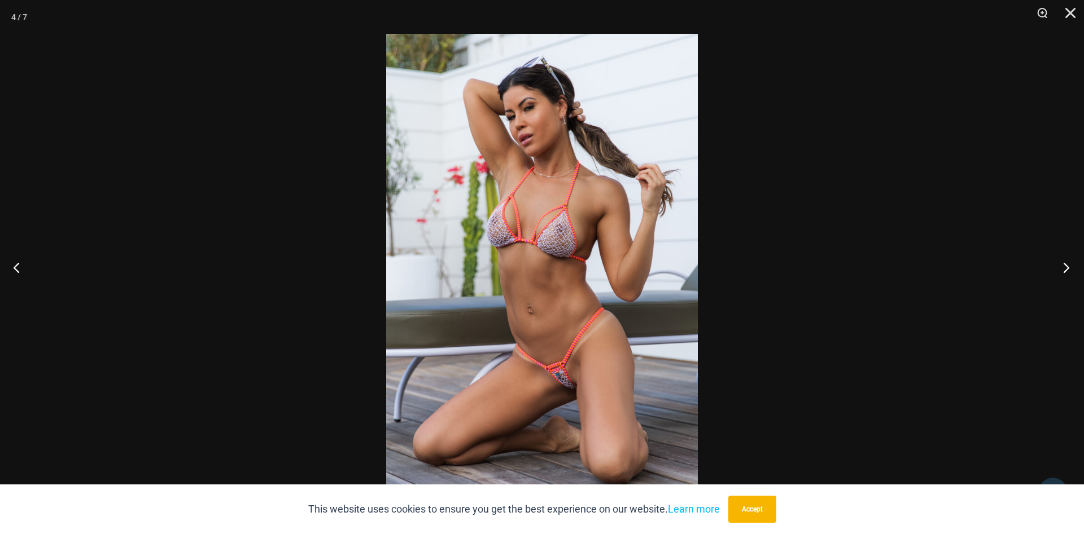
click at [1062, 268] on button "Next" at bounding box center [1062, 267] width 42 height 56
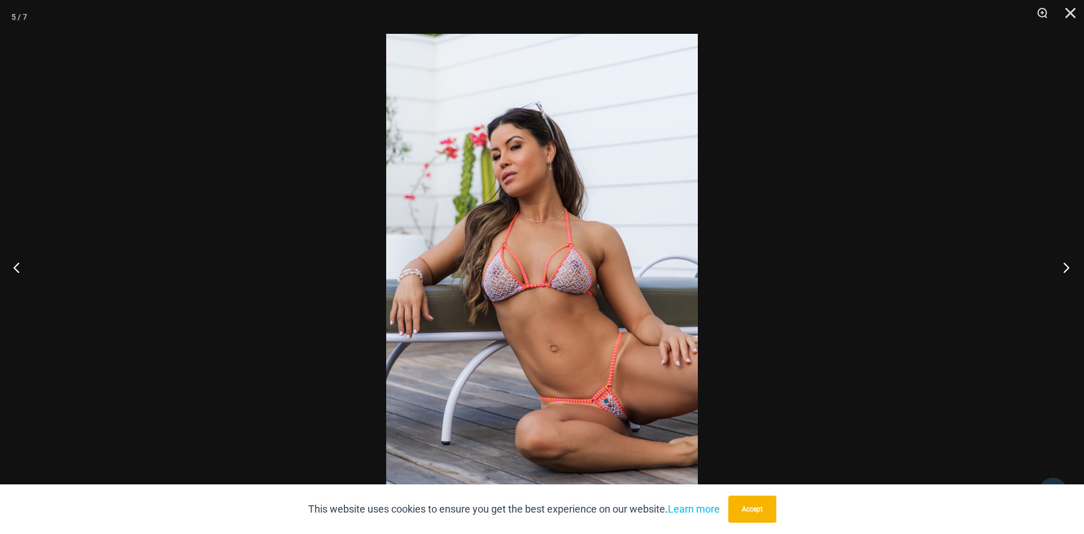
click at [1062, 268] on button "Next" at bounding box center [1062, 267] width 42 height 56
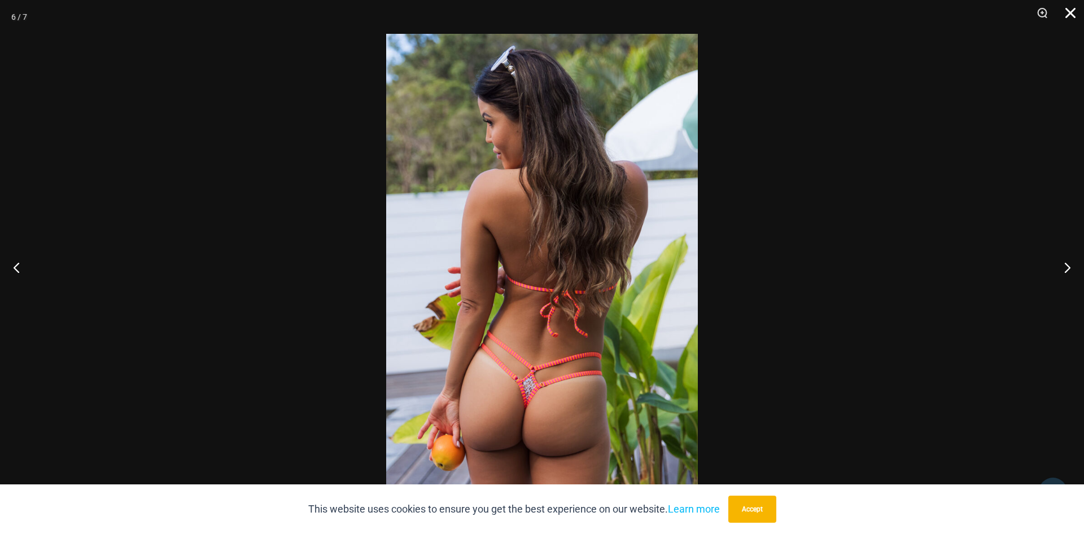
click at [1072, 14] on button "Close" at bounding box center [1066, 17] width 28 height 34
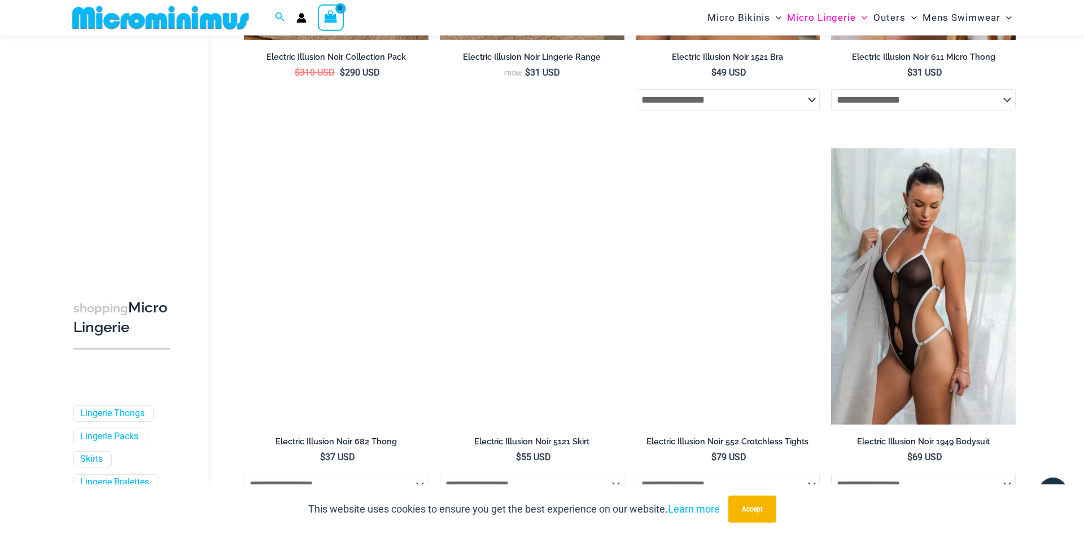
scroll to position [1602, 0]
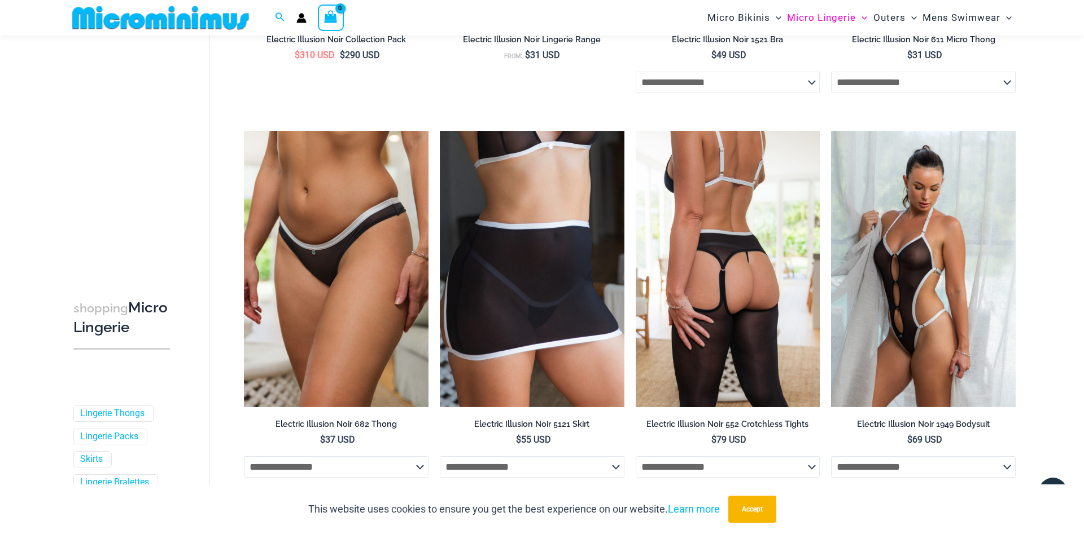
click at [742, 308] on img at bounding box center [727, 269] width 185 height 277
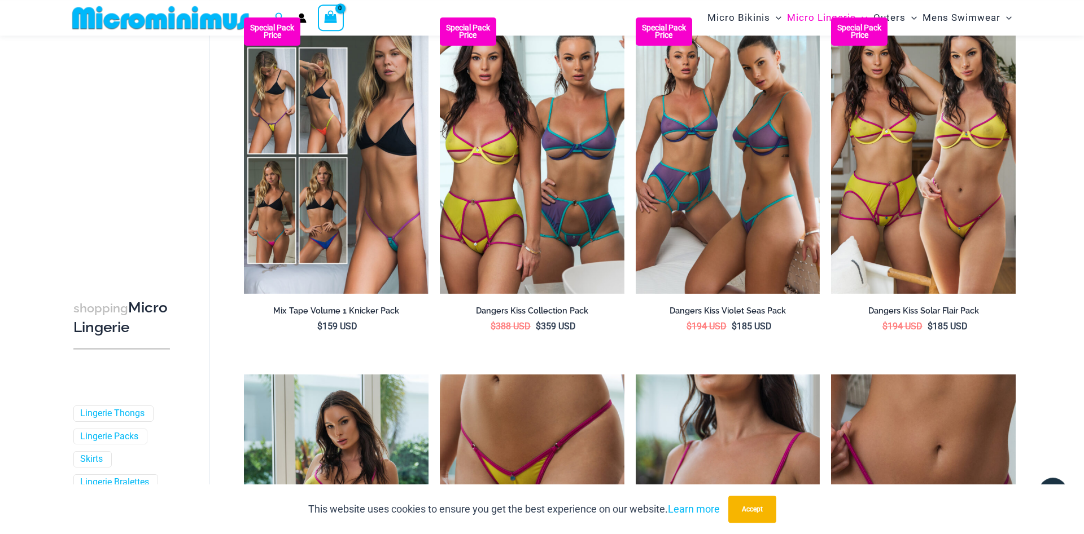
scroll to position [2120, 0]
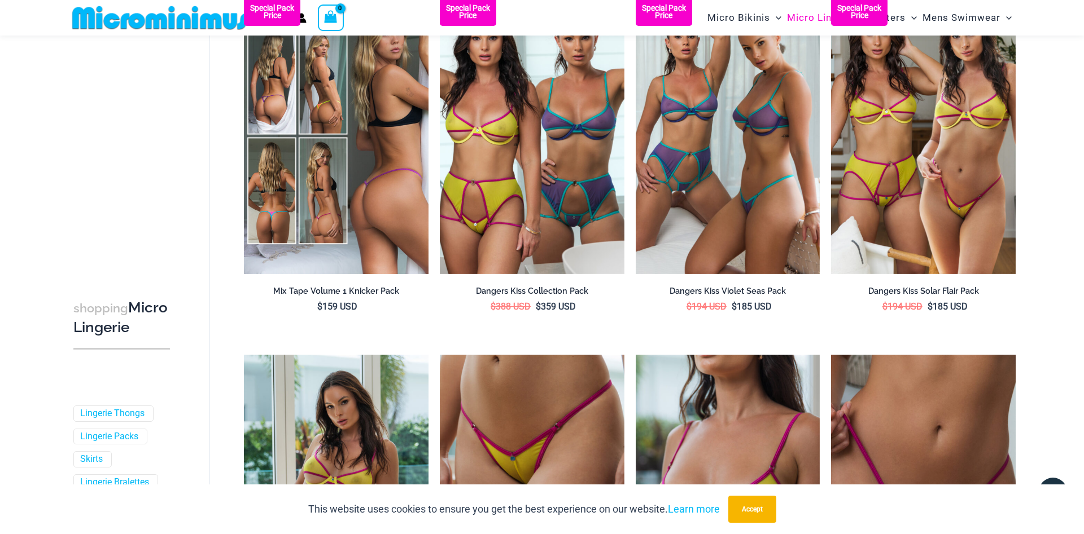
click at [348, 196] on img at bounding box center [336, 136] width 185 height 277
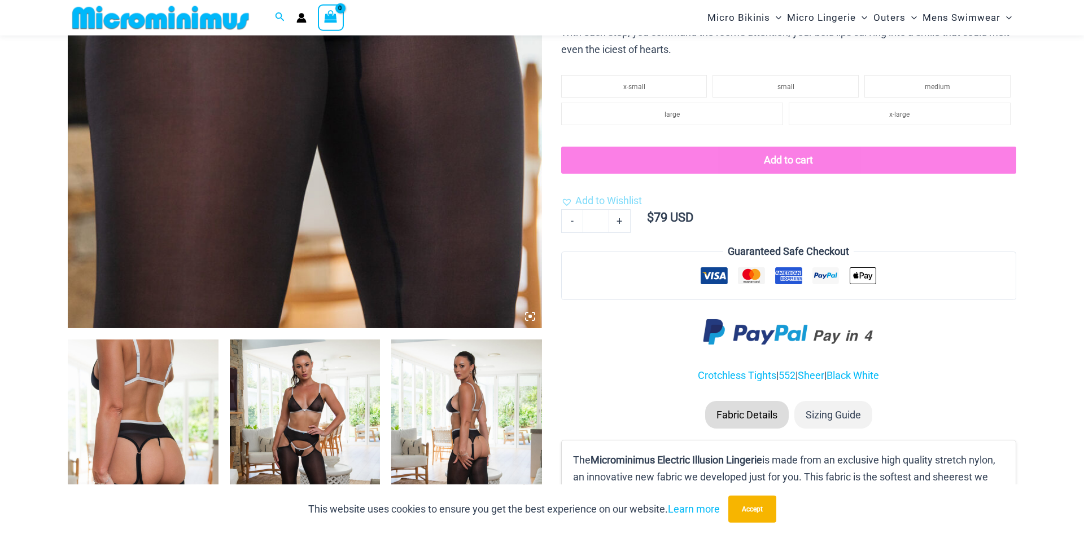
scroll to position [278, 0]
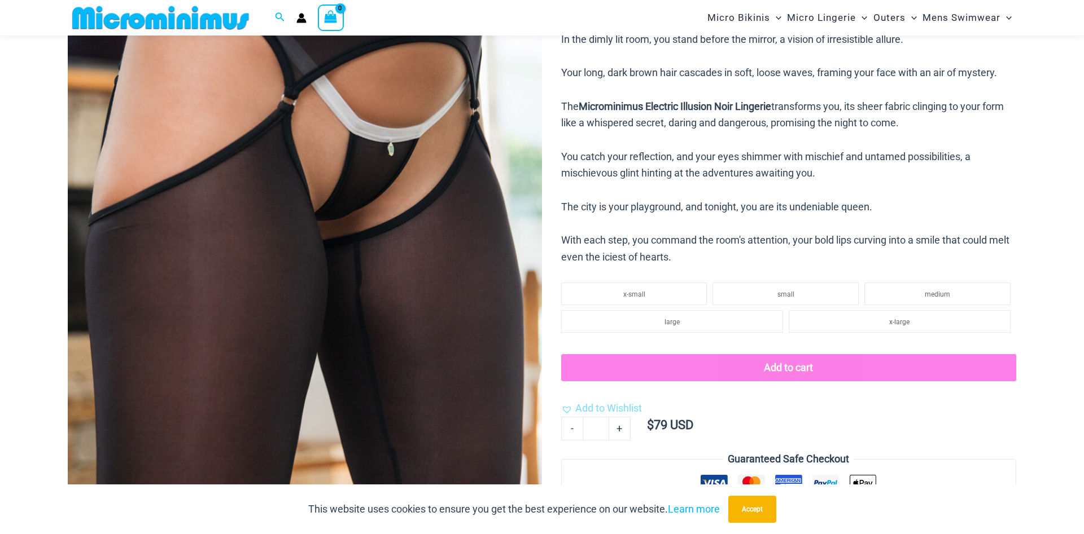
click at [334, 303] on img at bounding box center [305, 180] width 474 height 711
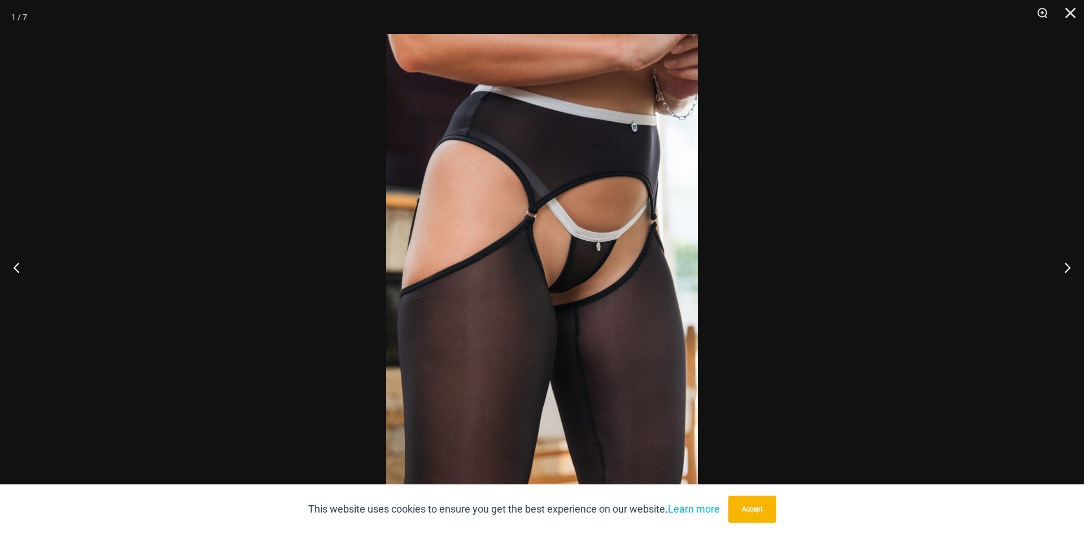
click at [447, 234] on img at bounding box center [542, 267] width 312 height 467
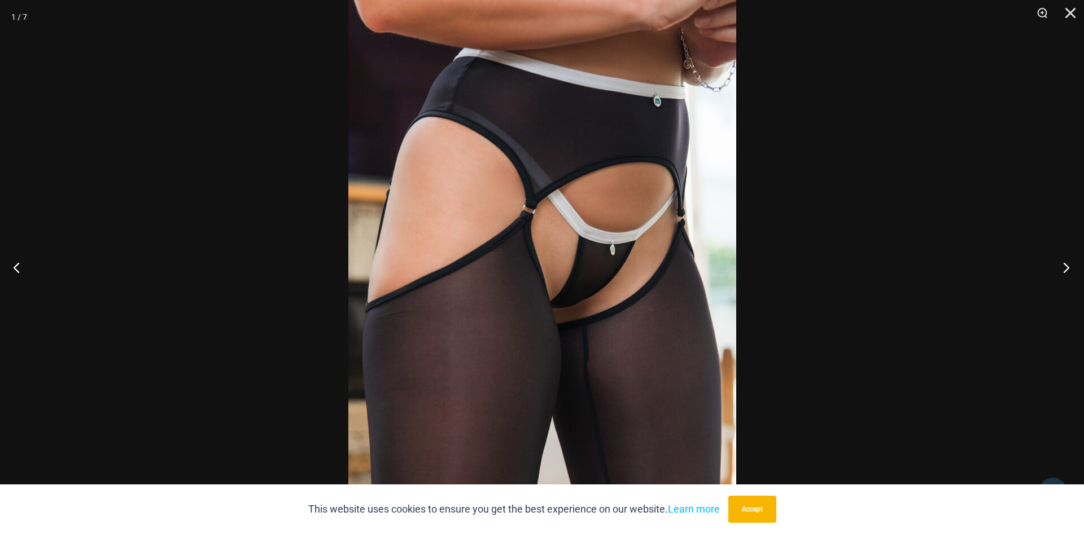
click at [1064, 267] on button "Next" at bounding box center [1062, 267] width 42 height 56
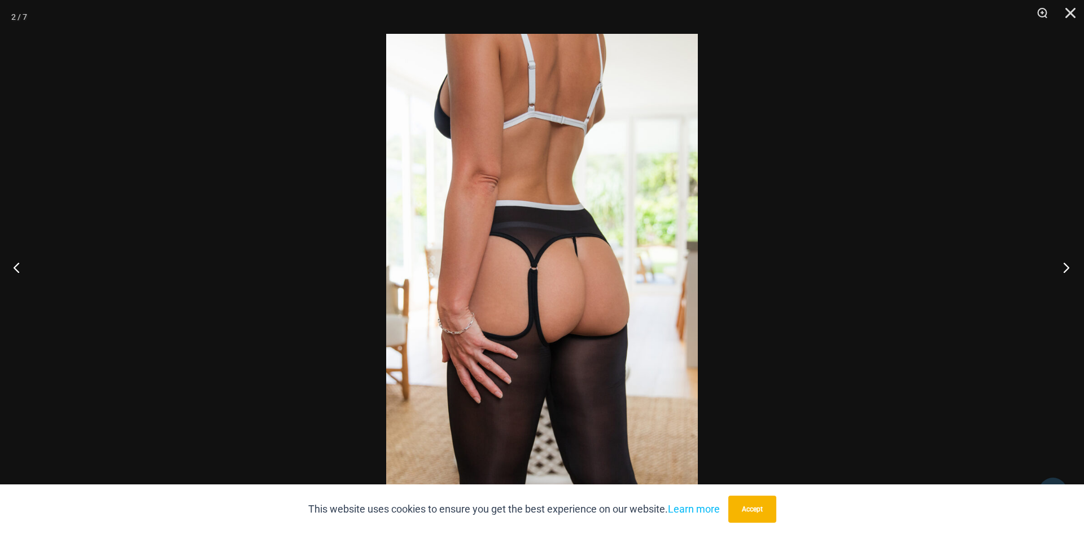
click at [1064, 267] on button "Next" at bounding box center [1062, 267] width 42 height 56
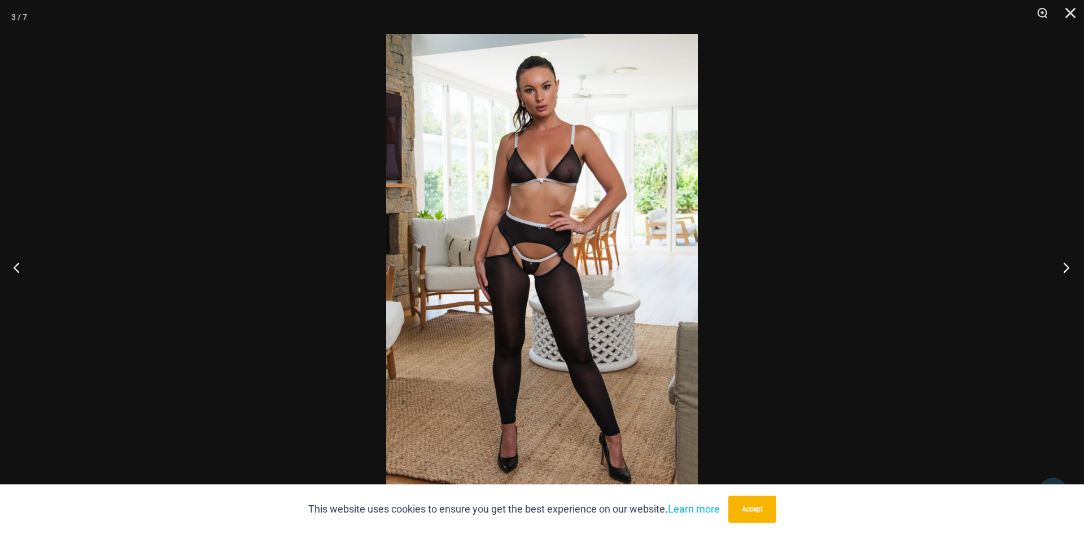
click at [1064, 267] on button "Next" at bounding box center [1062, 267] width 42 height 56
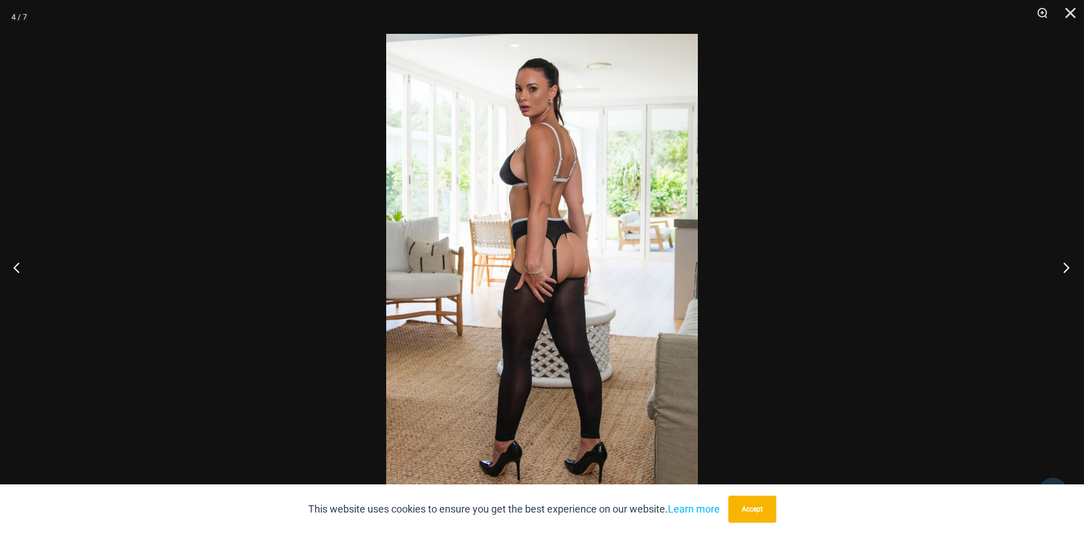
click at [1064, 267] on button "Next" at bounding box center [1062, 267] width 42 height 56
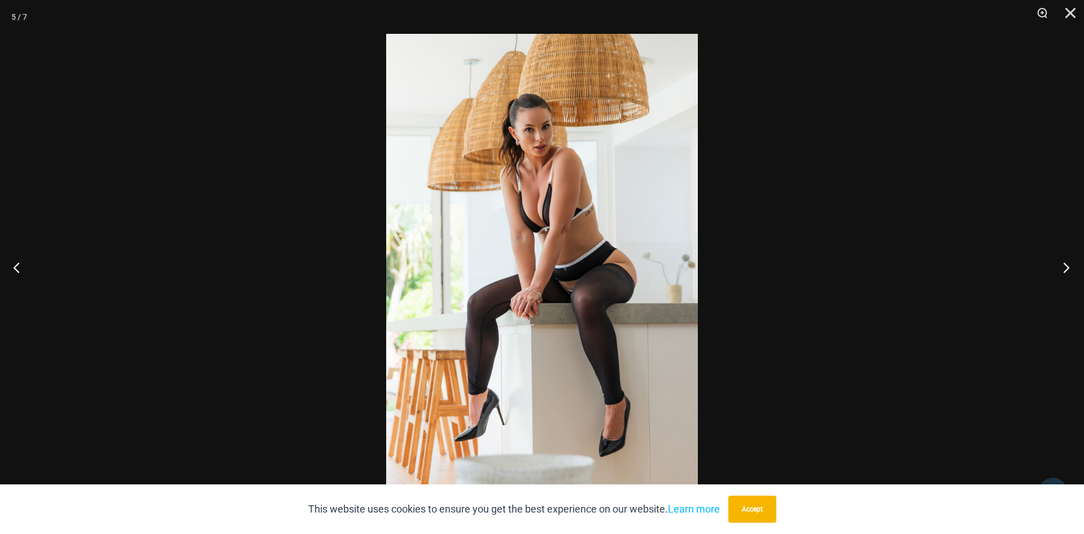
click at [1064, 267] on button "Next" at bounding box center [1062, 267] width 42 height 56
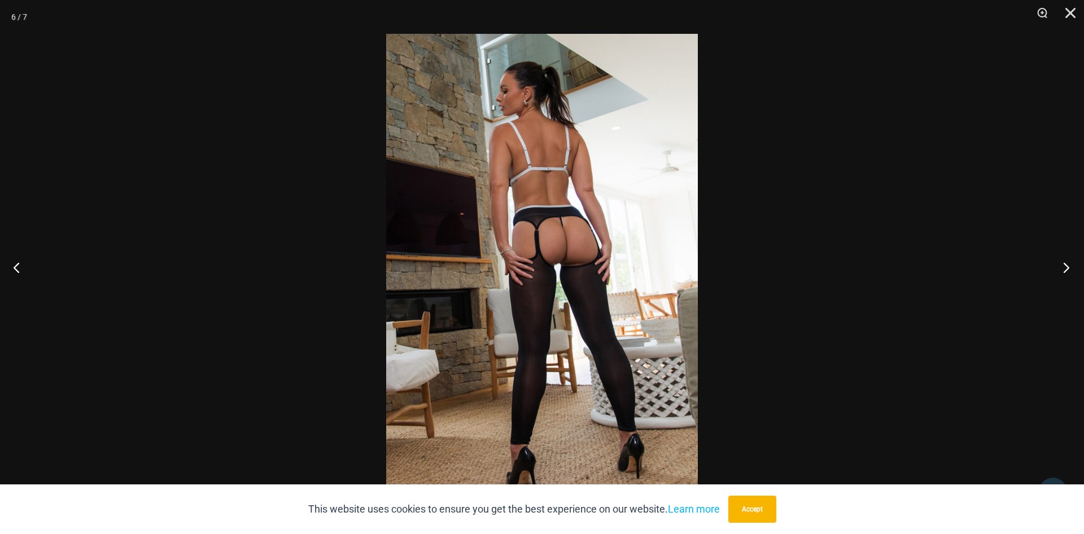
click at [1064, 267] on button "Next" at bounding box center [1062, 267] width 42 height 56
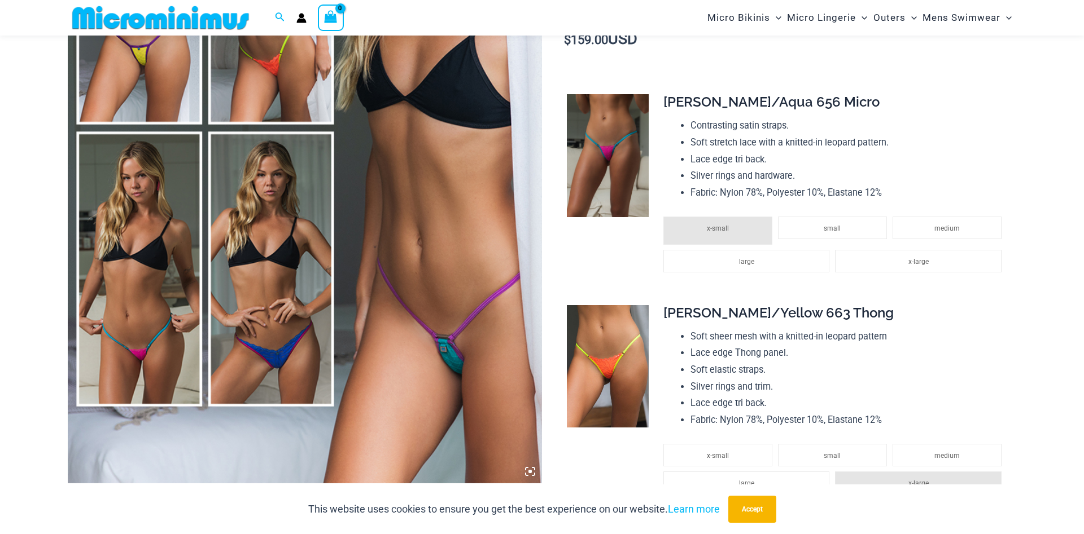
scroll to position [335, 0]
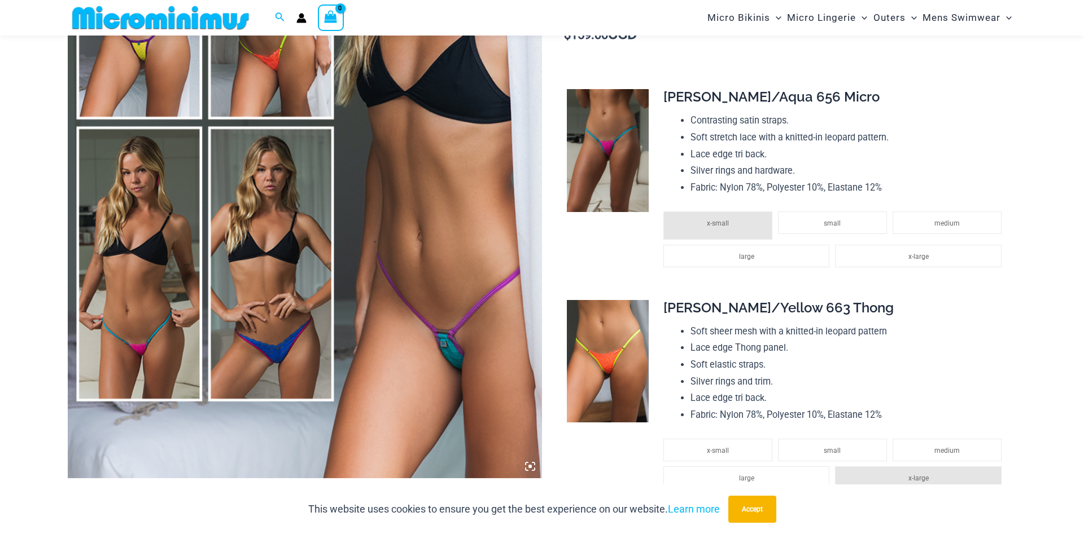
click at [530, 464] on icon at bounding box center [530, 467] width 10 height 10
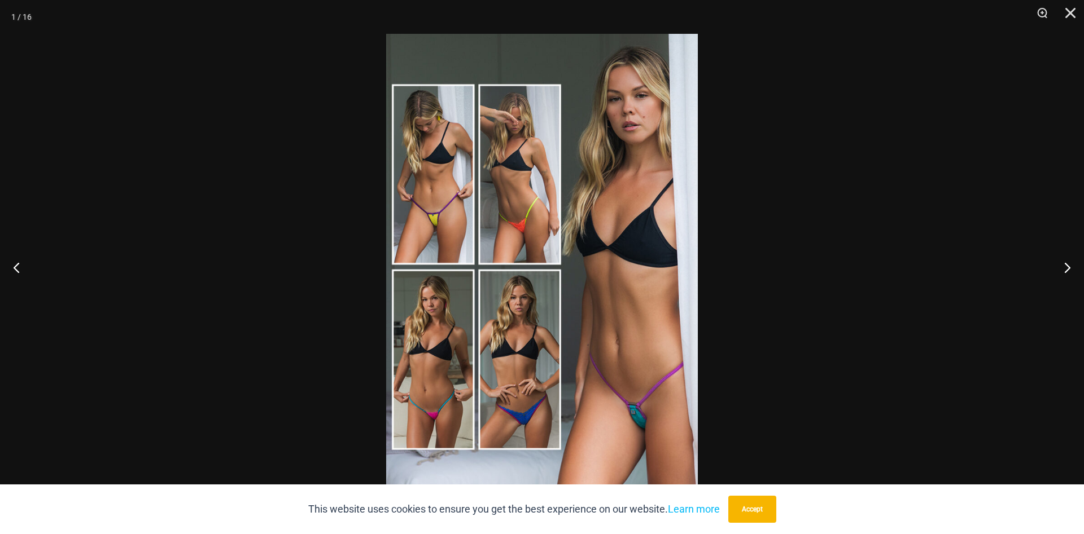
click at [555, 393] on img at bounding box center [542, 267] width 312 height 467
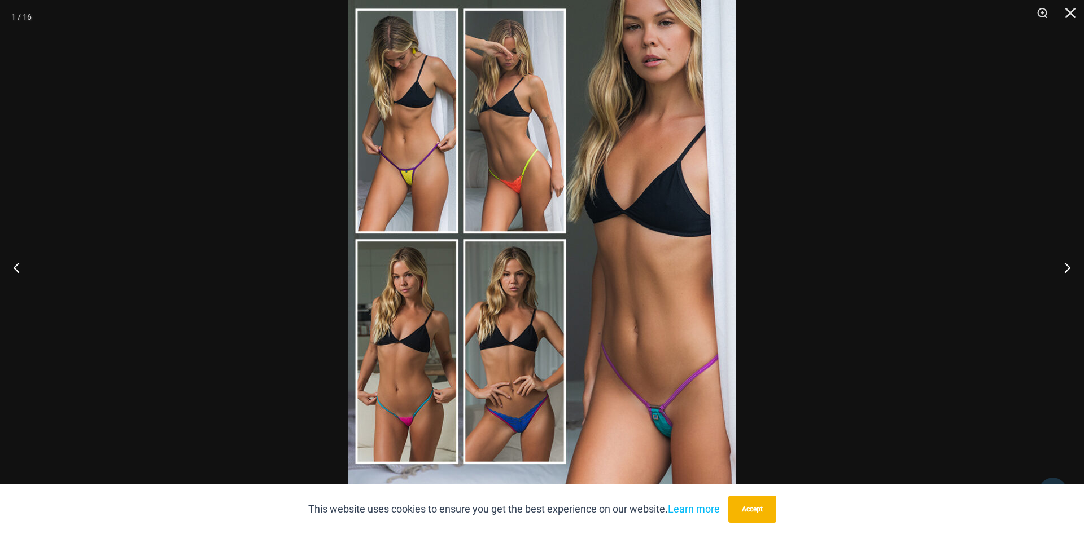
click at [457, 117] on img at bounding box center [542, 236] width 388 height 581
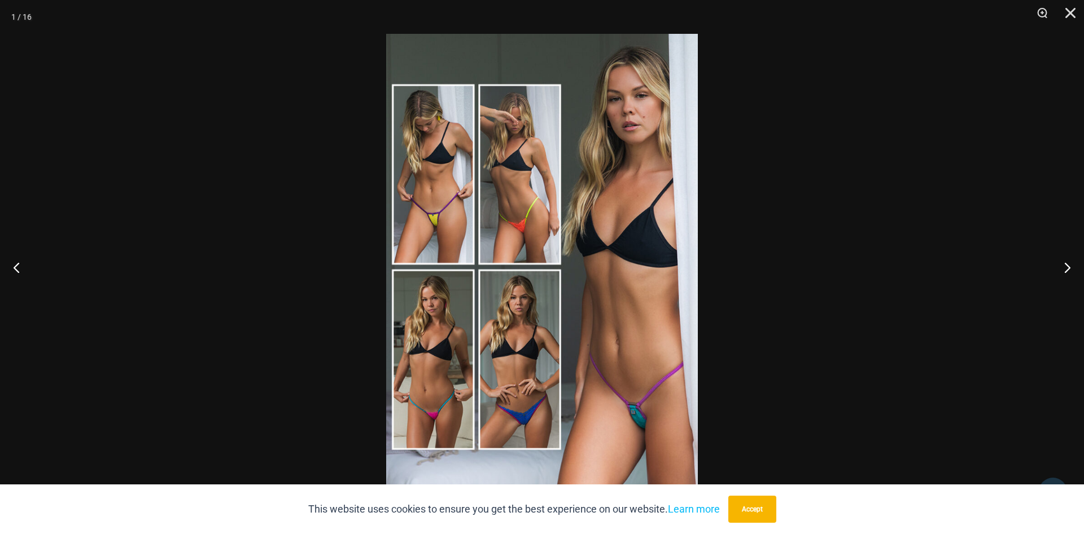
click at [457, 117] on img at bounding box center [542, 267] width 312 height 467
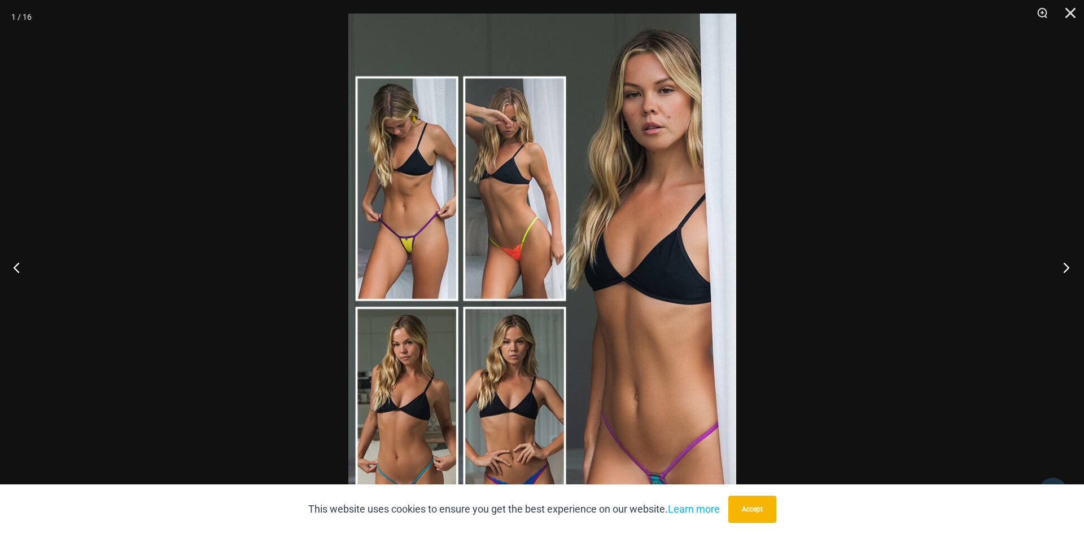
click at [1059, 264] on button "Next" at bounding box center [1062, 267] width 42 height 56
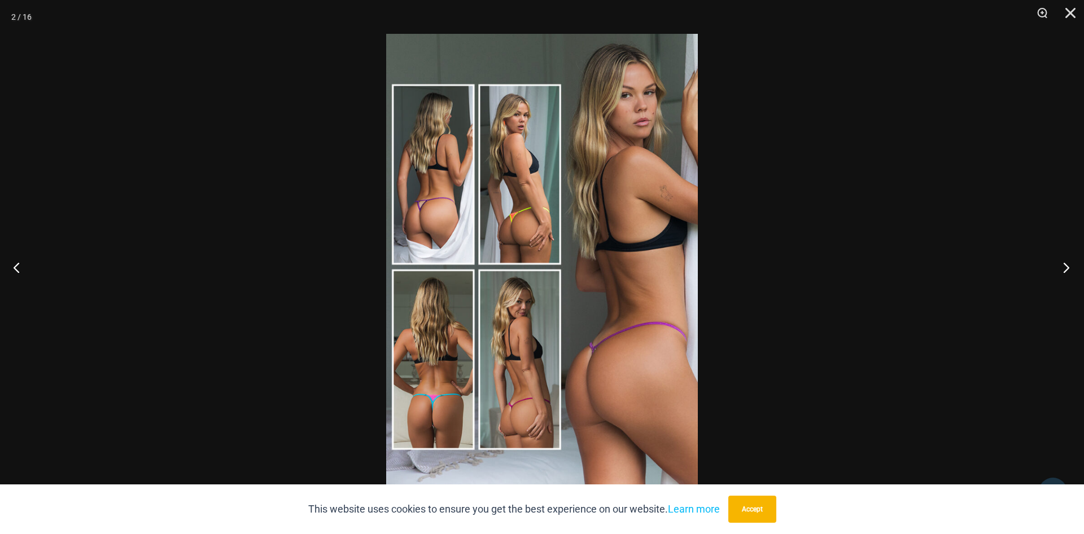
click at [1059, 264] on button "Next" at bounding box center [1062, 267] width 42 height 56
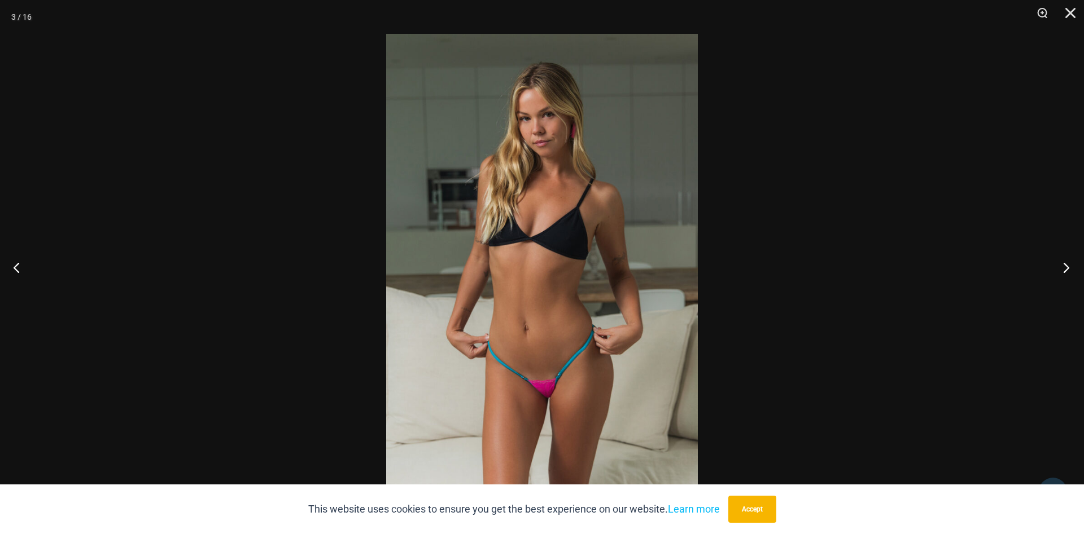
click at [1059, 264] on button "Next" at bounding box center [1062, 267] width 42 height 56
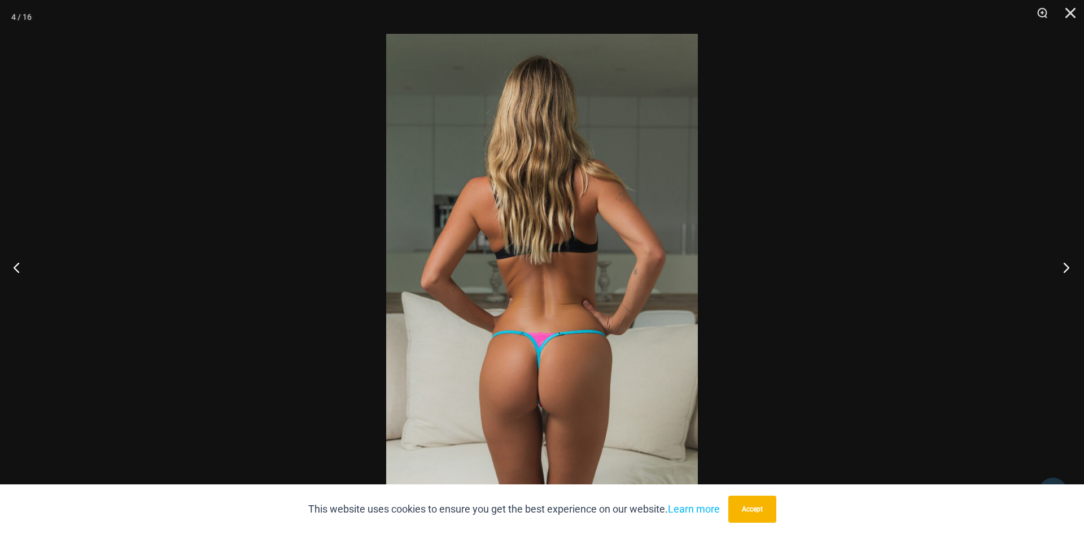
click at [1059, 264] on button "Next" at bounding box center [1062, 267] width 42 height 56
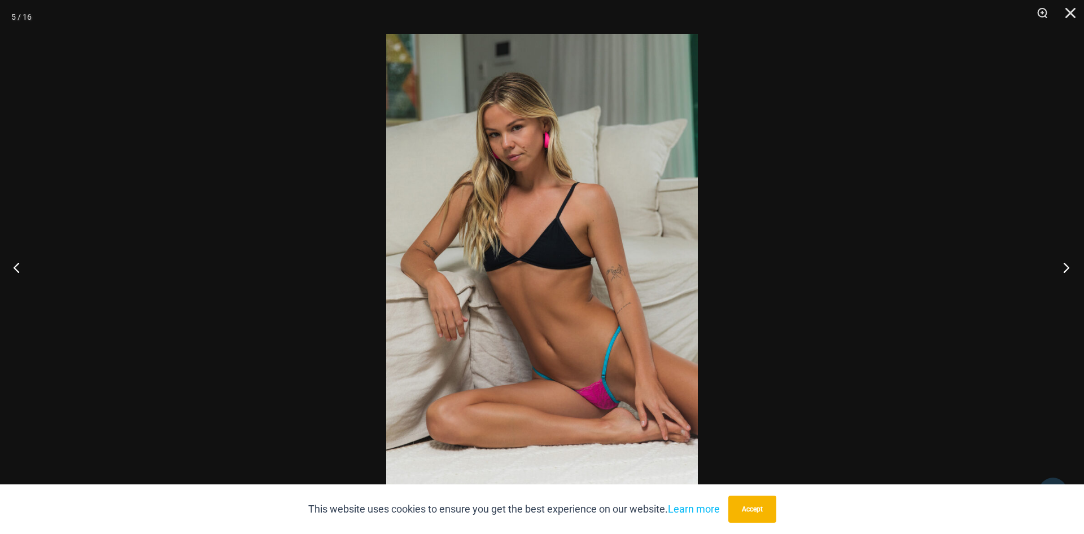
click at [1059, 264] on button "Next" at bounding box center [1062, 267] width 42 height 56
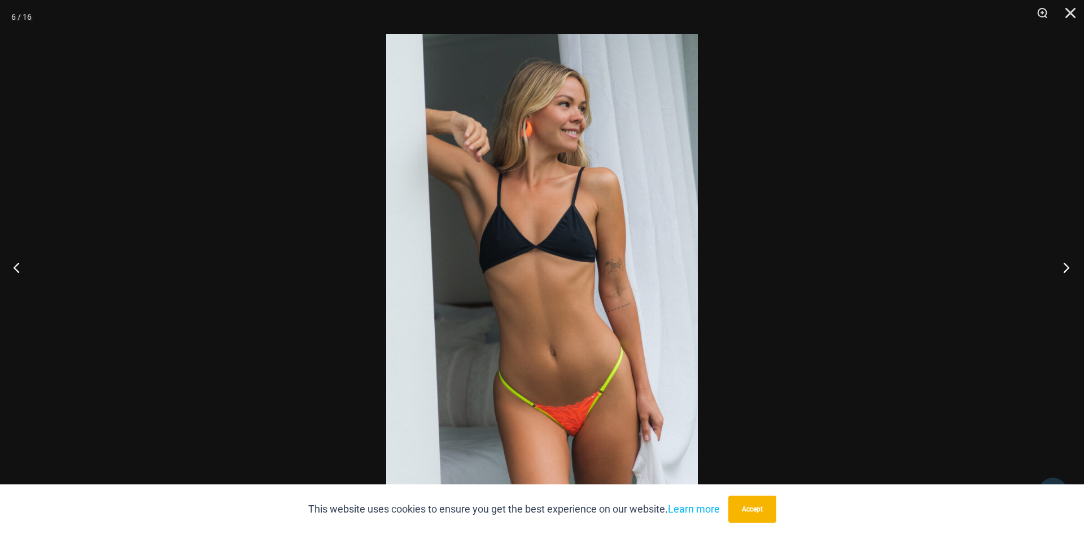
click at [1059, 264] on button "Next" at bounding box center [1062, 267] width 42 height 56
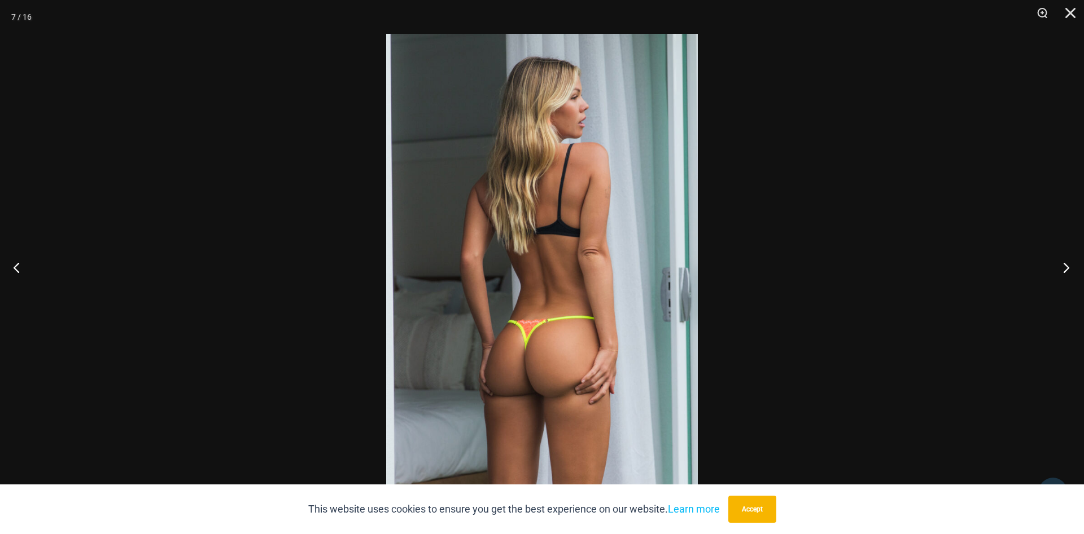
click at [1059, 264] on button "Next" at bounding box center [1062, 267] width 42 height 56
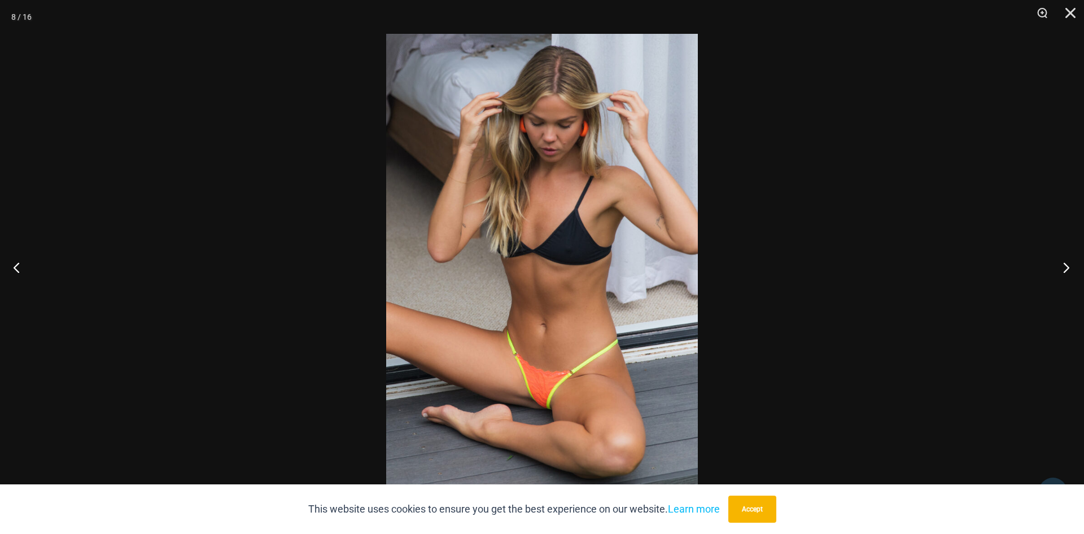
click at [1059, 264] on button "Next" at bounding box center [1062, 267] width 42 height 56
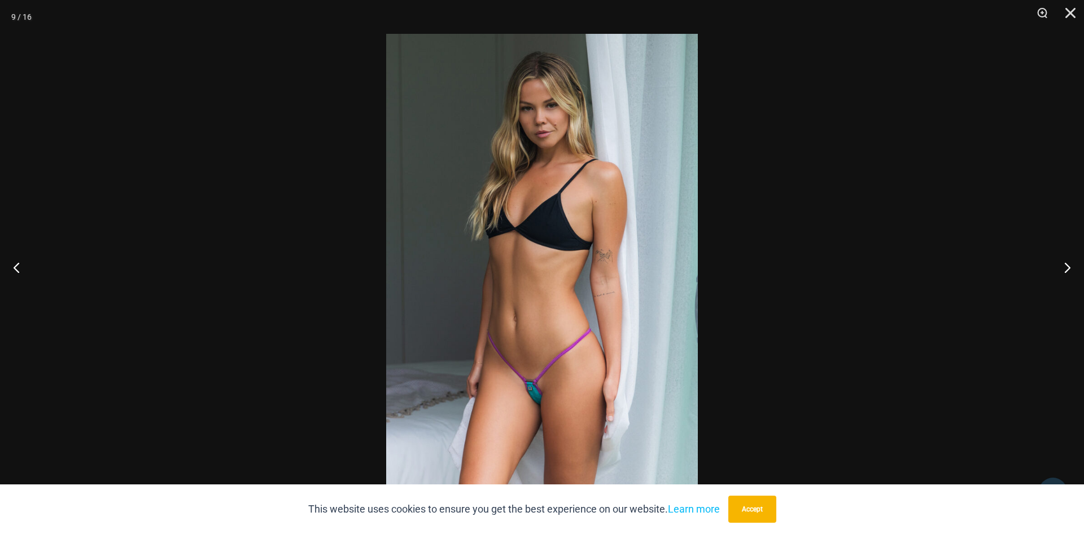
click at [484, 250] on img at bounding box center [542, 267] width 312 height 467
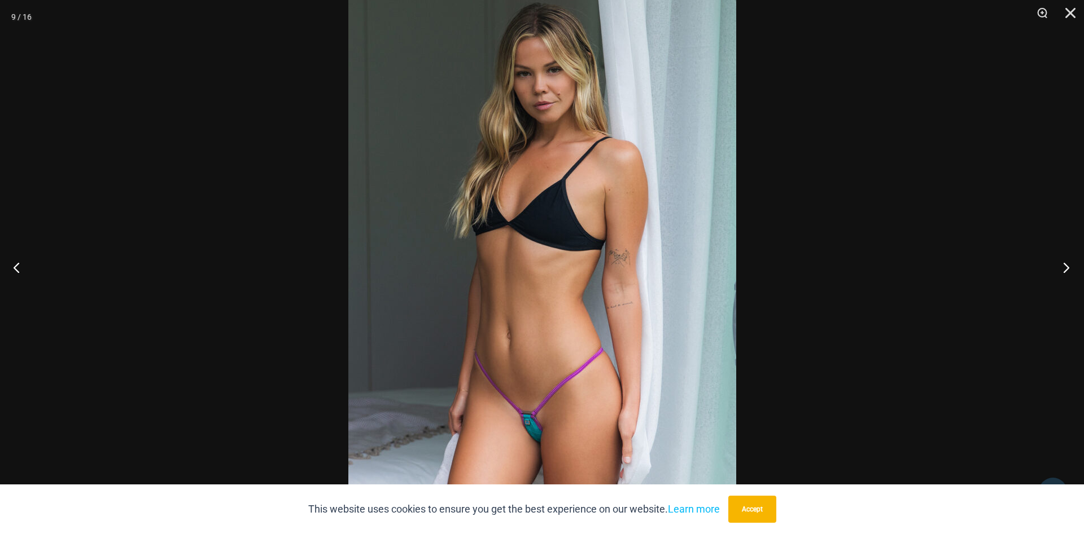
click at [1067, 273] on button "Next" at bounding box center [1062, 267] width 42 height 56
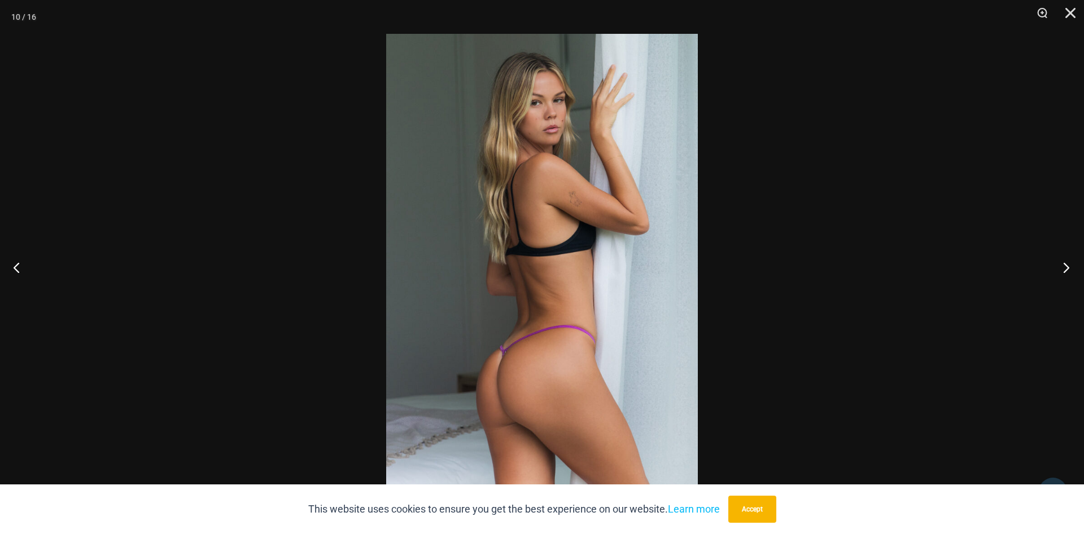
click at [1064, 273] on button "Next" at bounding box center [1062, 267] width 42 height 56
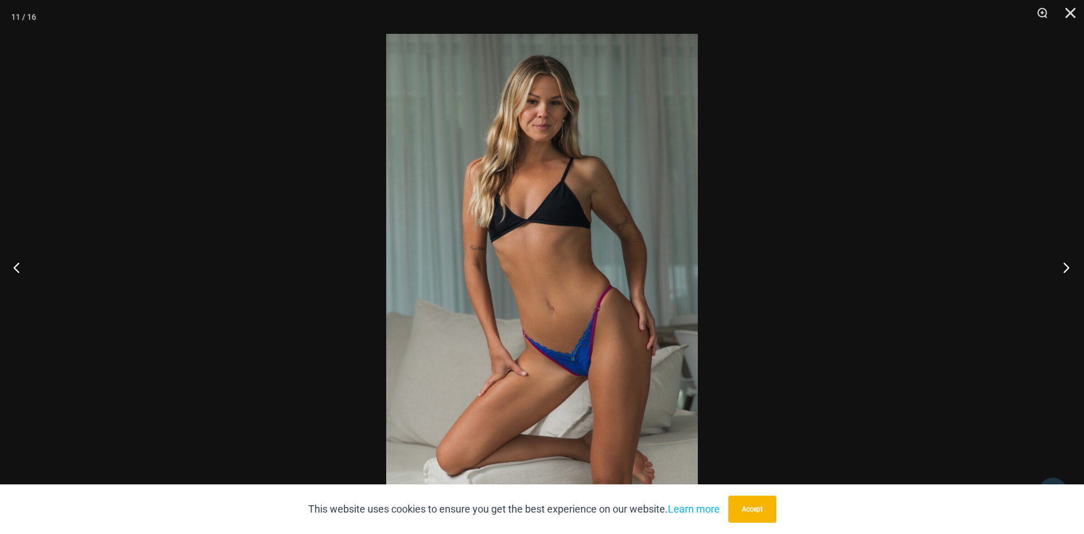
click at [1064, 273] on button "Next" at bounding box center [1062, 267] width 42 height 56
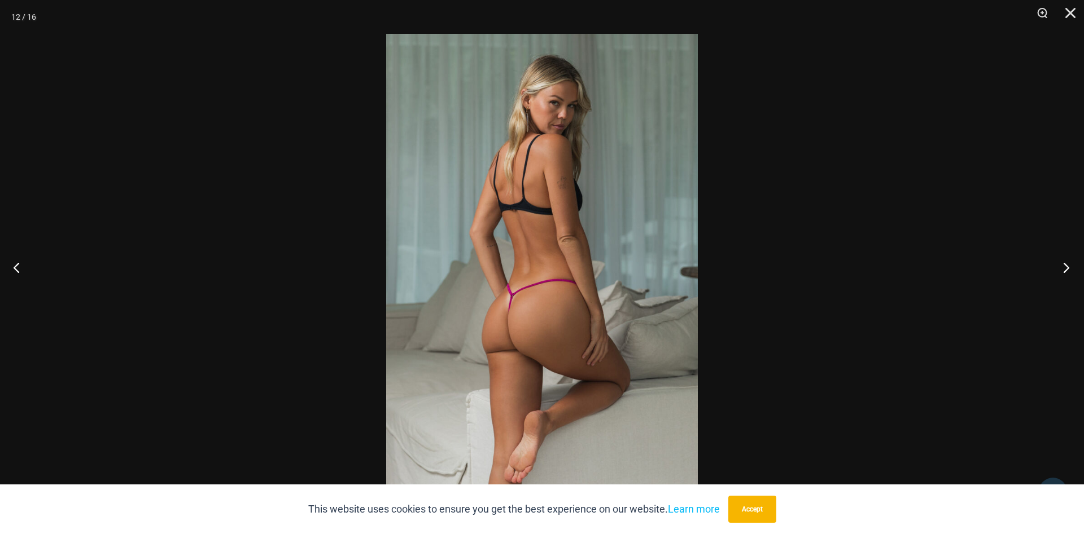
click at [1064, 273] on button "Next" at bounding box center [1062, 267] width 42 height 56
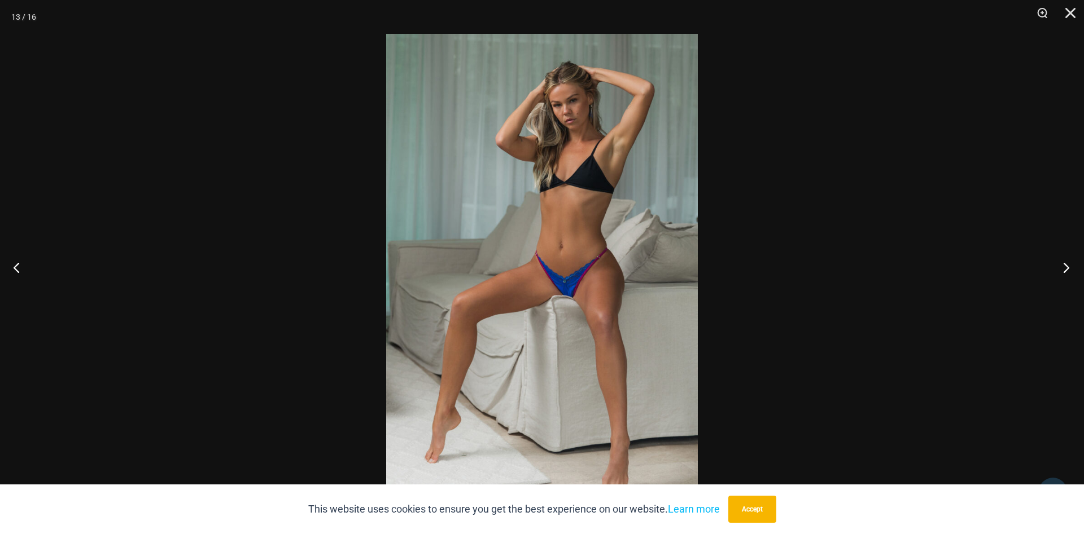
click at [1064, 273] on button "Next" at bounding box center [1062, 267] width 42 height 56
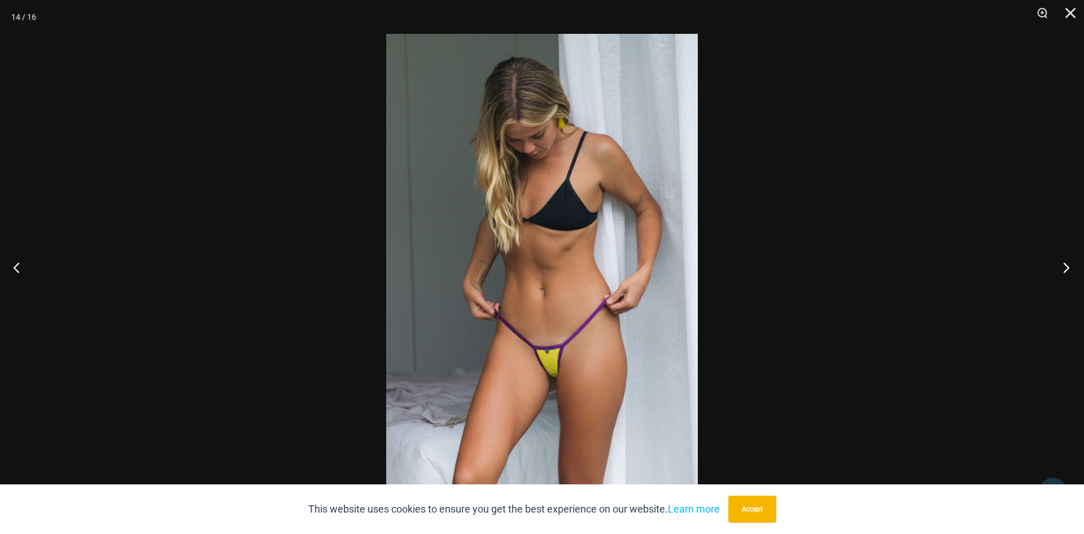
click at [1064, 273] on button "Next" at bounding box center [1062, 267] width 42 height 56
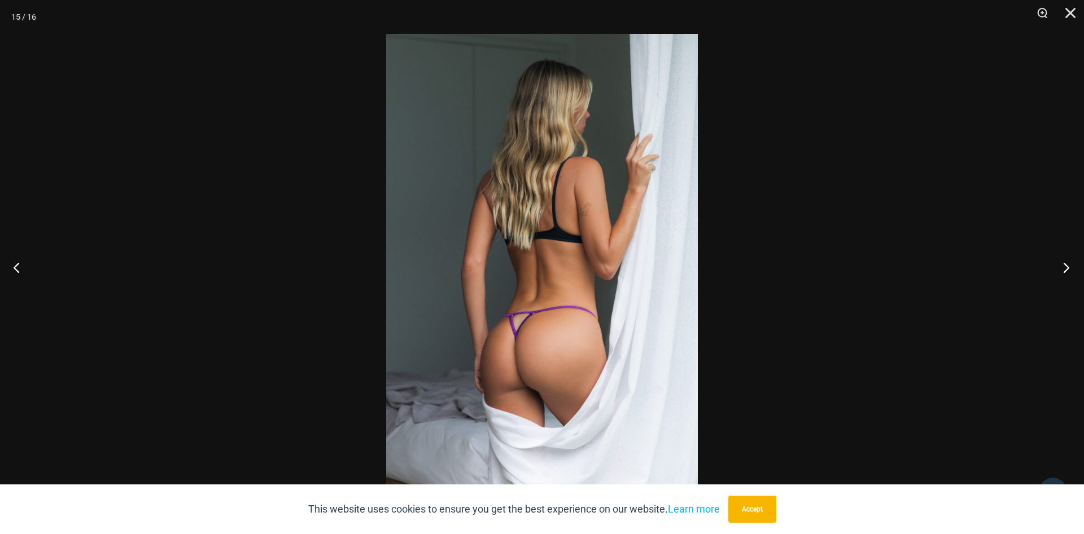
click at [1064, 273] on button "Next" at bounding box center [1062, 267] width 42 height 56
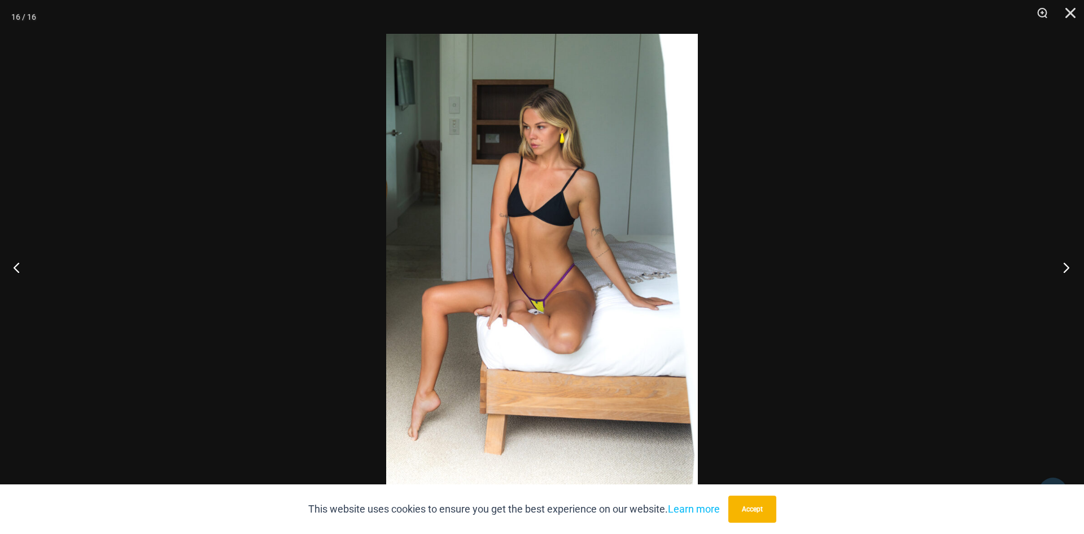
click at [1064, 273] on button "Next" at bounding box center [1062, 267] width 42 height 56
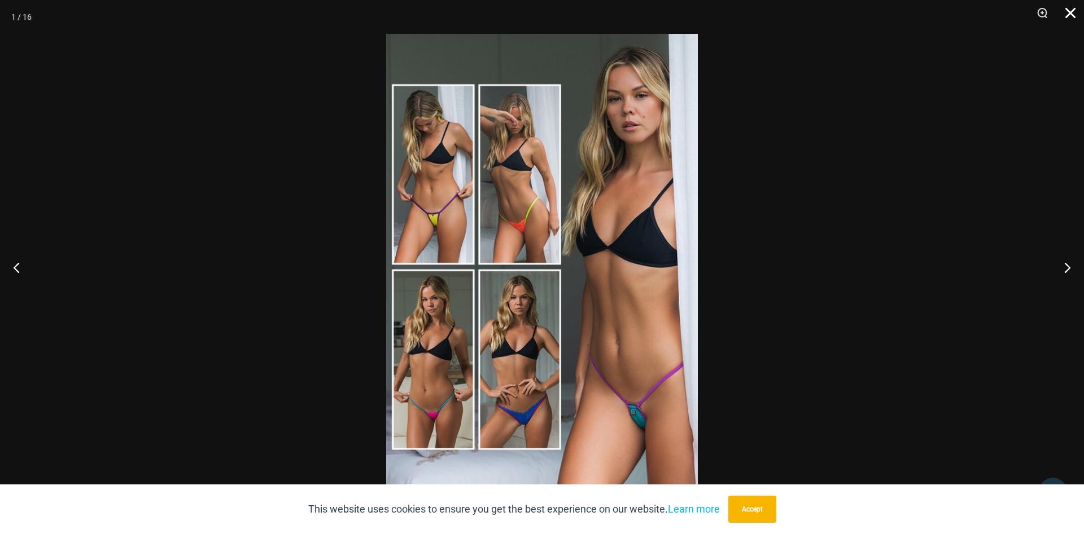
click at [1066, 13] on button "Close" at bounding box center [1066, 17] width 28 height 34
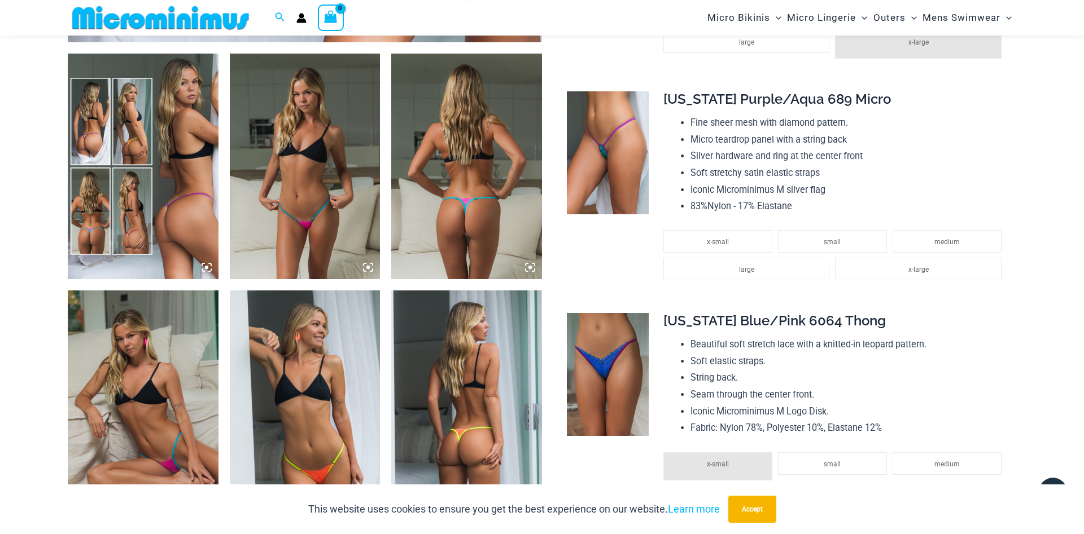
scroll to position [681, 0]
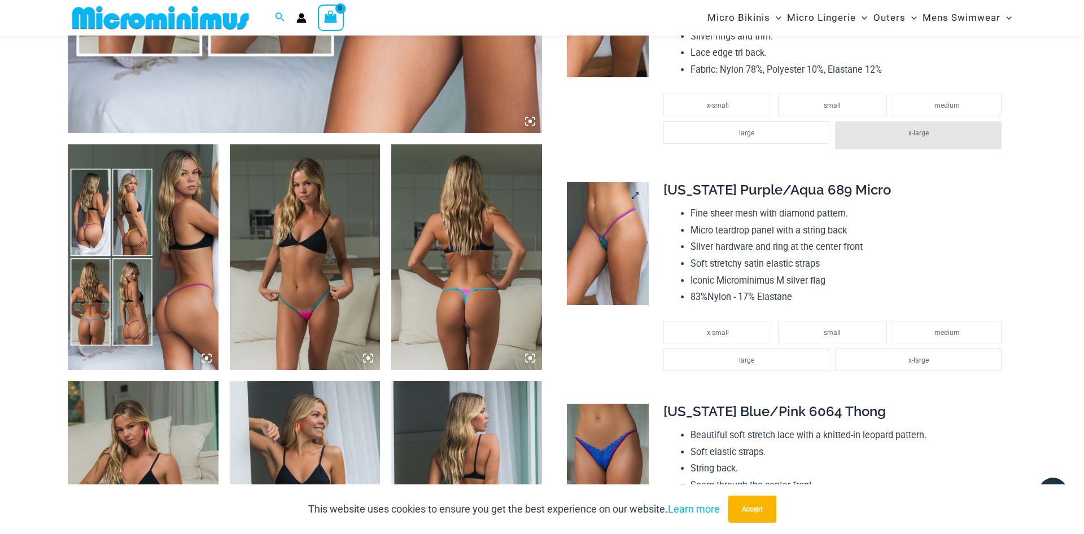
click at [619, 234] on img at bounding box center [608, 243] width 82 height 123
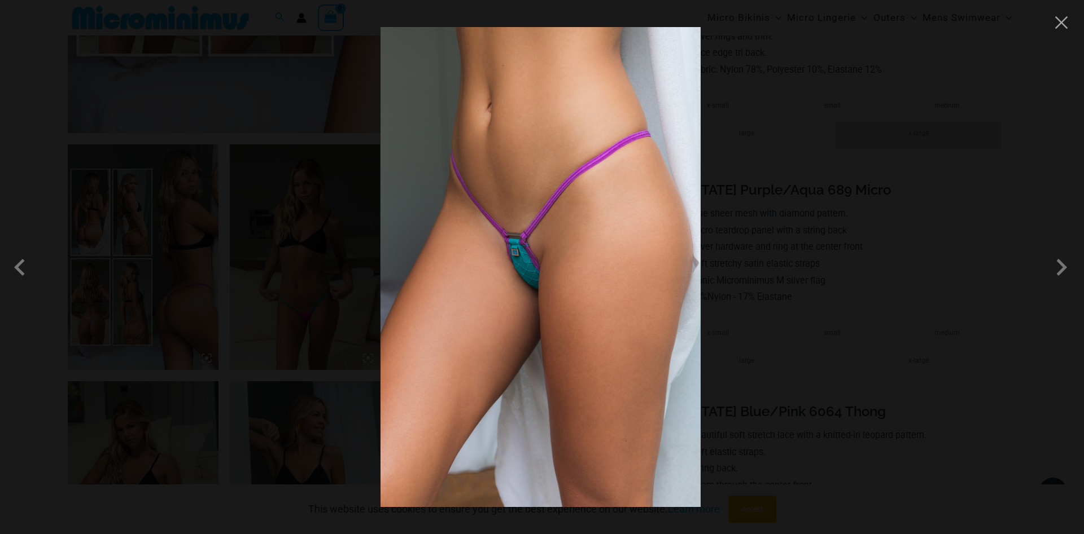
click at [575, 249] on img at bounding box center [540, 267] width 320 height 480
click at [1065, 27] on button "Close" at bounding box center [1060, 22] width 17 height 17
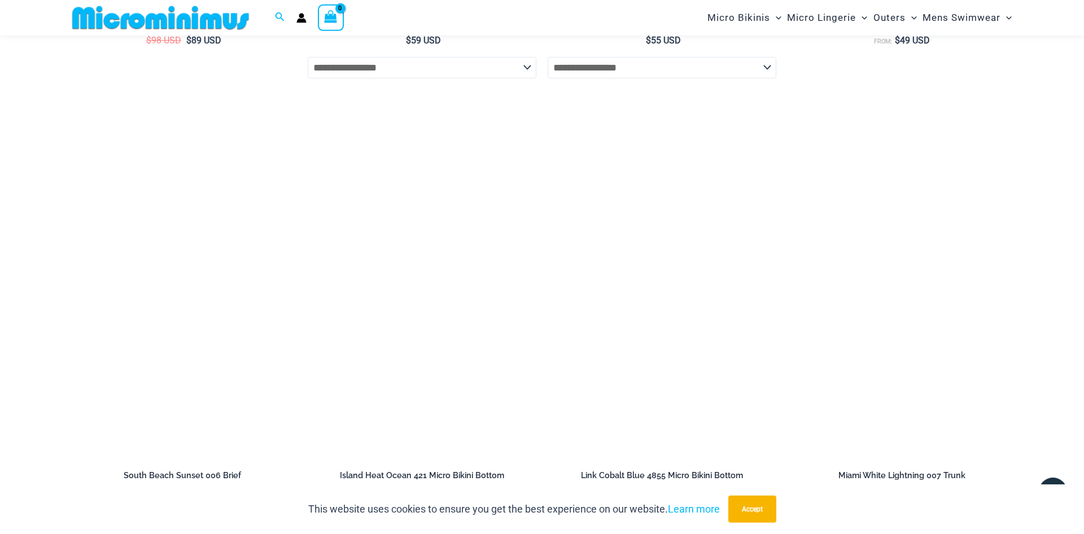
scroll to position [2434, 0]
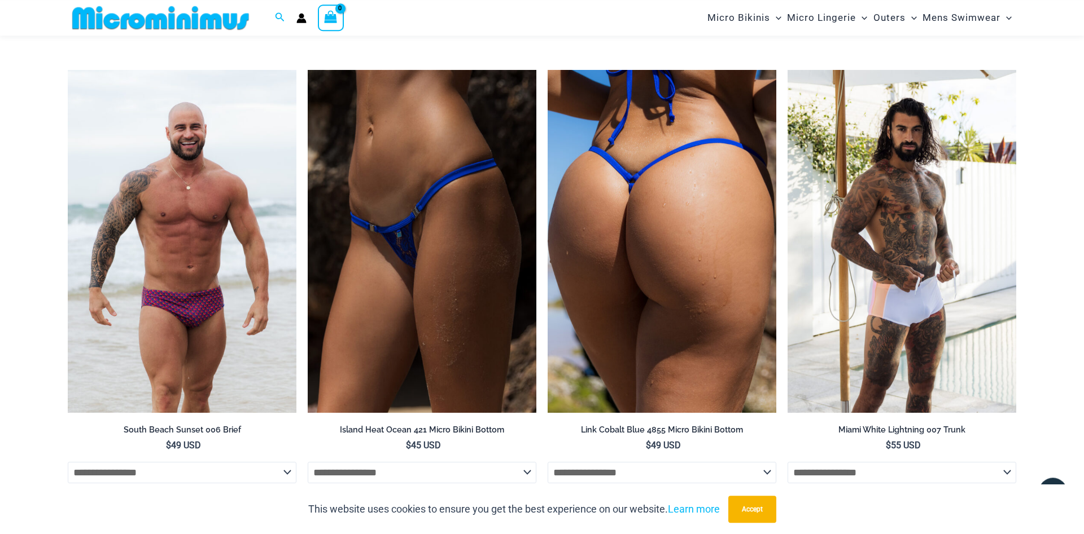
click at [699, 260] on img at bounding box center [661, 241] width 229 height 343
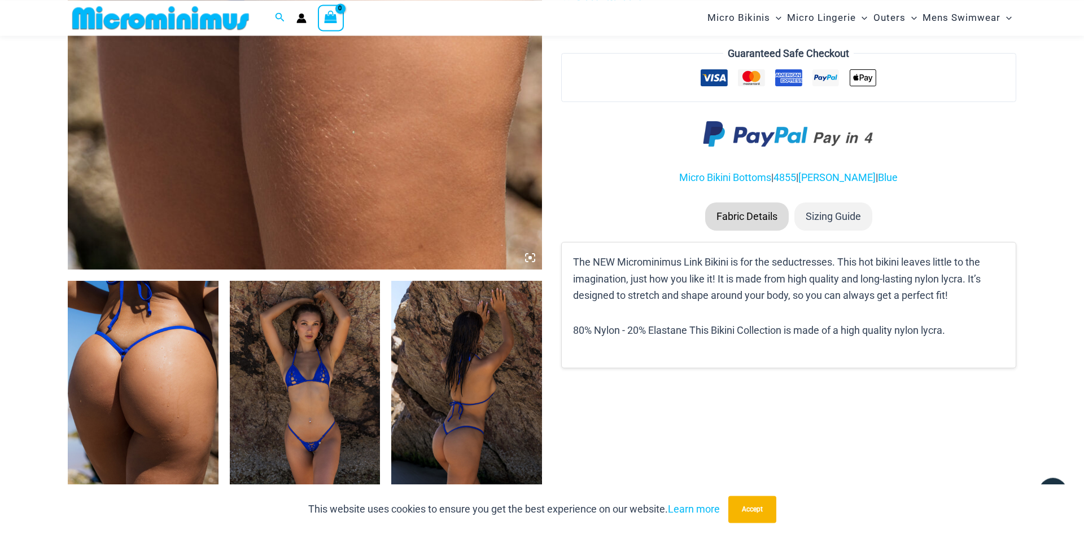
scroll to position [515, 0]
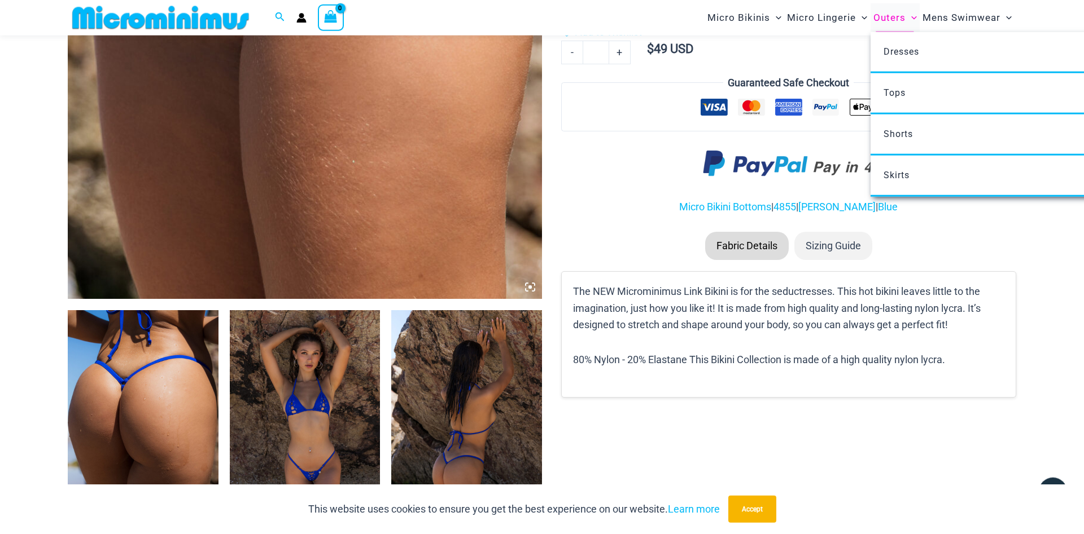
click at [889, 15] on span "Outers" at bounding box center [889, 17] width 32 height 29
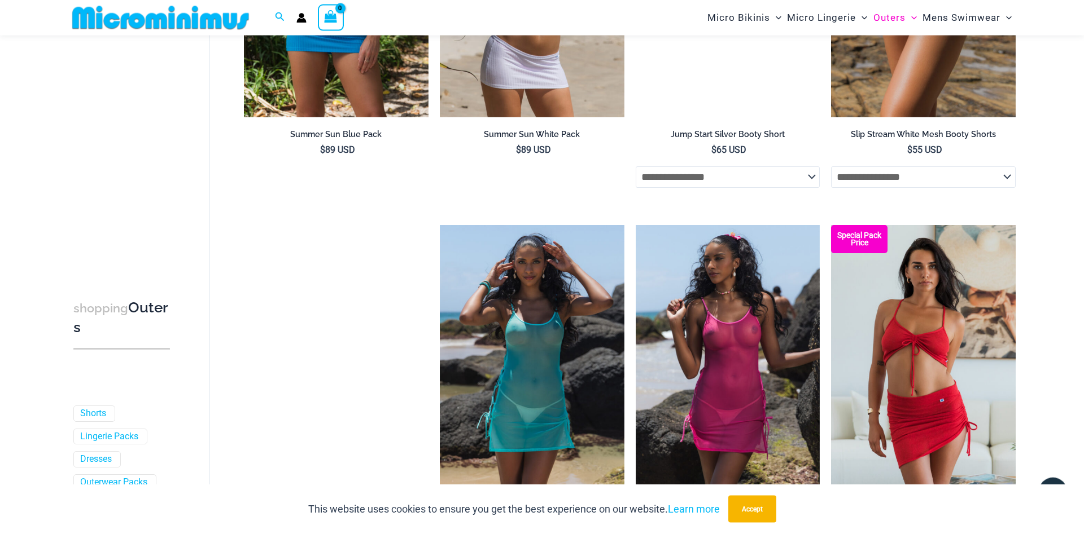
scroll to position [2235, 0]
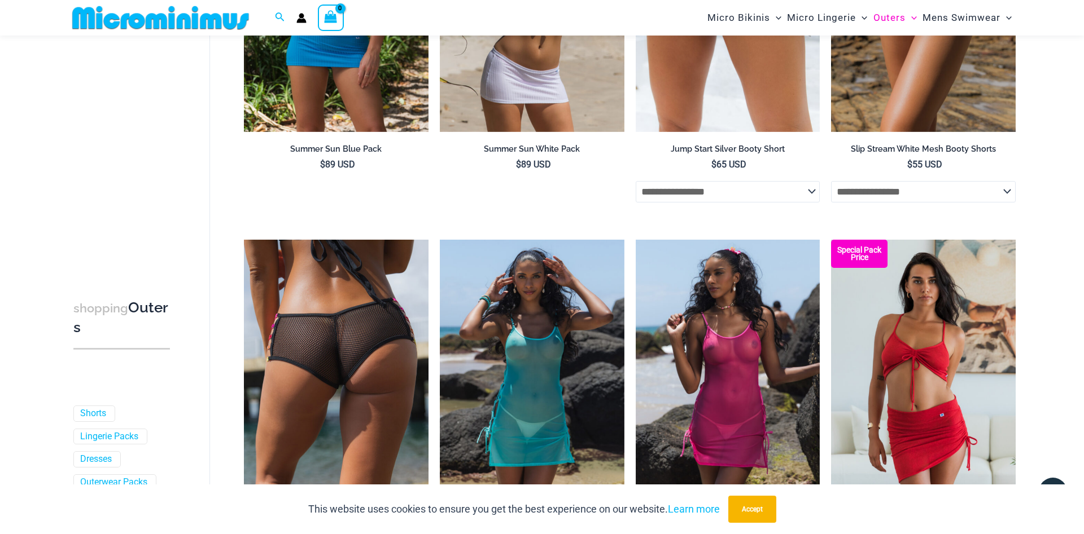
click at [401, 301] on img at bounding box center [336, 378] width 185 height 277
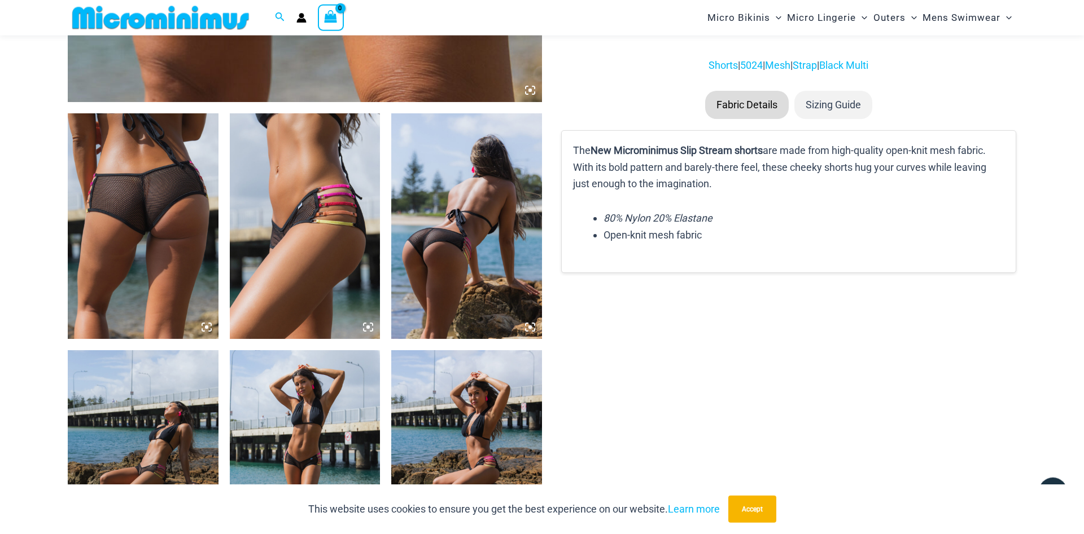
scroll to position [378, 0]
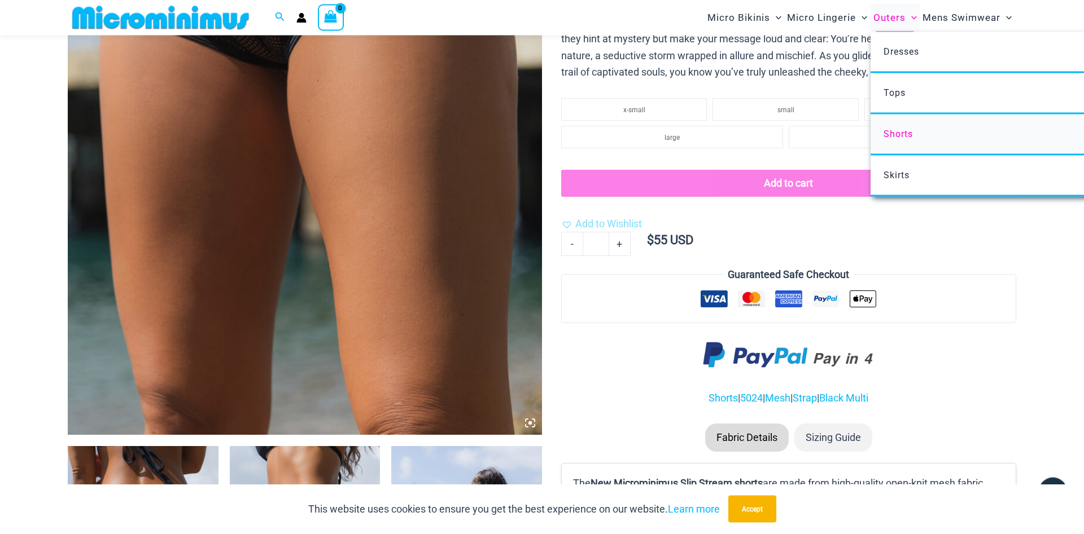
click at [897, 139] on span "Shorts" at bounding box center [897, 134] width 29 height 11
